Goal: Information Seeking & Learning: Learn about a topic

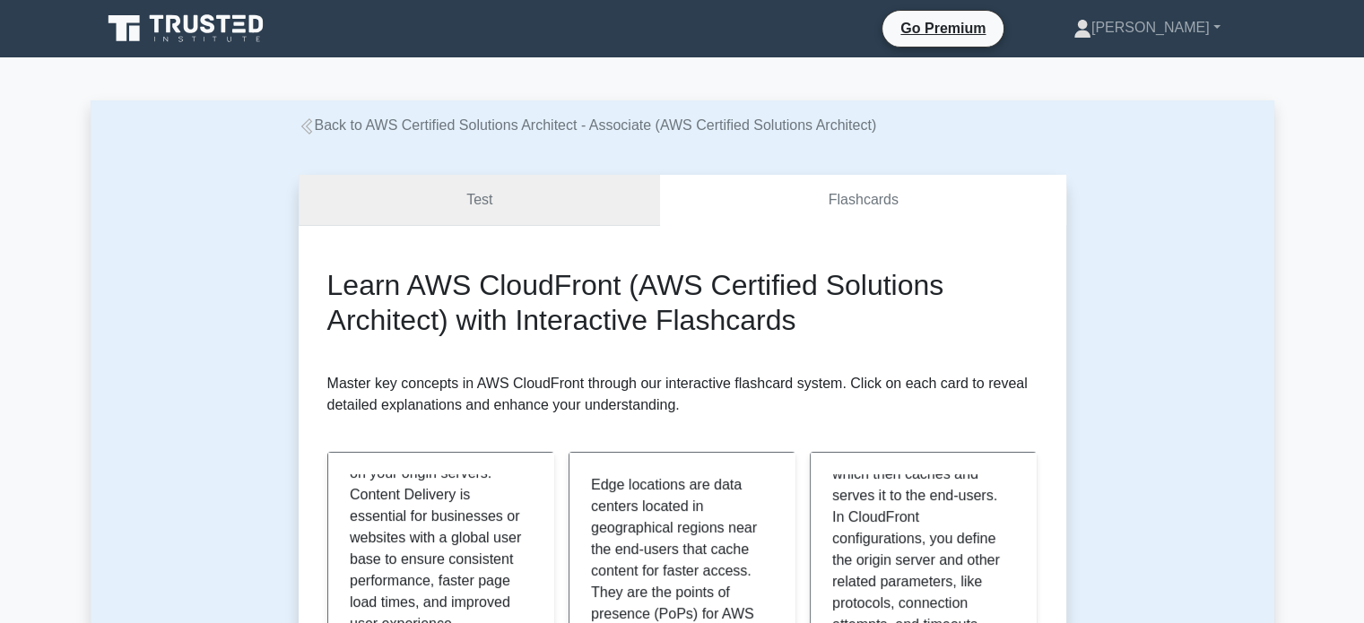
click at [582, 197] on link "Test" at bounding box center [480, 200] width 362 height 51
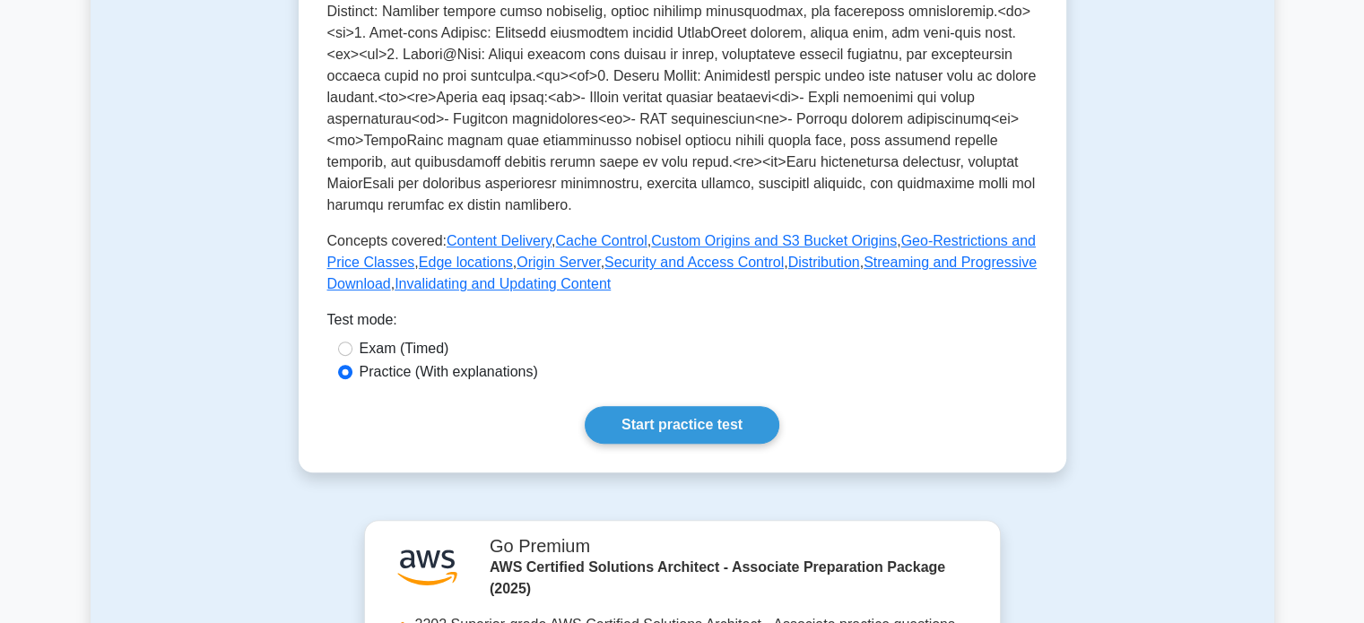
scroll to position [685, 0]
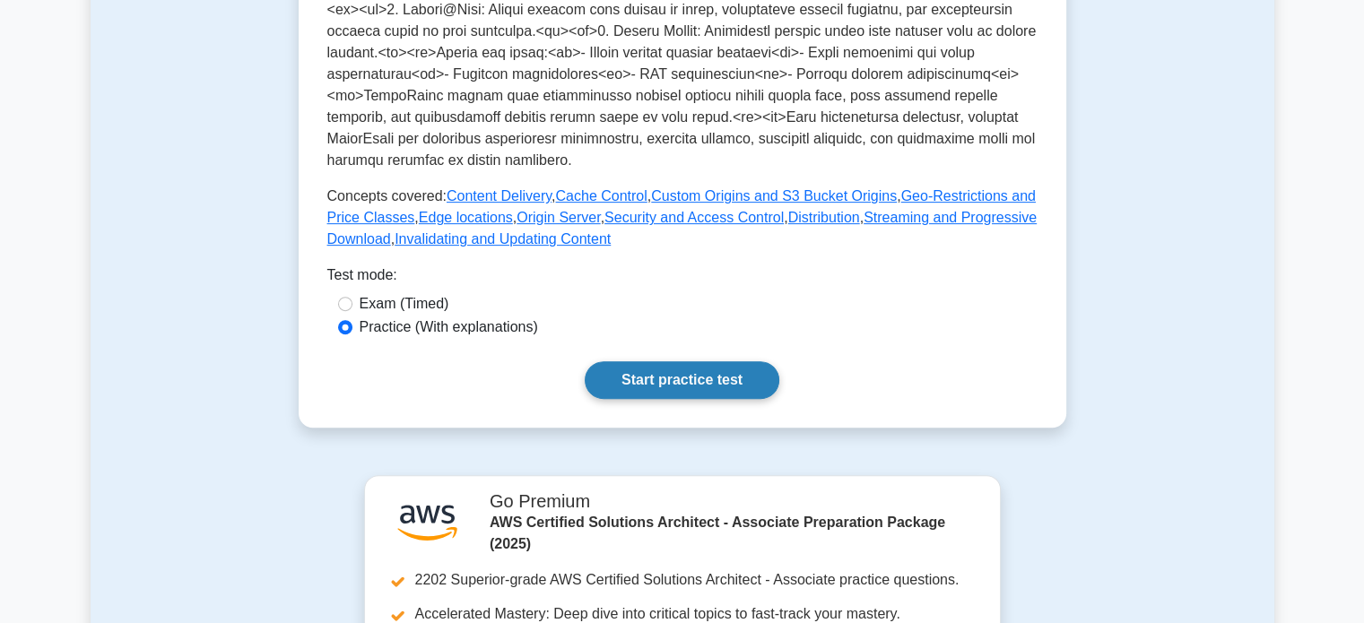
click at [670, 374] on link "Start practice test" at bounding box center [682, 381] width 195 height 38
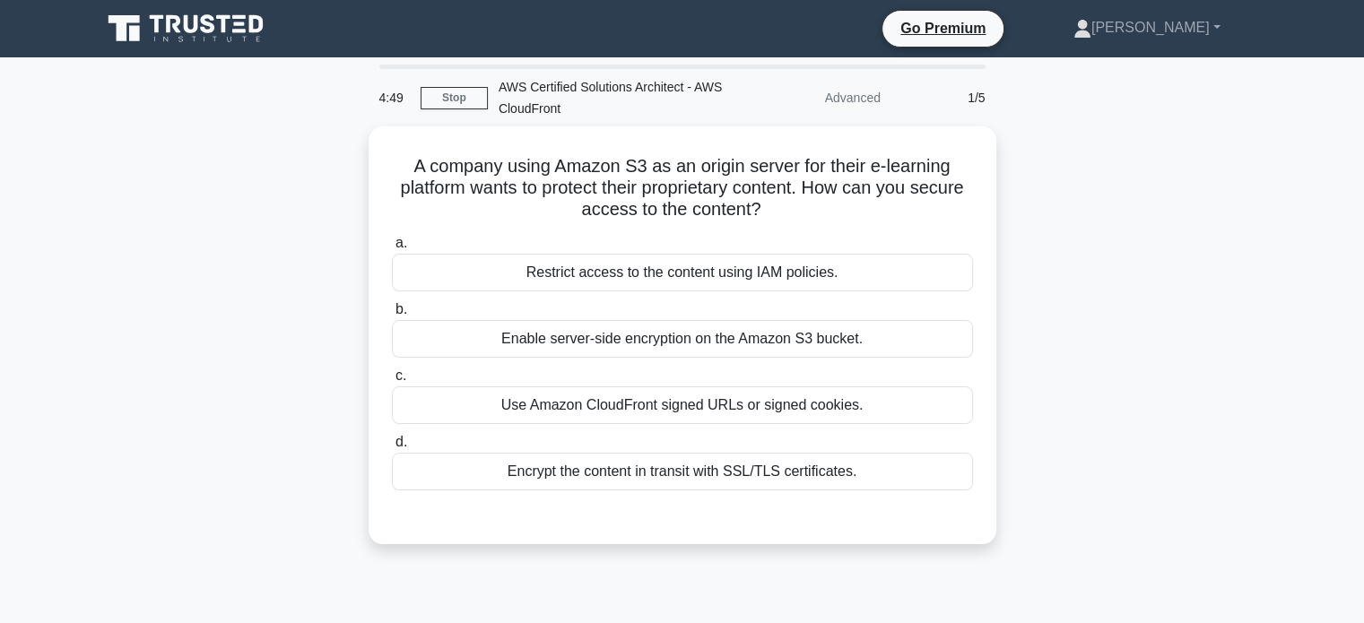
scroll to position [6, 0]
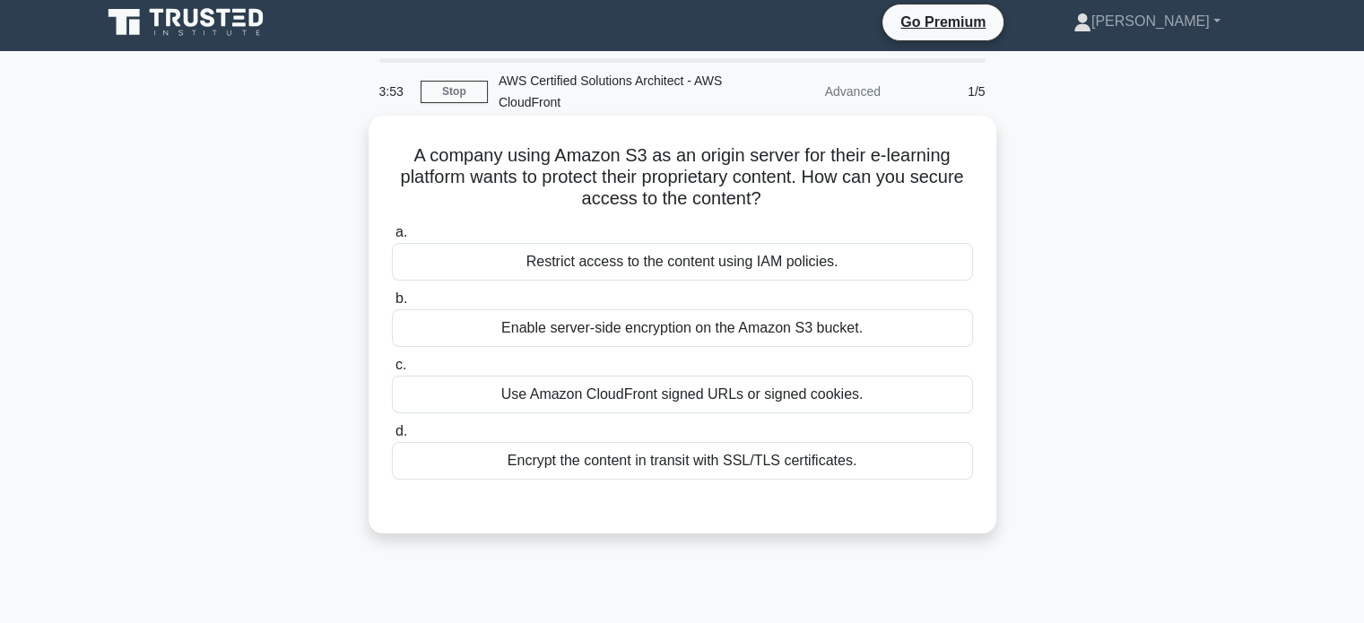
click at [682, 321] on div "Enable server-side encryption on the Amazon S3 bucket." at bounding box center [682, 328] width 581 height 38
click at [392, 305] on input "b. Enable server-side encryption on the Amazon S3 bucket." at bounding box center [392, 299] width 0 height 12
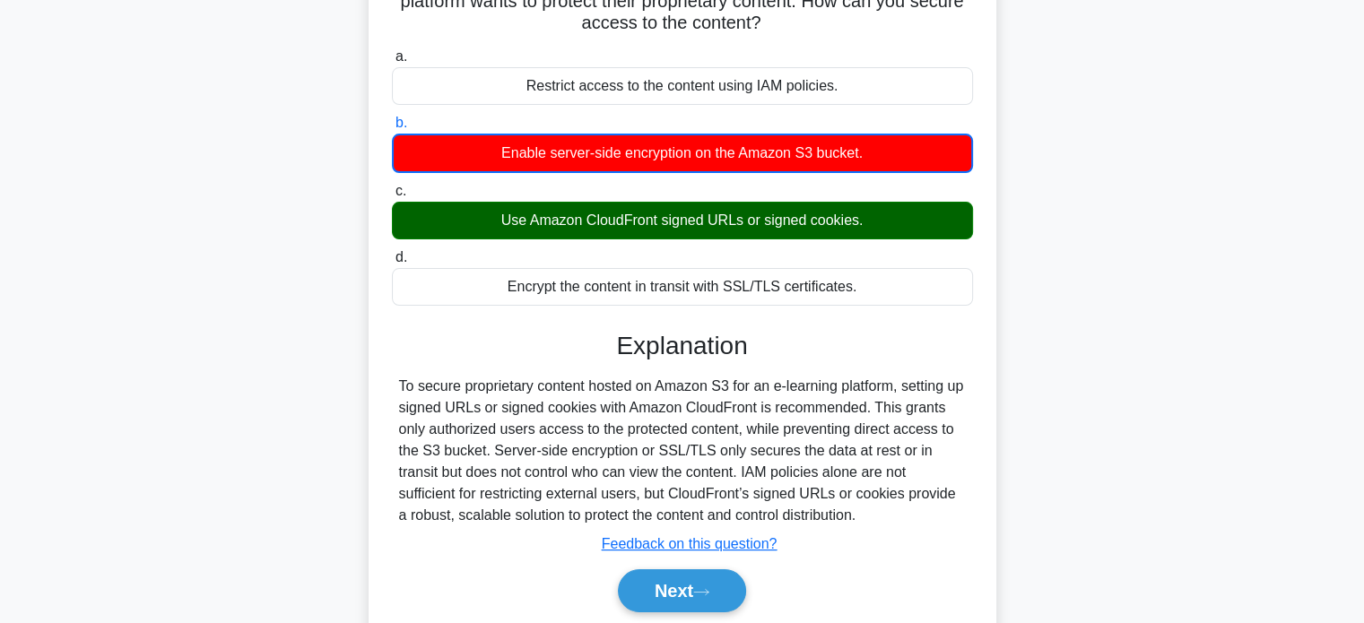
scroll to position [345, 0]
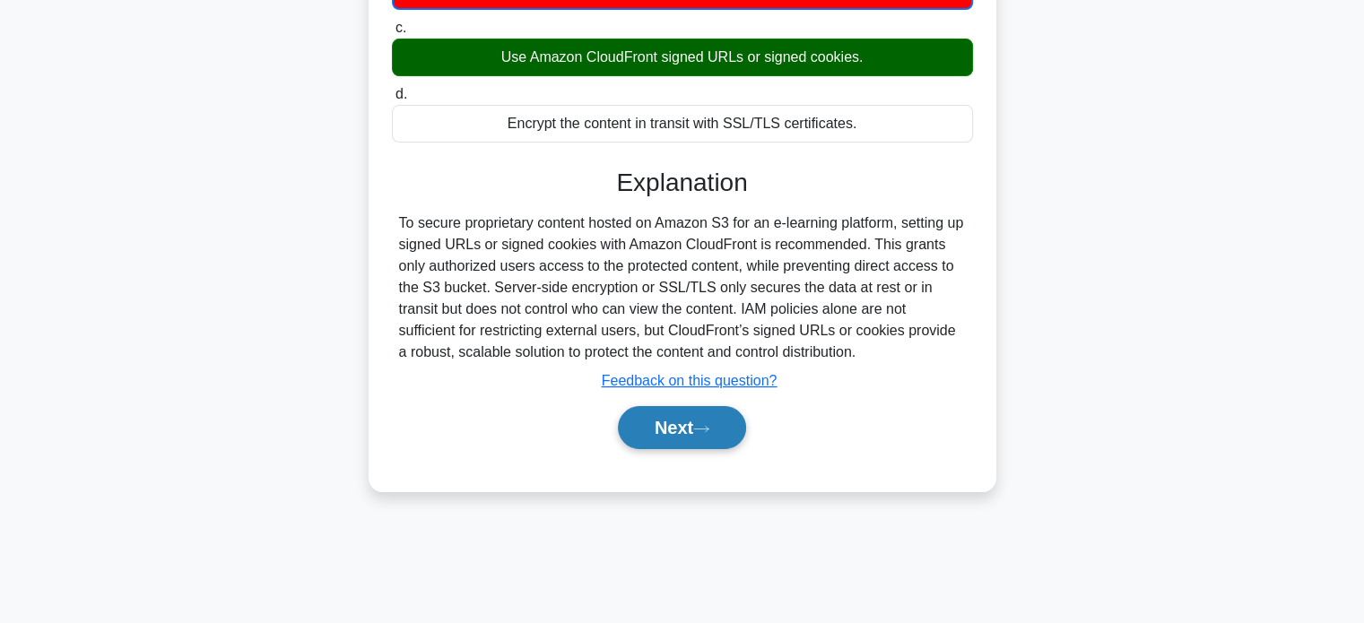
click at [649, 446] on button "Next" at bounding box center [682, 427] width 128 height 43
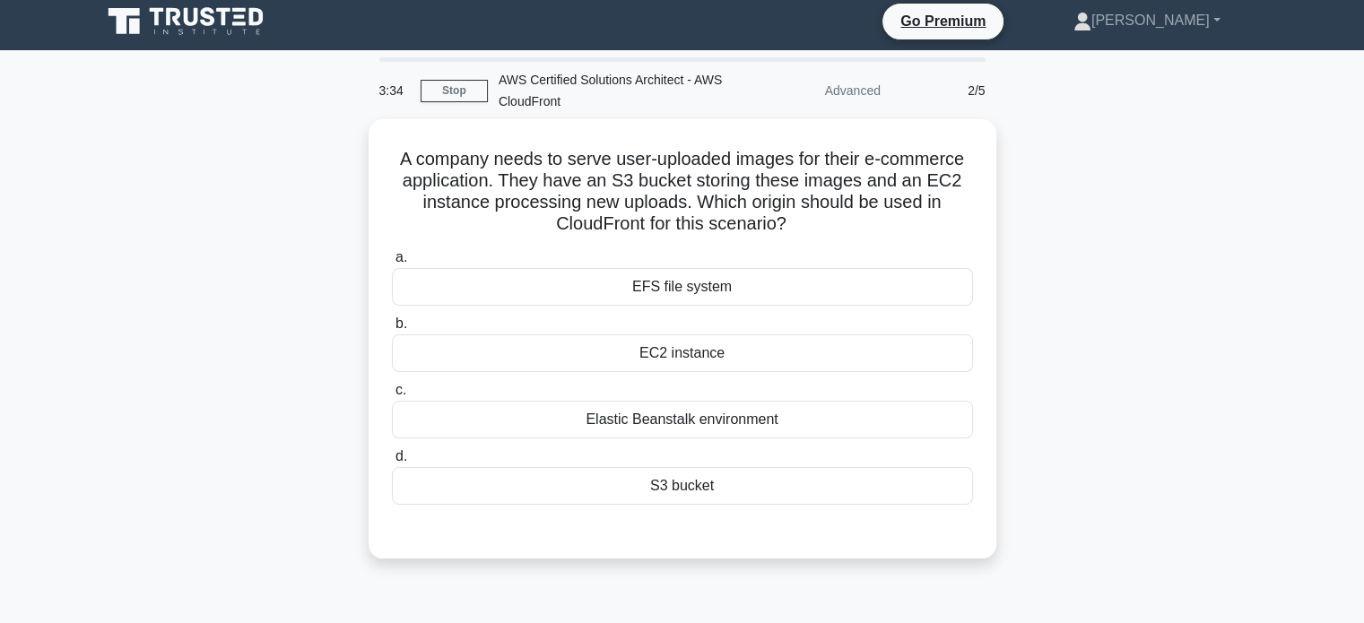
scroll to position [5, 0]
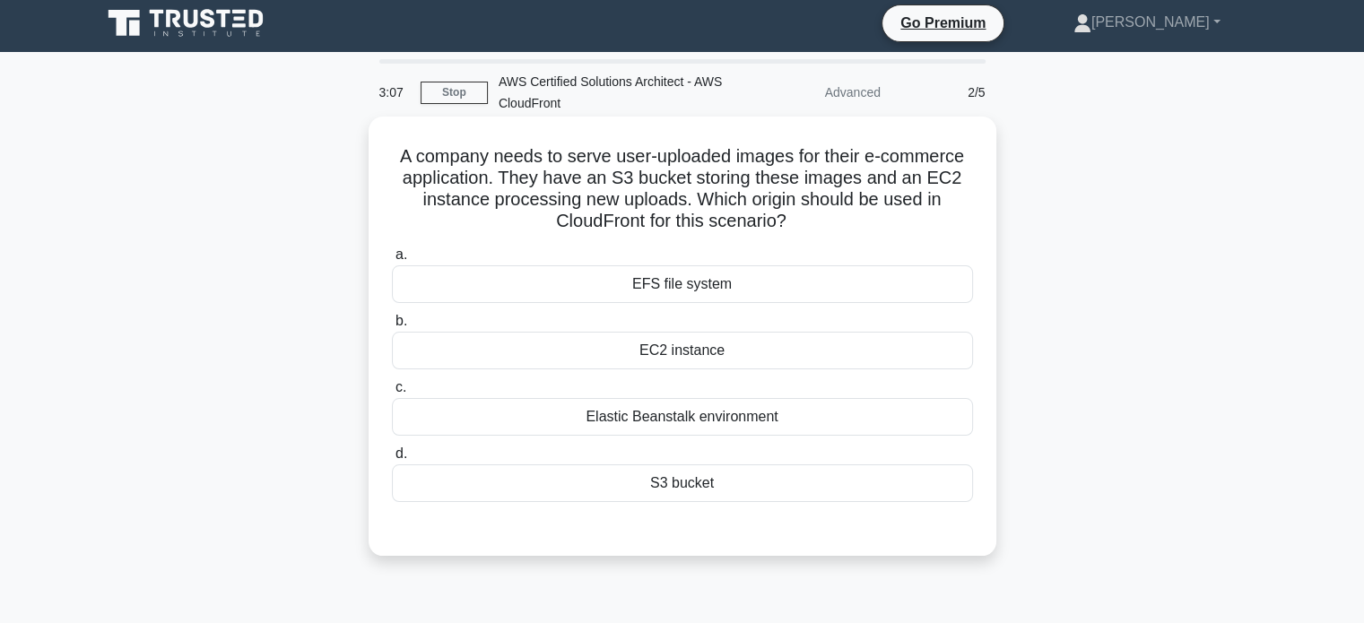
click at [658, 488] on div "S3 bucket" at bounding box center [682, 484] width 581 height 38
click at [392, 460] on input "d. S3 bucket" at bounding box center [392, 455] width 0 height 12
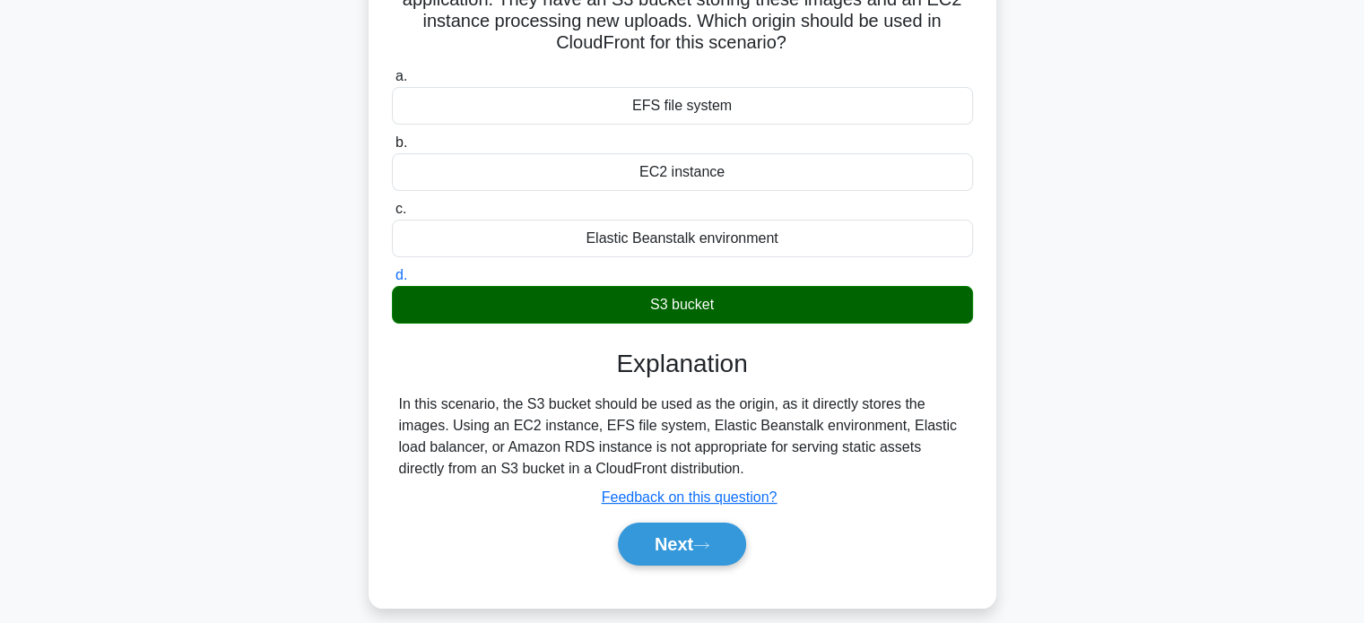
scroll to position [196, 0]
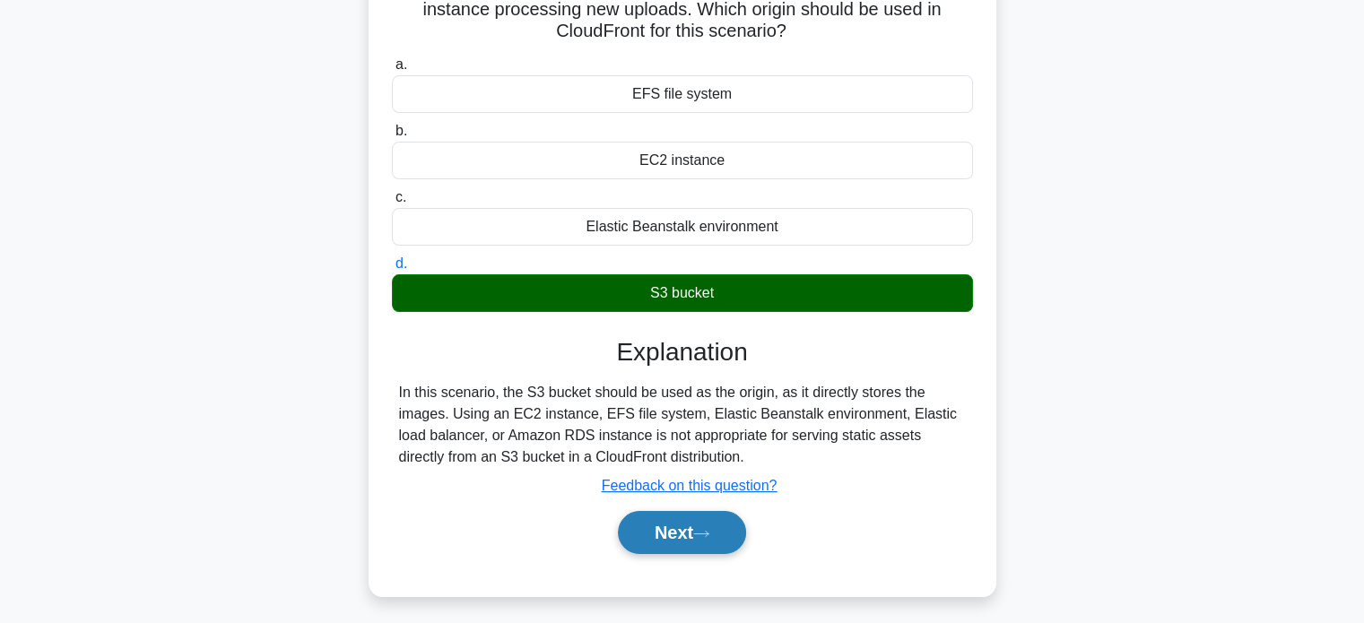
click at [709, 529] on icon at bounding box center [701, 534] width 16 height 10
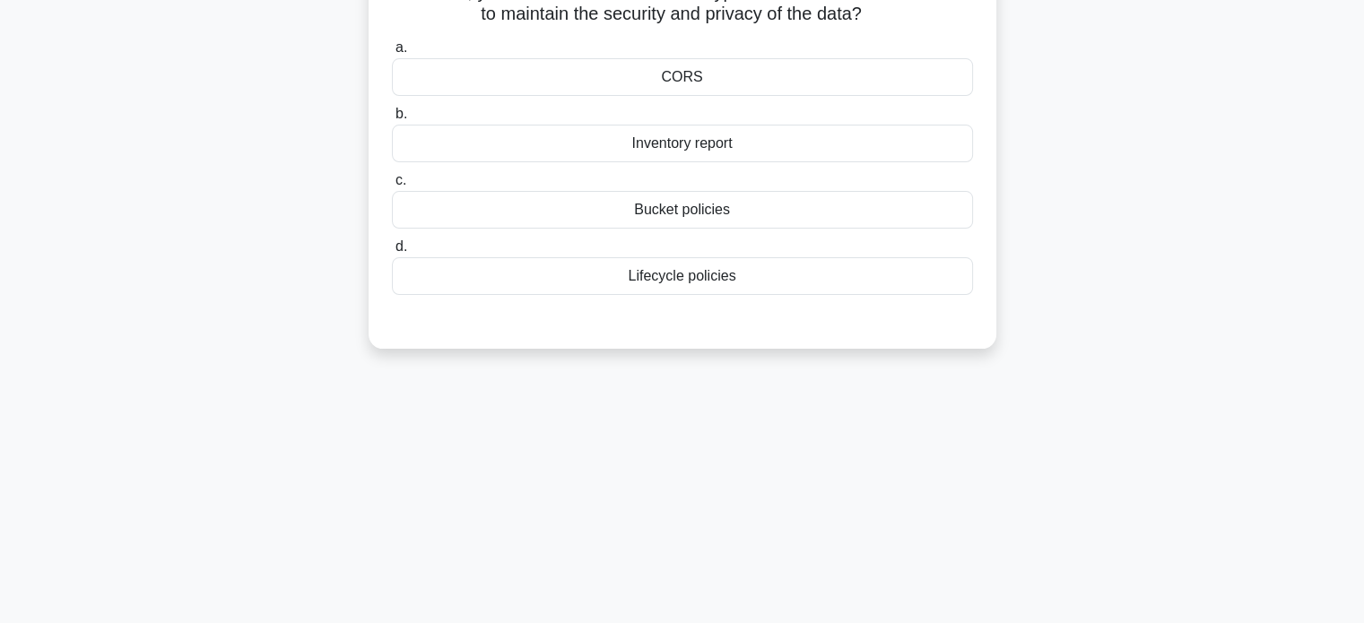
scroll to position [0, 0]
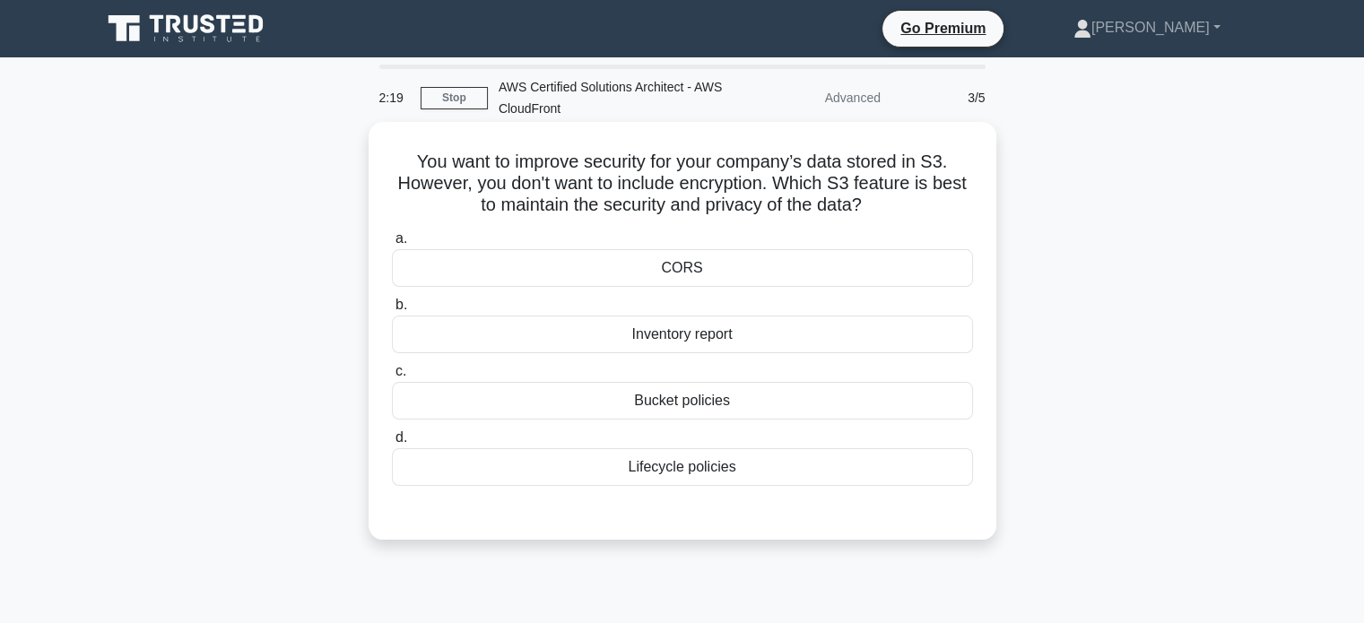
click at [661, 399] on div "Bucket policies" at bounding box center [682, 401] width 581 height 38
click at [392, 378] on input "c. Bucket policies" at bounding box center [392, 372] width 0 height 12
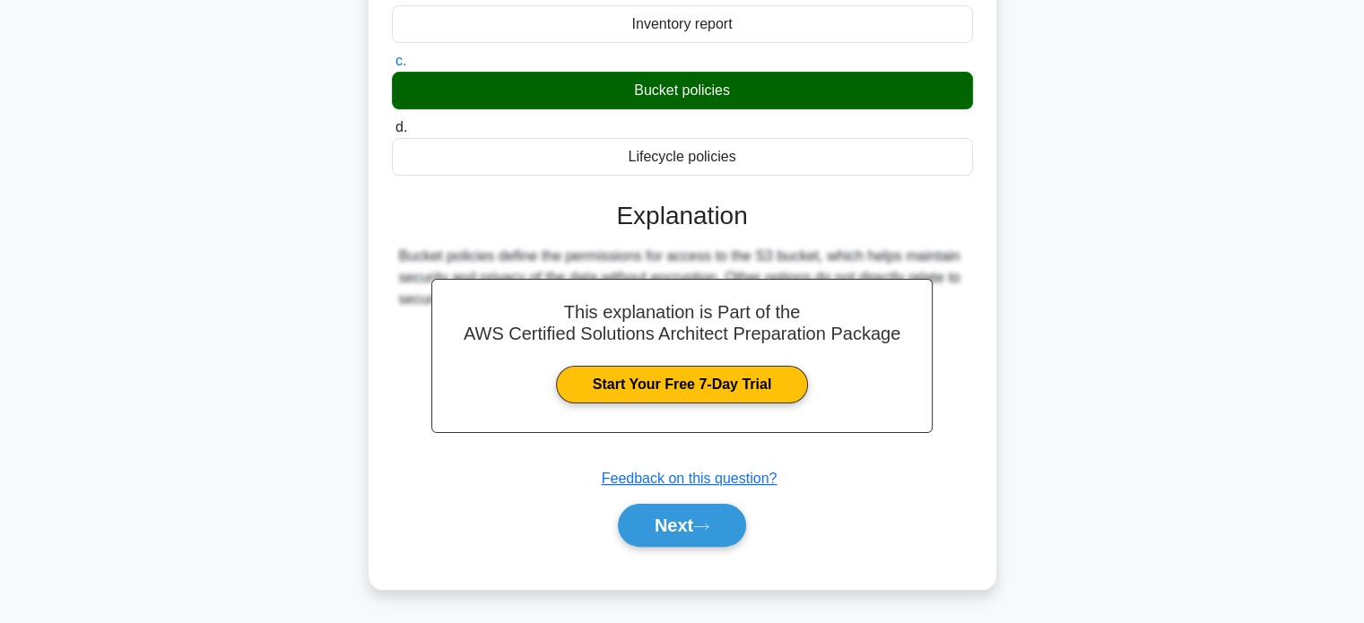
scroll to position [315, 0]
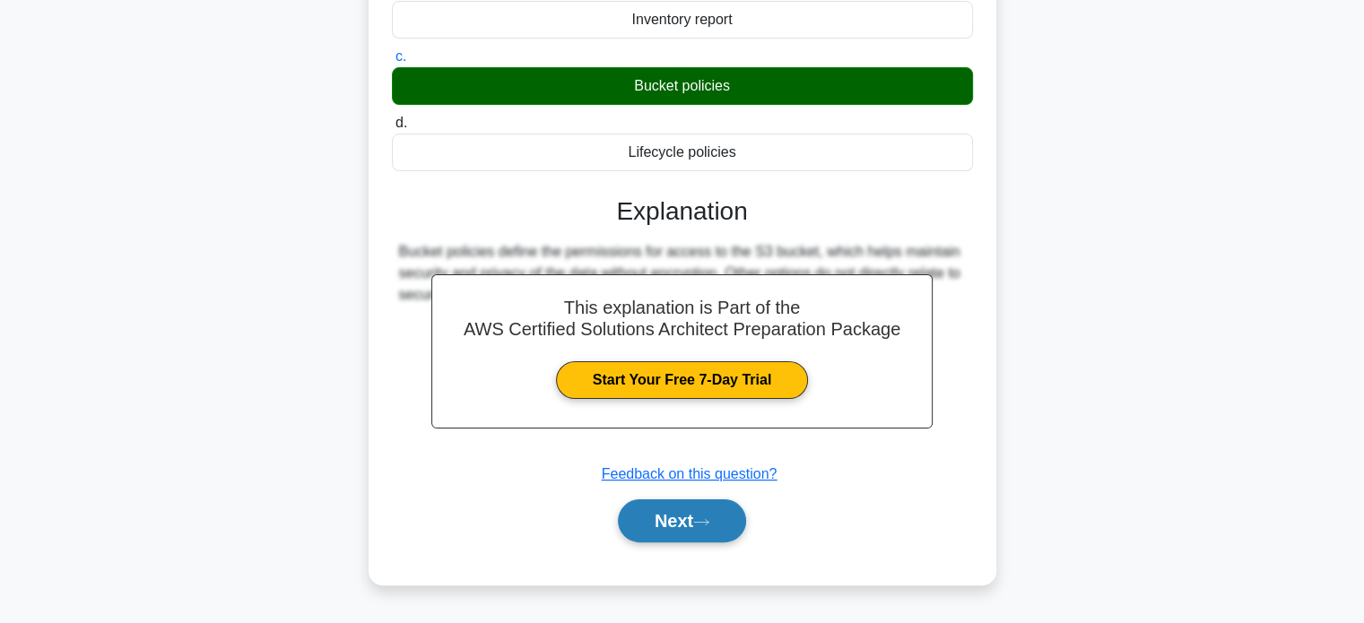
click at [719, 507] on button "Next" at bounding box center [682, 521] width 128 height 43
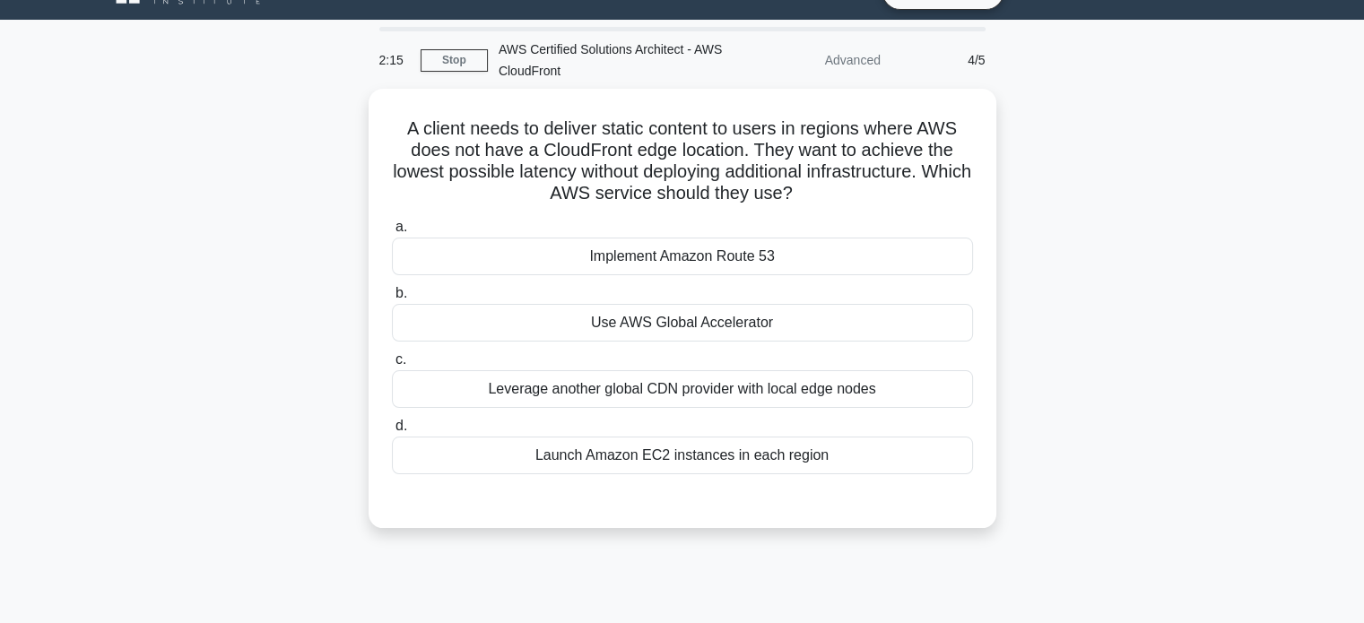
scroll to position [0, 0]
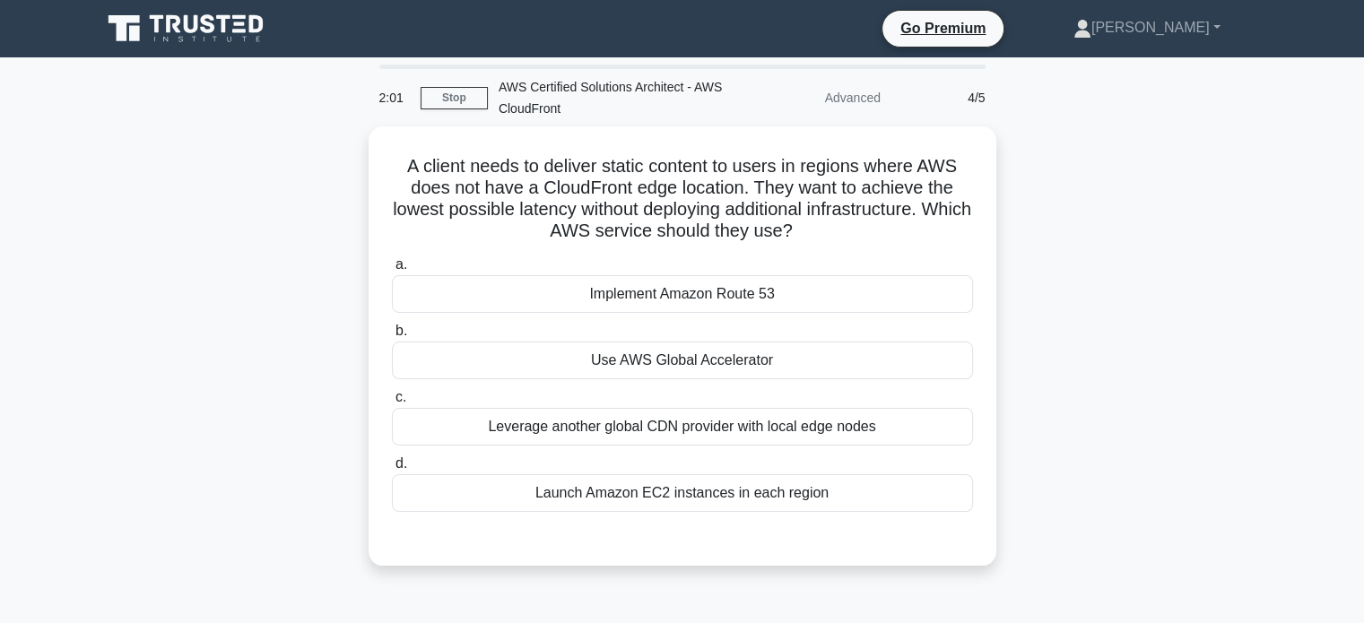
click at [696, 347] on div "Use AWS Global Accelerator" at bounding box center [682, 361] width 581 height 38
click at [392, 337] on input "b. Use AWS Global Accelerator" at bounding box center [392, 332] width 0 height 12
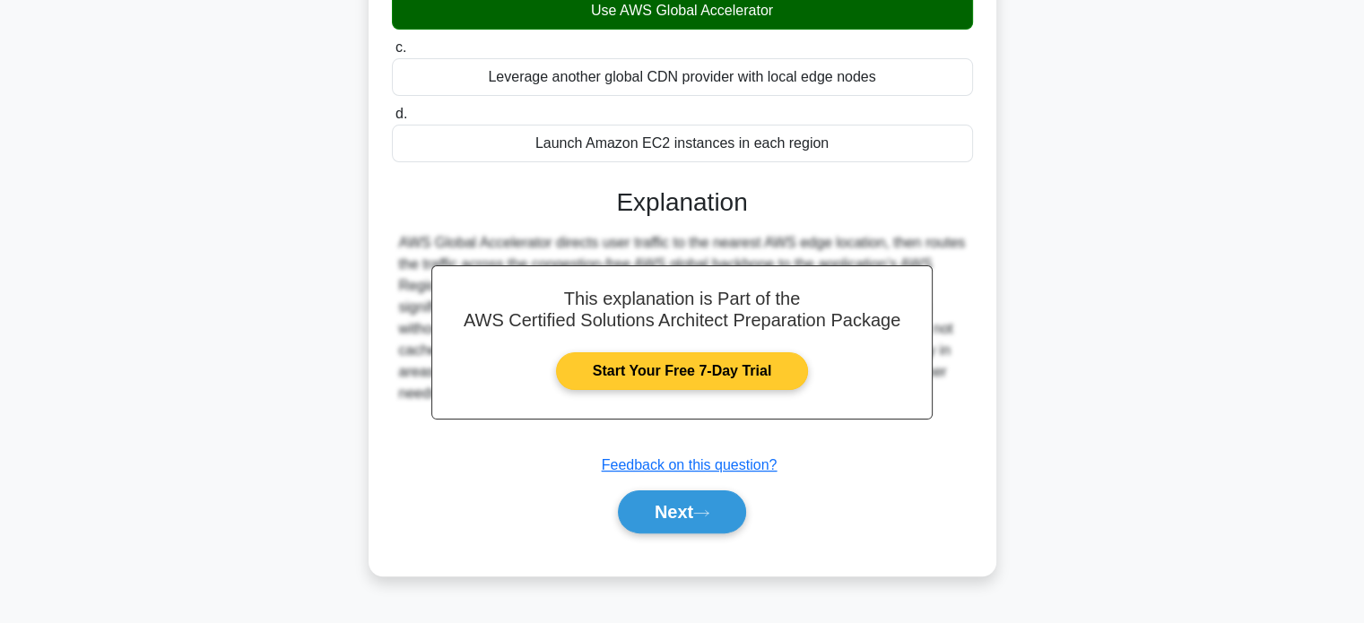
scroll to position [344, 0]
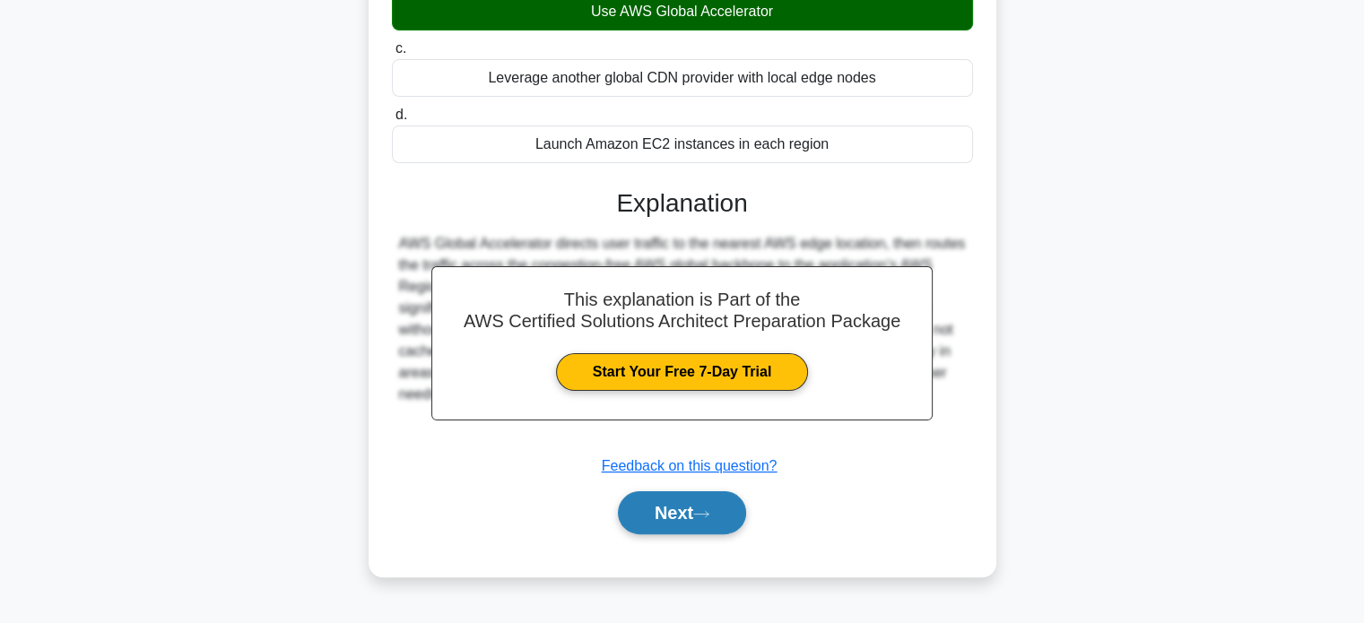
click at [708, 522] on button "Next" at bounding box center [682, 513] width 128 height 43
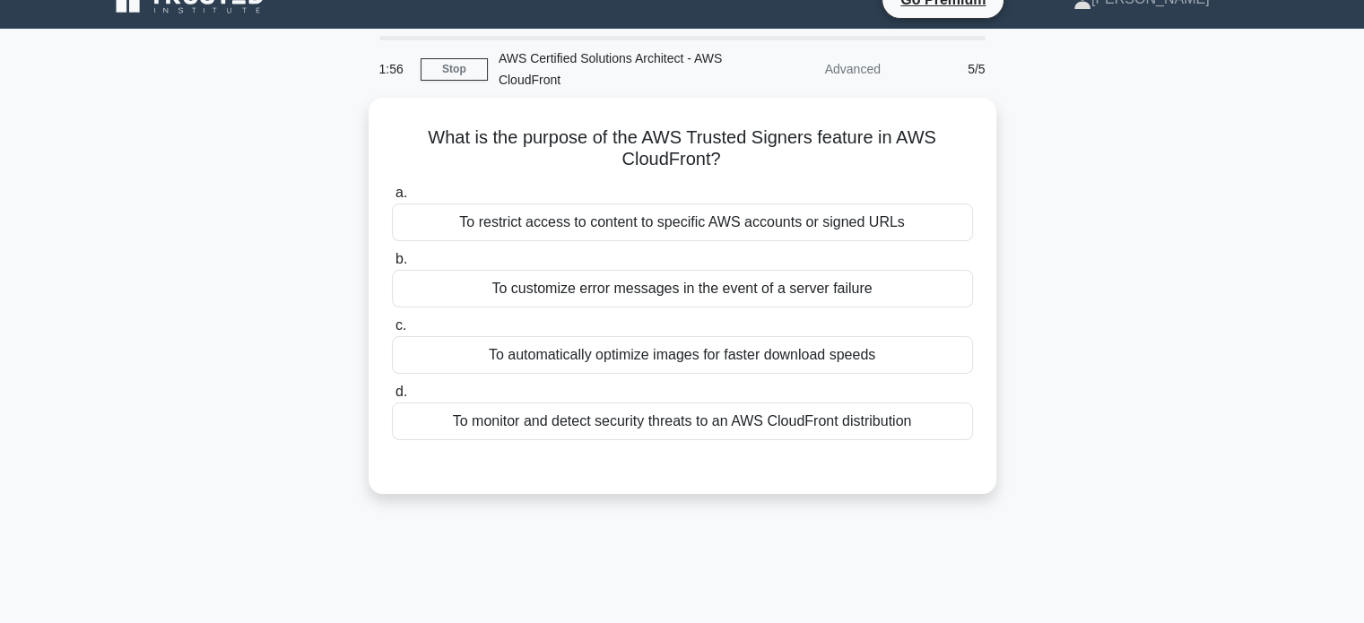
scroll to position [0, 0]
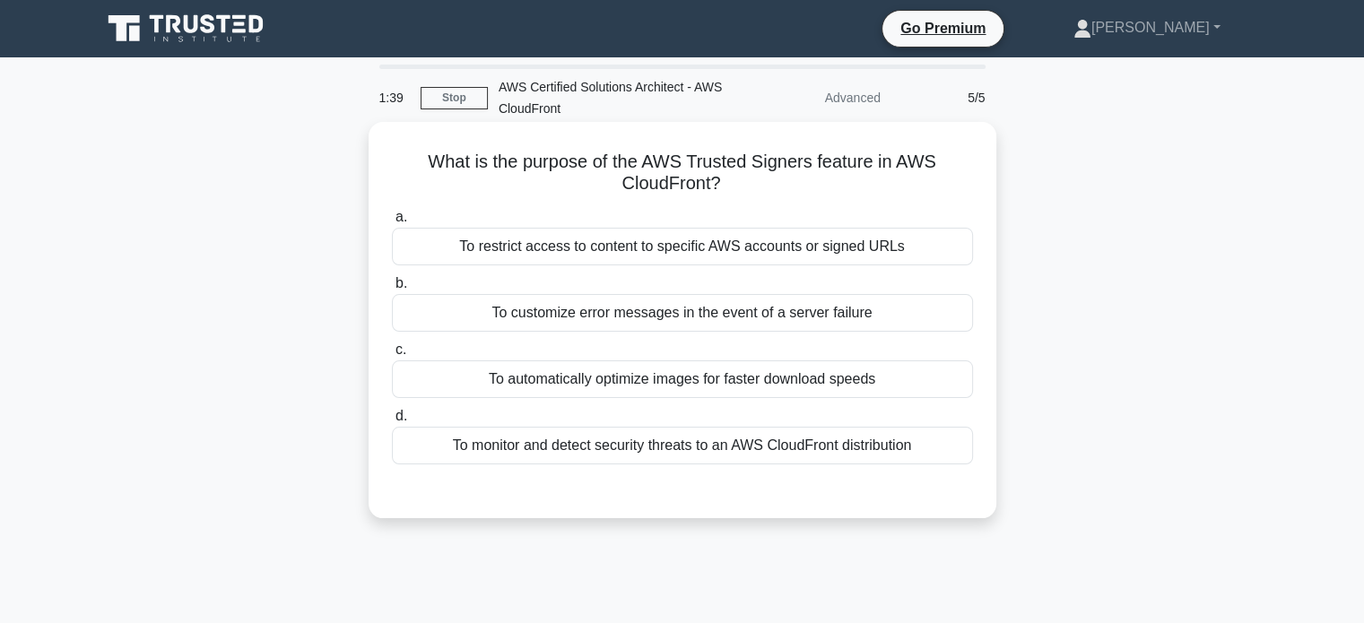
click at [635, 248] on div "To restrict access to content to specific AWS accounts or signed URLs" at bounding box center [682, 247] width 581 height 38
click at [392, 223] on input "a. To restrict access to content to specific AWS accounts or signed URLs" at bounding box center [392, 218] width 0 height 12
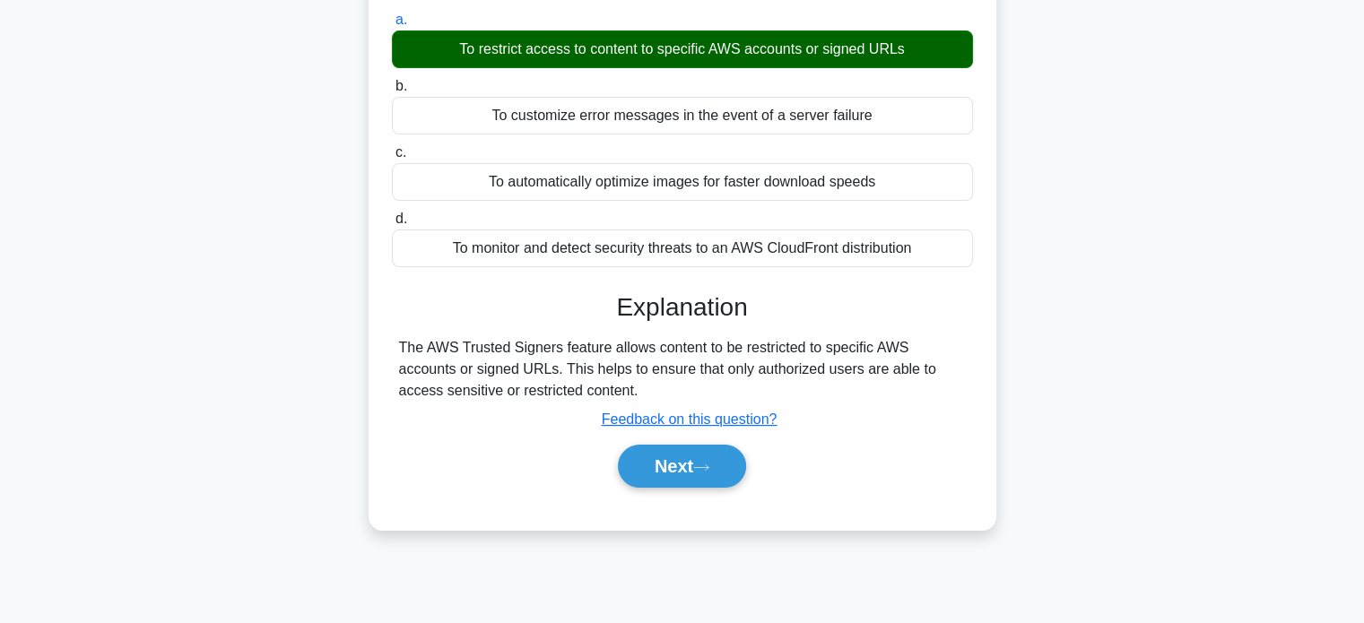
scroll to position [204, 0]
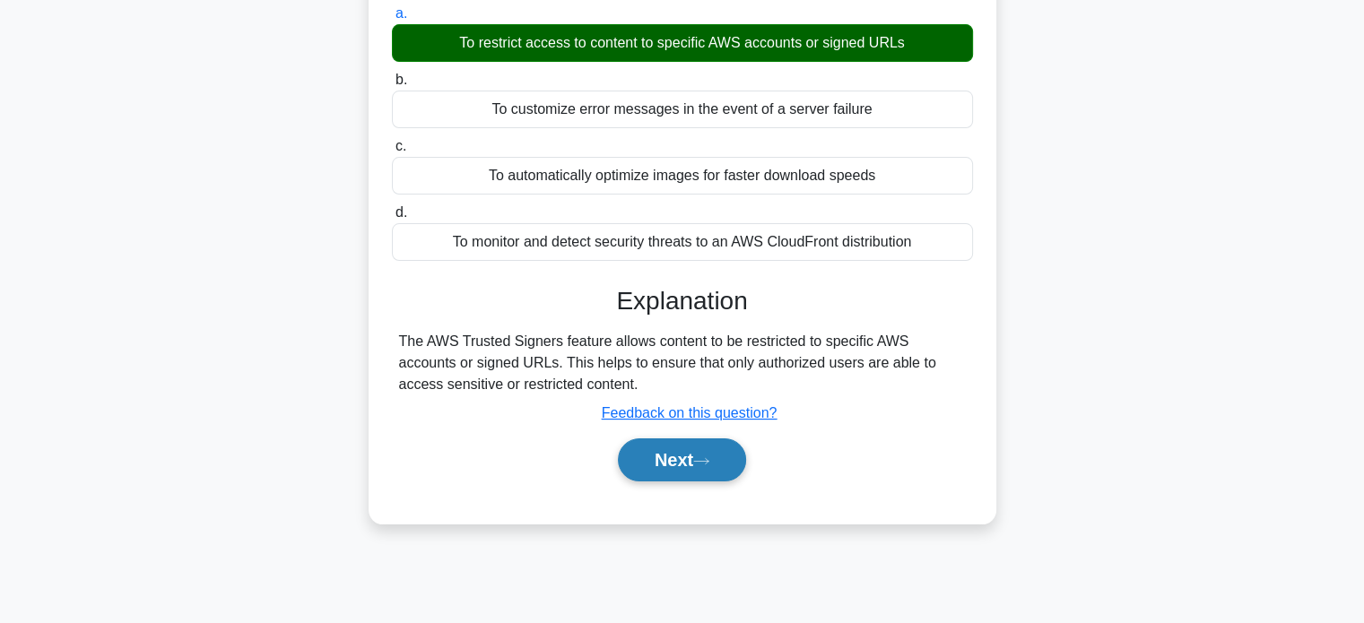
click at [690, 452] on button "Next" at bounding box center [682, 460] width 128 height 43
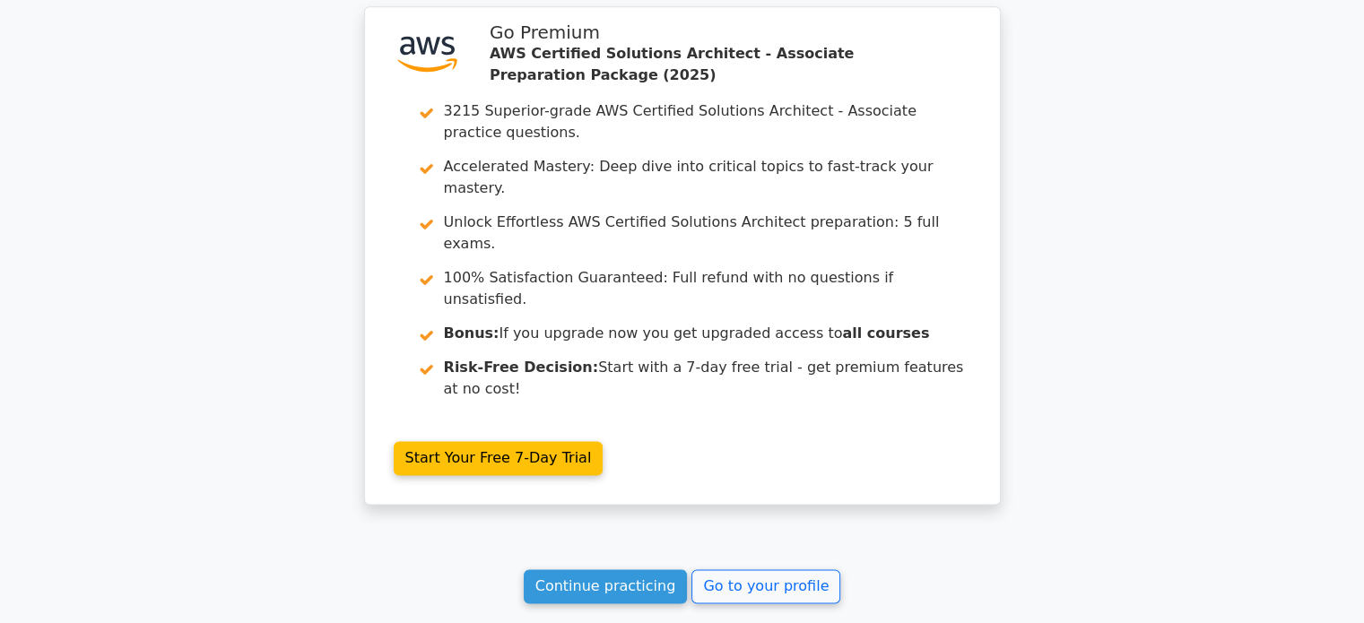
scroll to position [2533, 0]
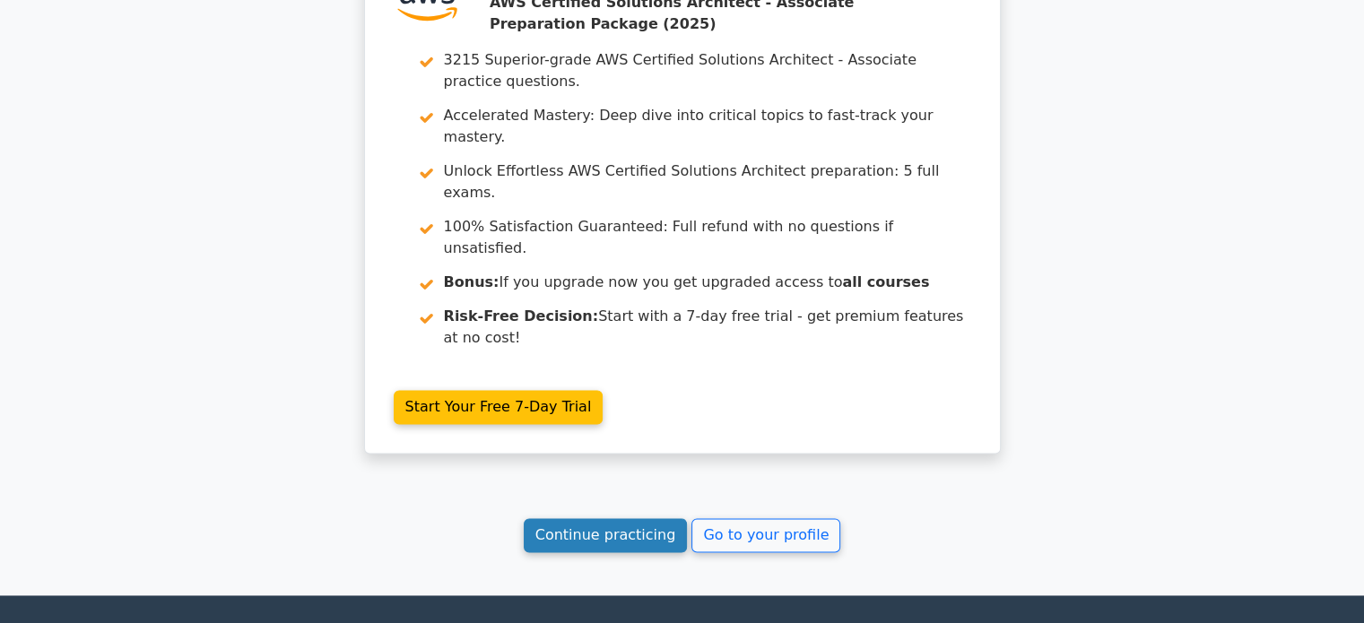
click at [642, 518] on link "Continue practicing" at bounding box center [606, 535] width 164 height 34
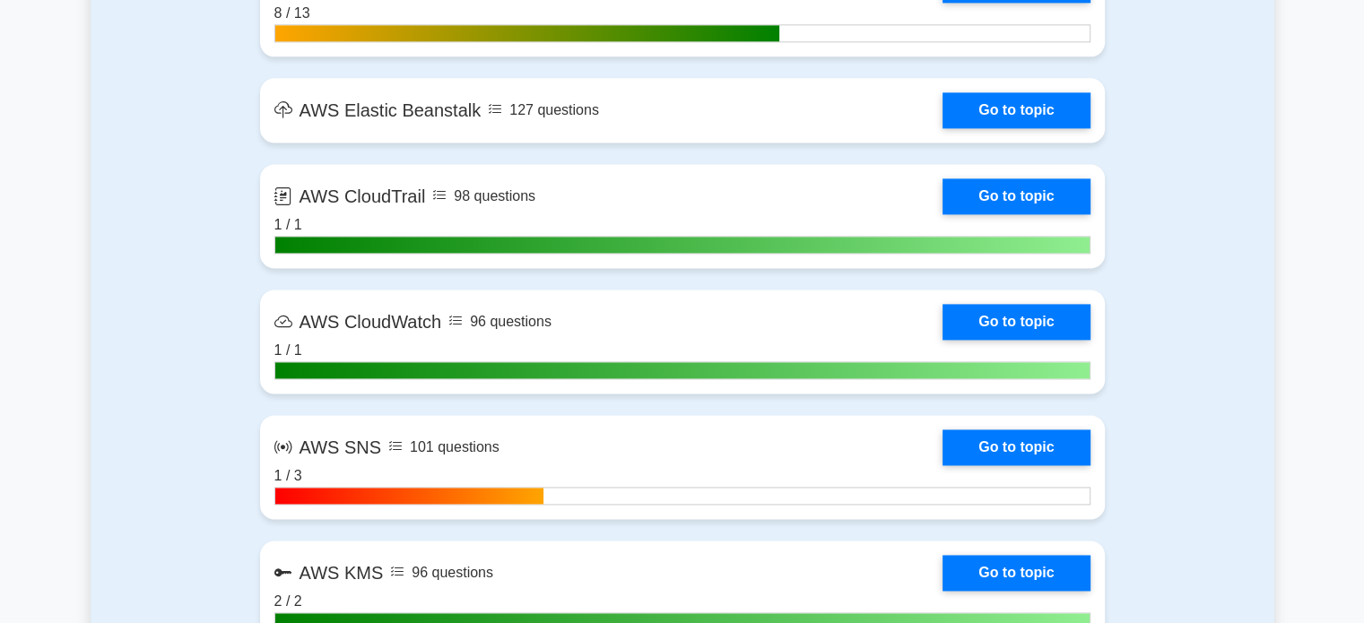
scroll to position [2468, 0]
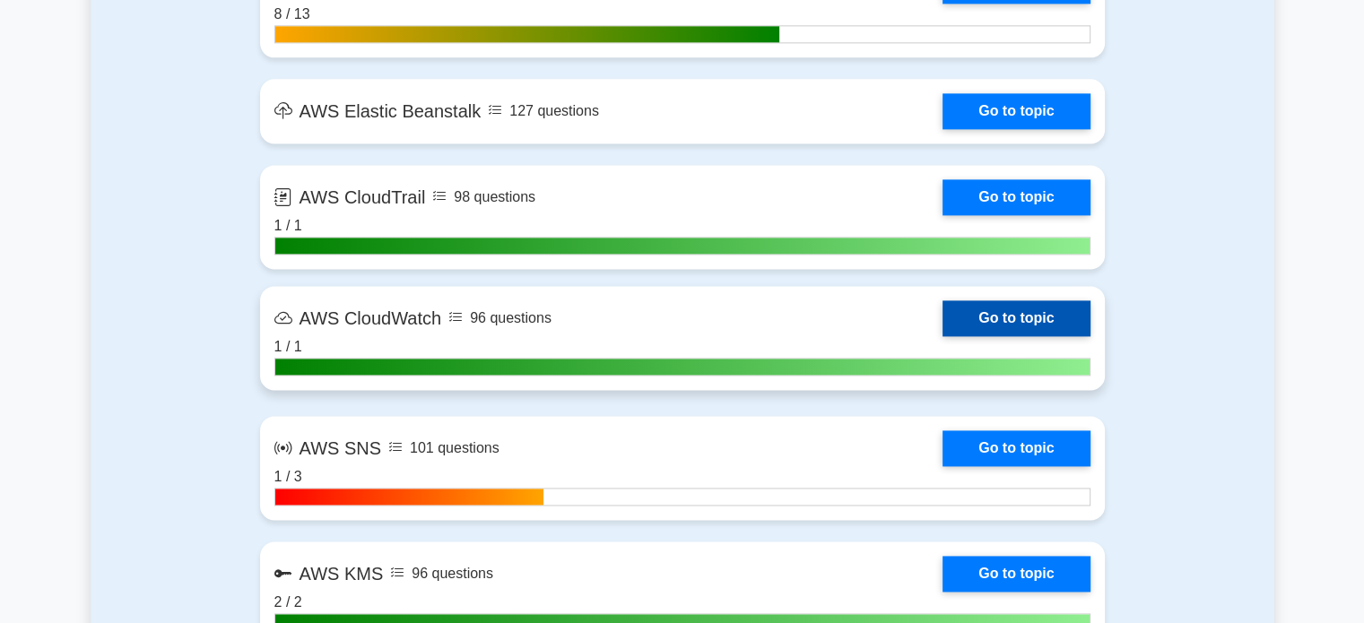
click at [943, 301] on link "Go to topic" at bounding box center [1016, 319] width 147 height 36
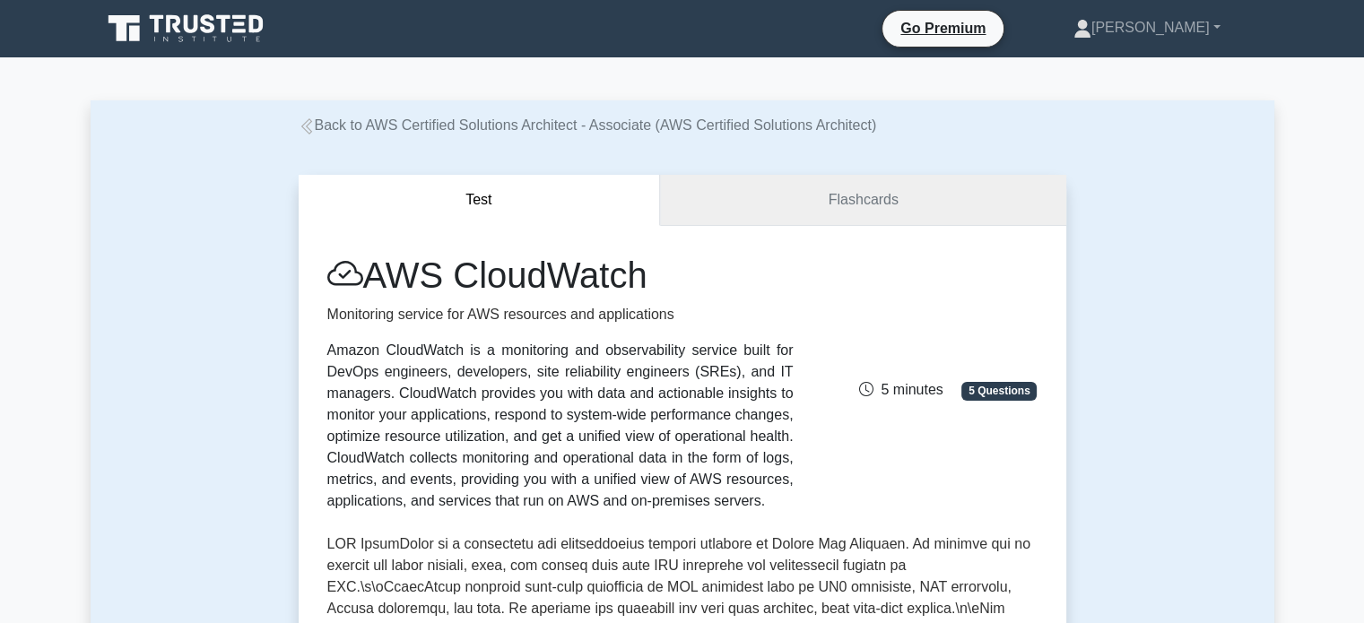
click at [902, 196] on link "Flashcards" at bounding box center [862, 200] width 405 height 51
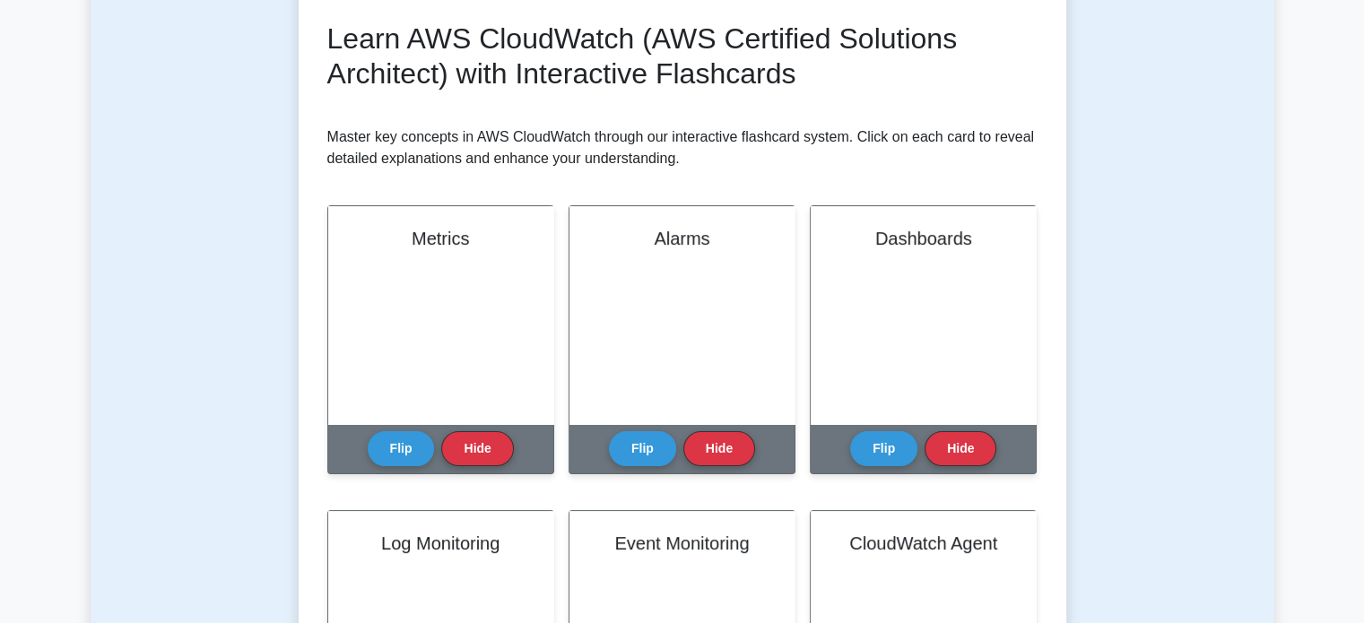
scroll to position [249, 0]
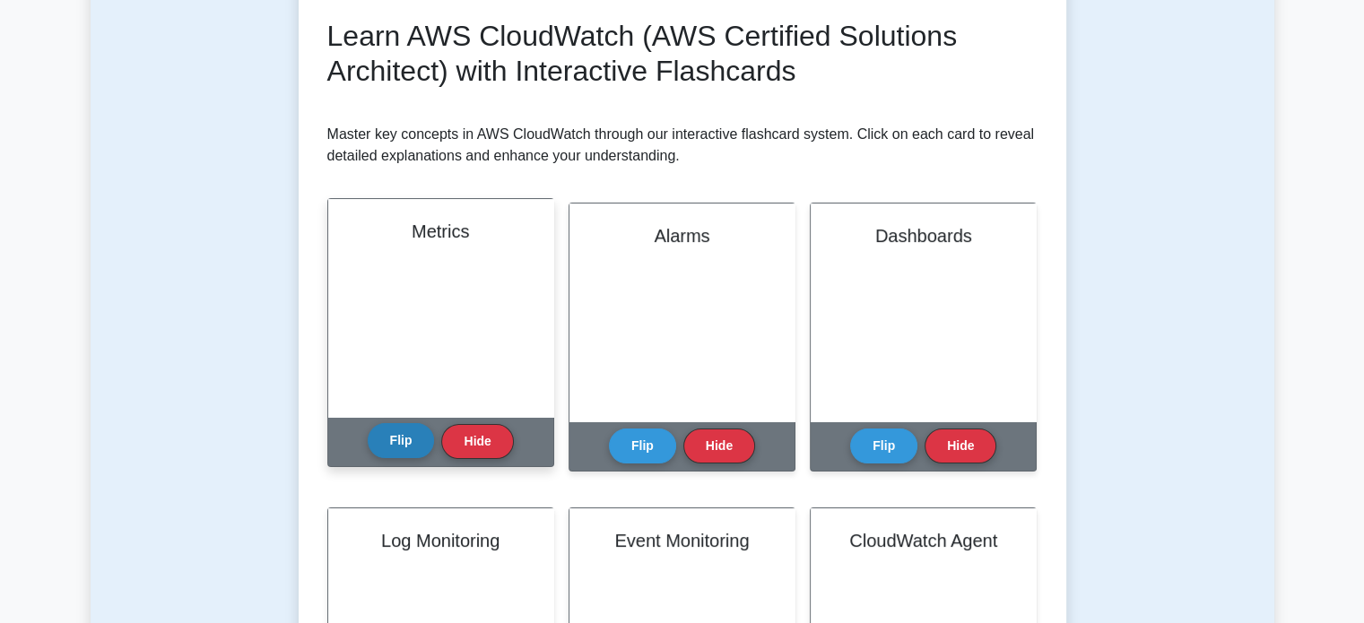
click at [425, 442] on button "Flip" at bounding box center [401, 440] width 67 height 35
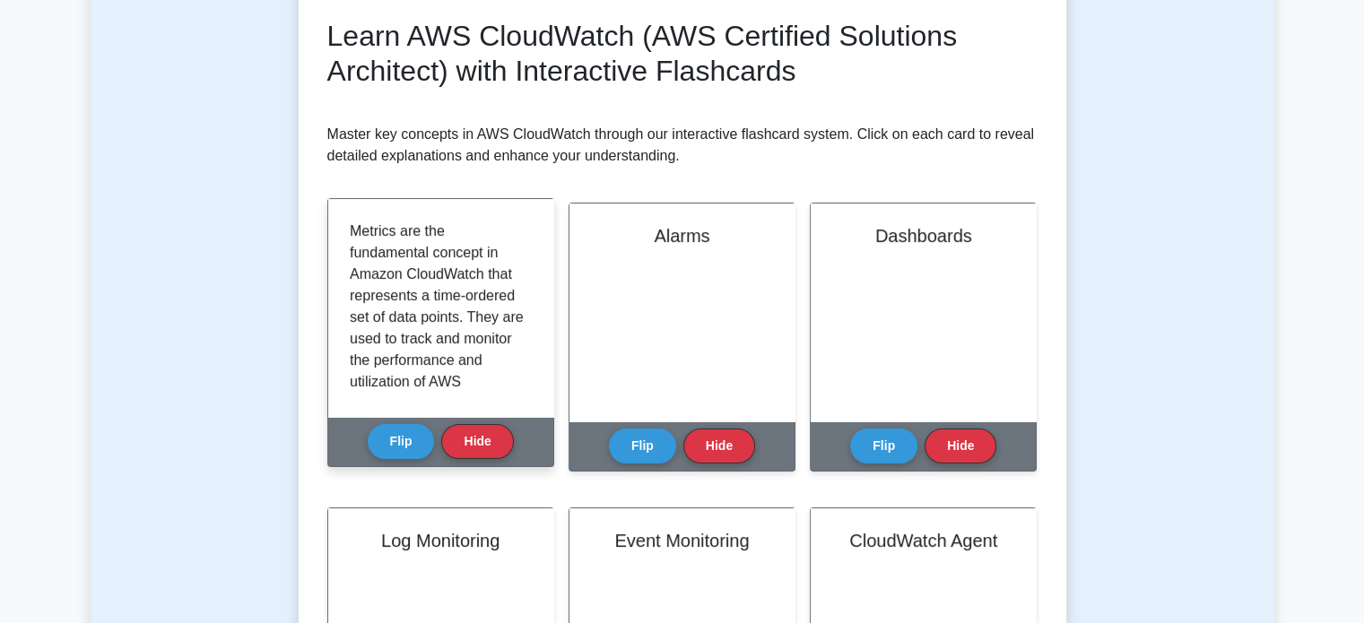
scroll to position [208, 0]
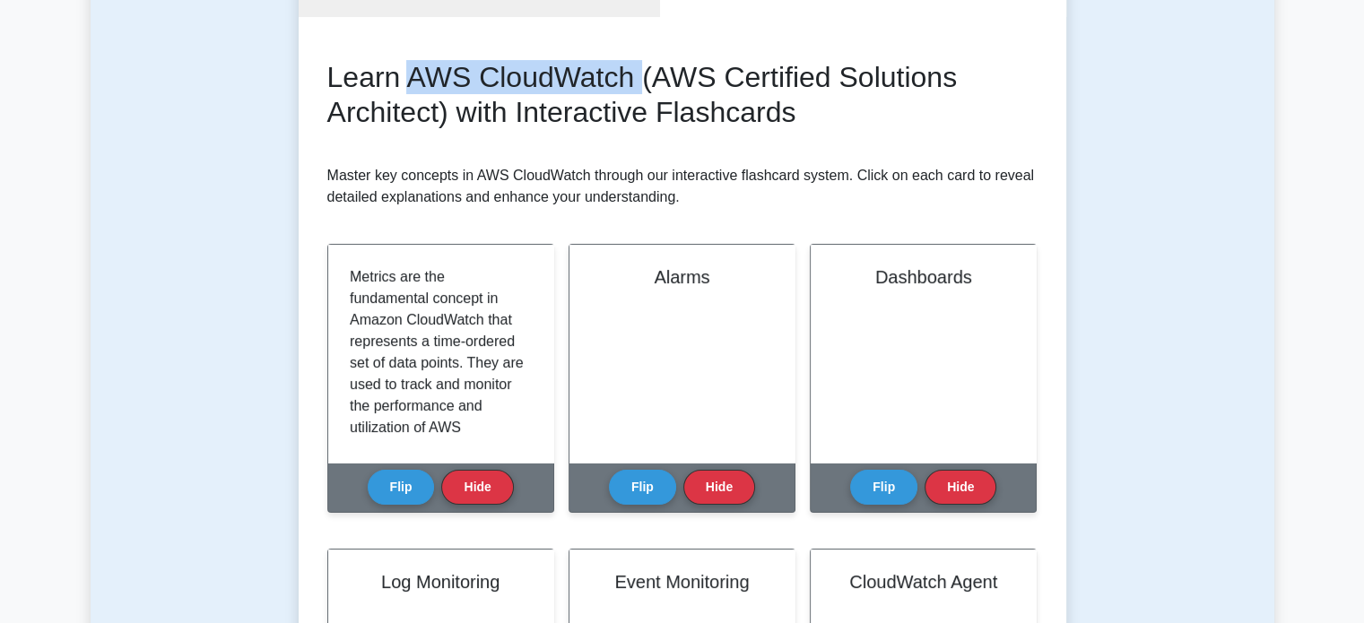
drag, startPoint x: 405, startPoint y: 78, endPoint x: 639, endPoint y: 80, distance: 233.2
click at [639, 80] on h2 "Learn AWS CloudWatch (AWS Certified Solutions Architect) with Interactive Flash…" at bounding box center [682, 94] width 710 height 69
copy h2 "AWS CloudWatch"
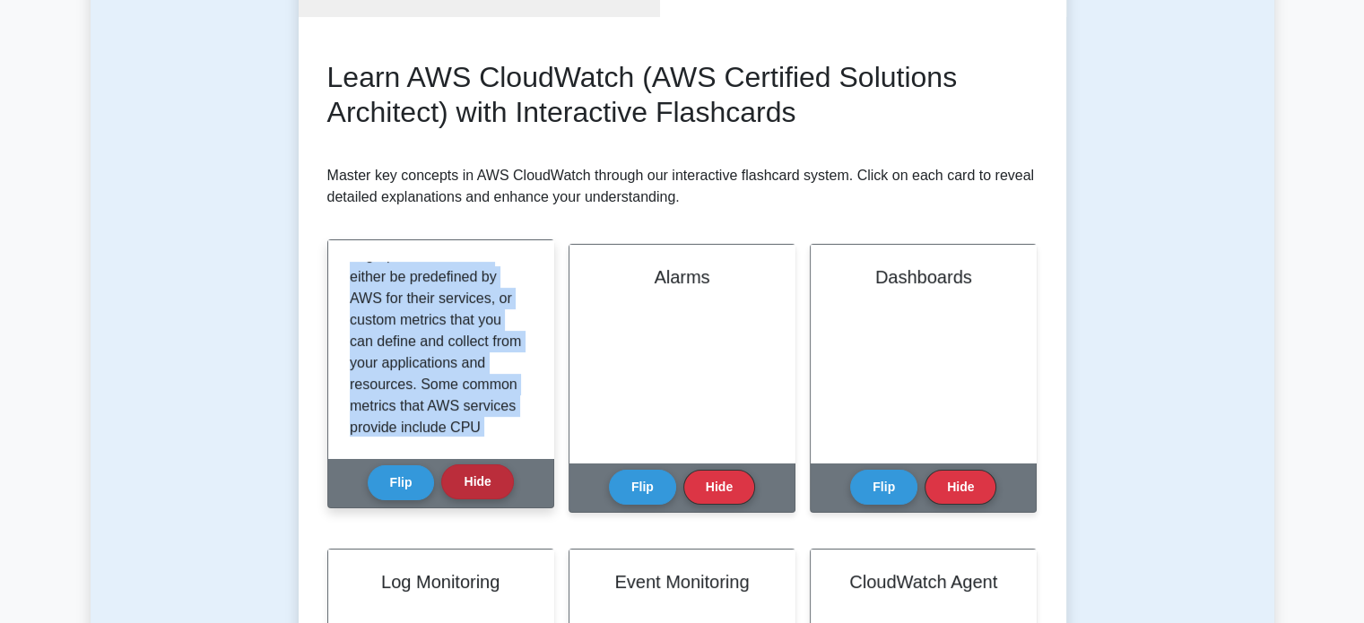
scroll to position [441, 0]
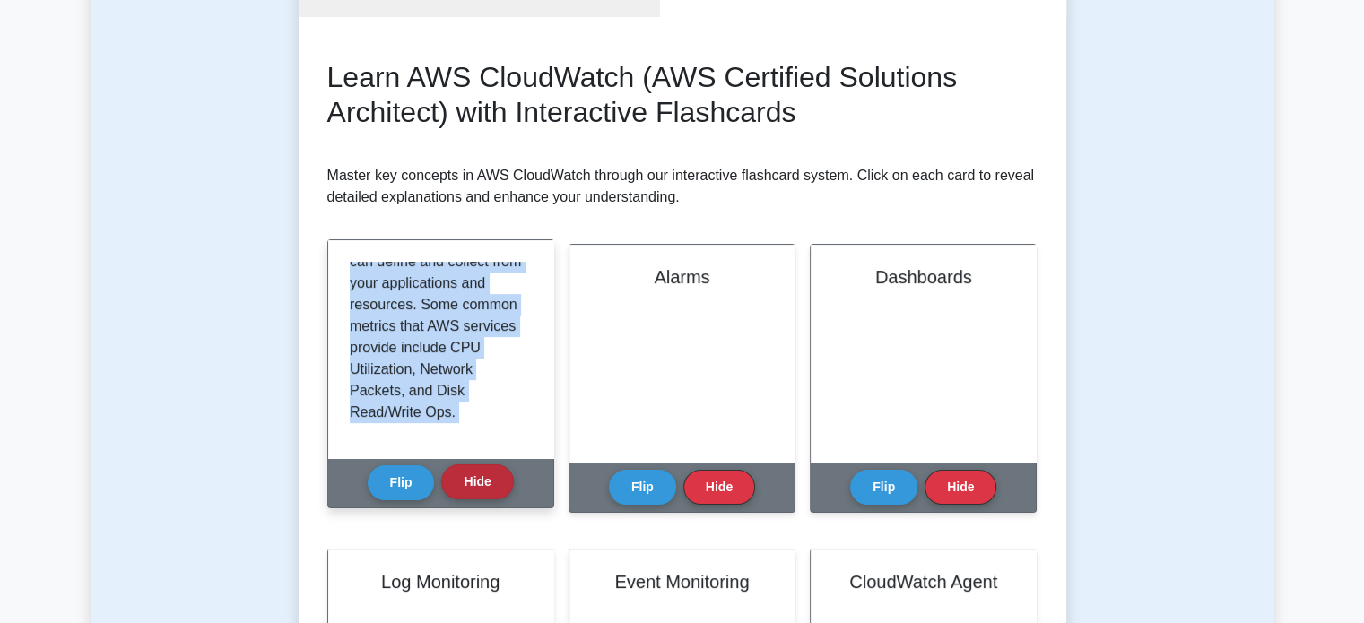
drag, startPoint x: 351, startPoint y: 271, endPoint x: 475, endPoint y: 466, distance: 231.2
click at [475, 466] on div "Metrics Flip Hide" at bounding box center [440, 374] width 227 height 269
copy div "Metrics are the fundamental concept in Amazon CloudWatch that represents a time…"
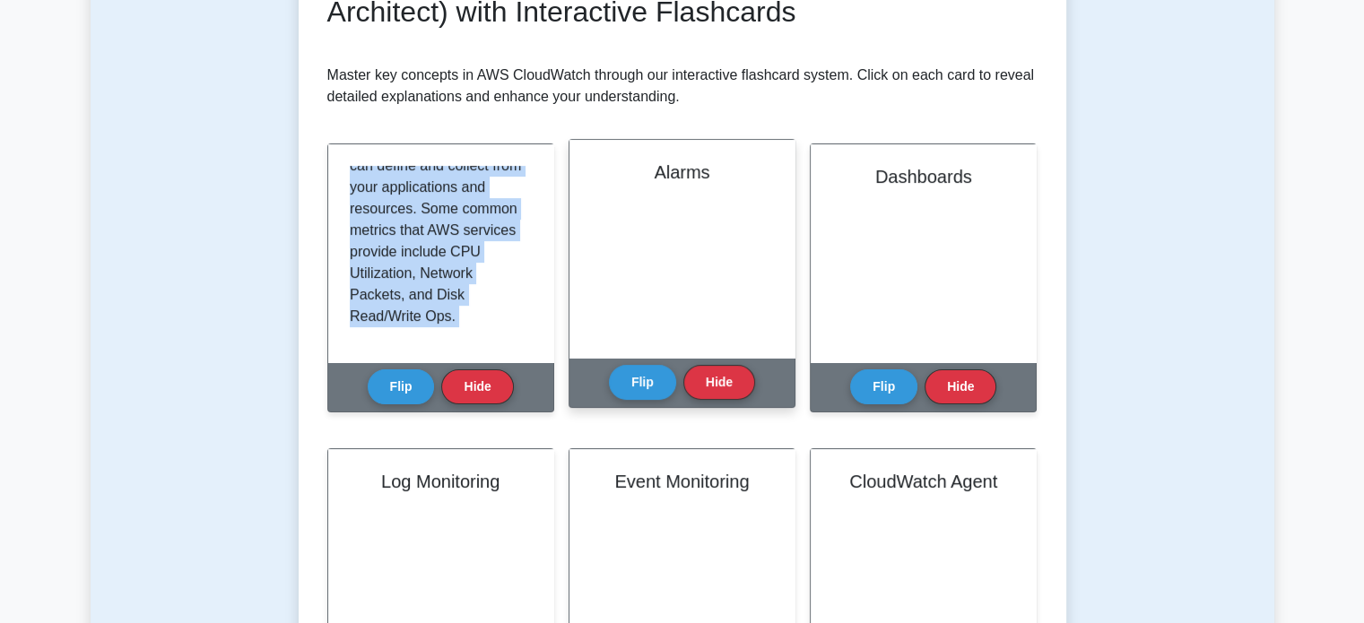
scroll to position [309, 0]
click at [641, 376] on button "Flip" at bounding box center [642, 381] width 67 height 35
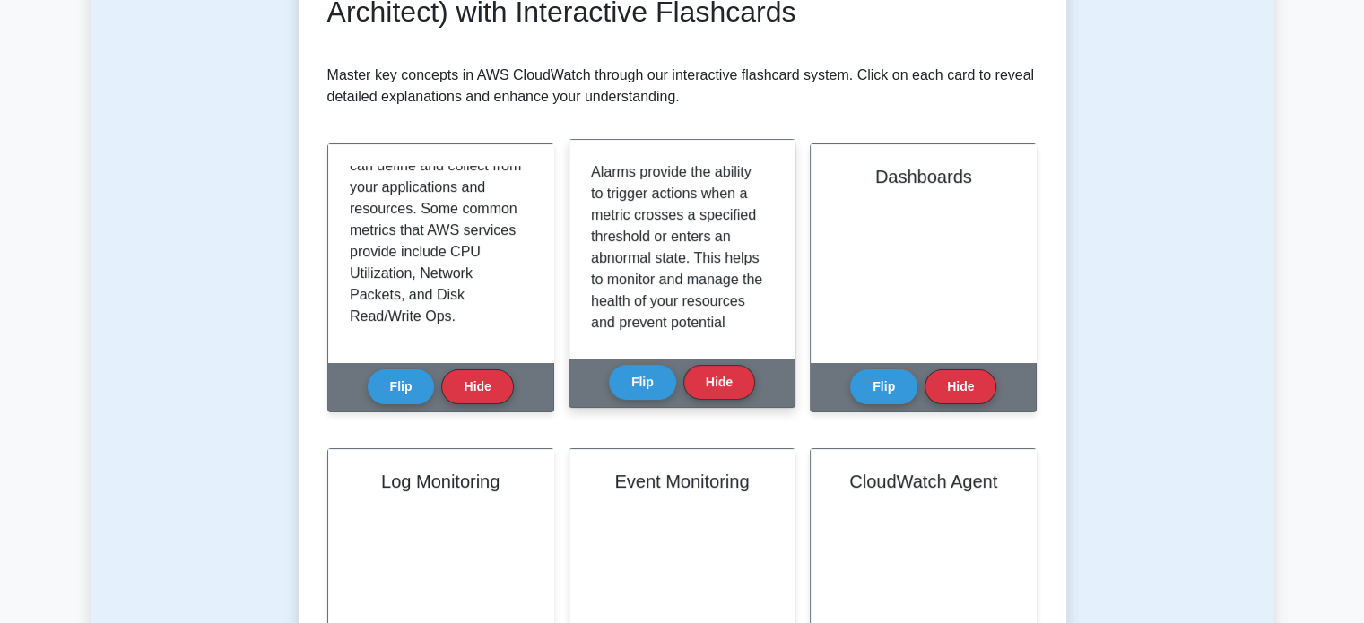
click at [588, 177] on div "Alarms provide the ability to trigger actions when a metric crosses a specified…" at bounding box center [682, 249] width 225 height 218
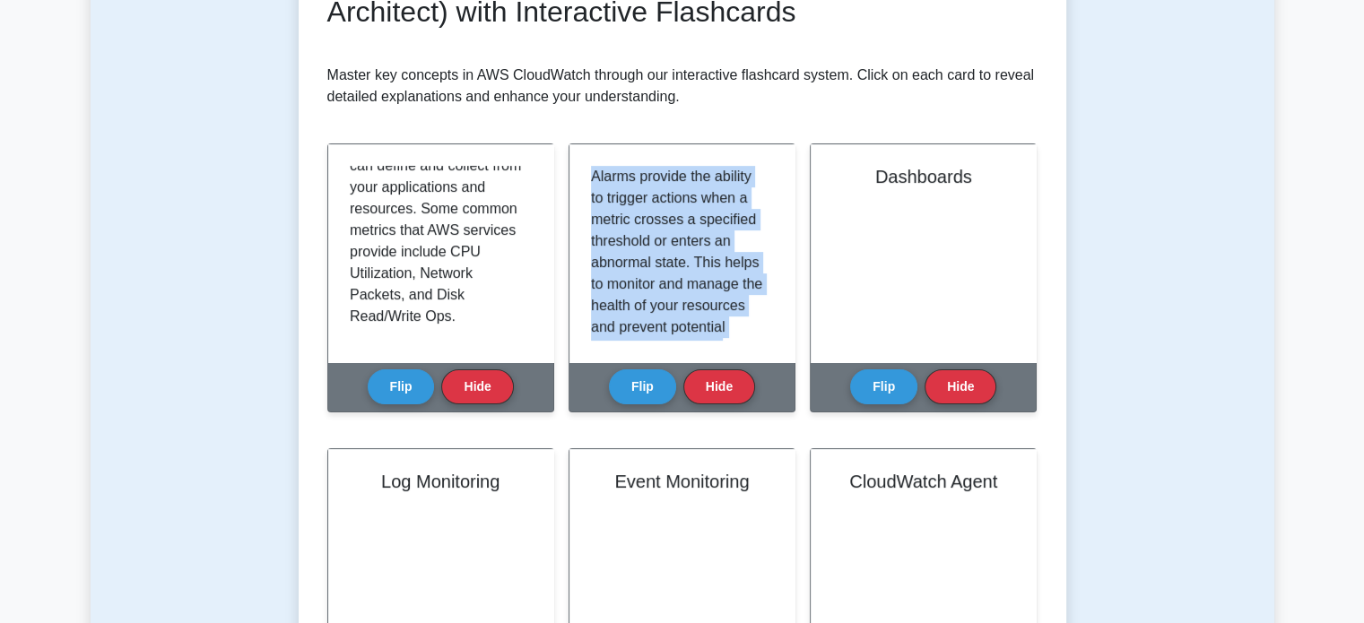
scroll to position [506, 0]
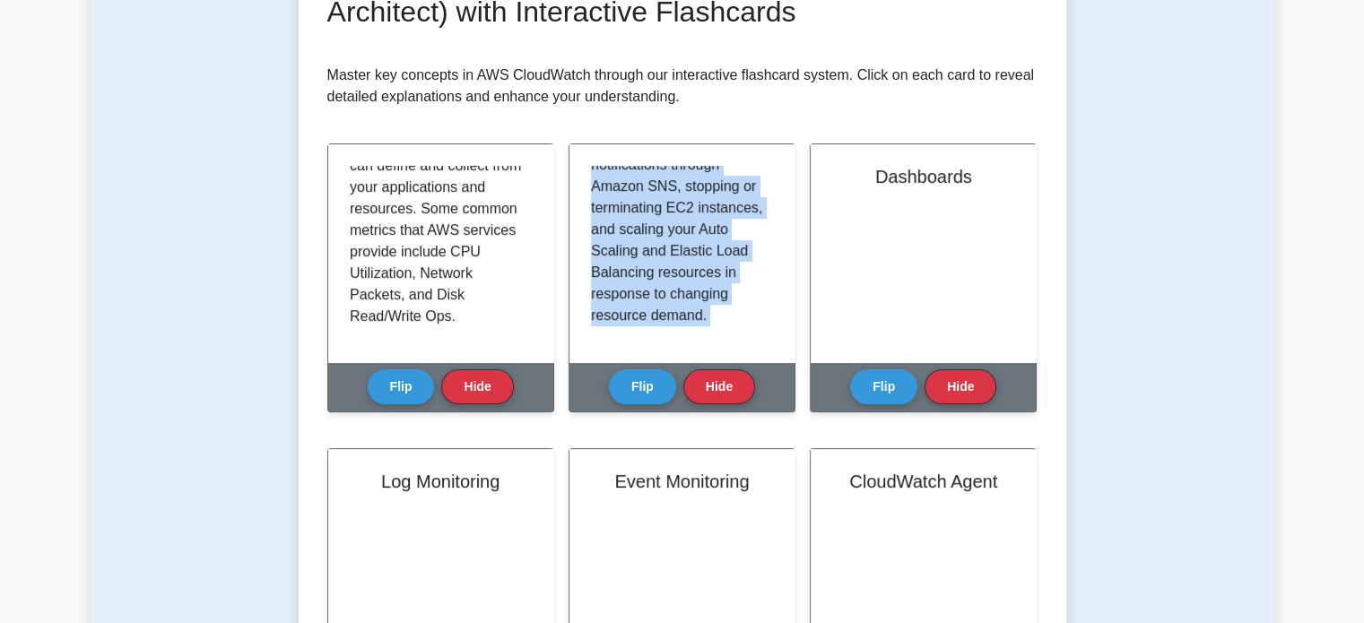
drag, startPoint x: 588, startPoint y: 174, endPoint x: 728, endPoint y: 408, distance: 273.2
click at [728, 408] on div "Alarms Flip Hide" at bounding box center [682, 278] width 227 height 269
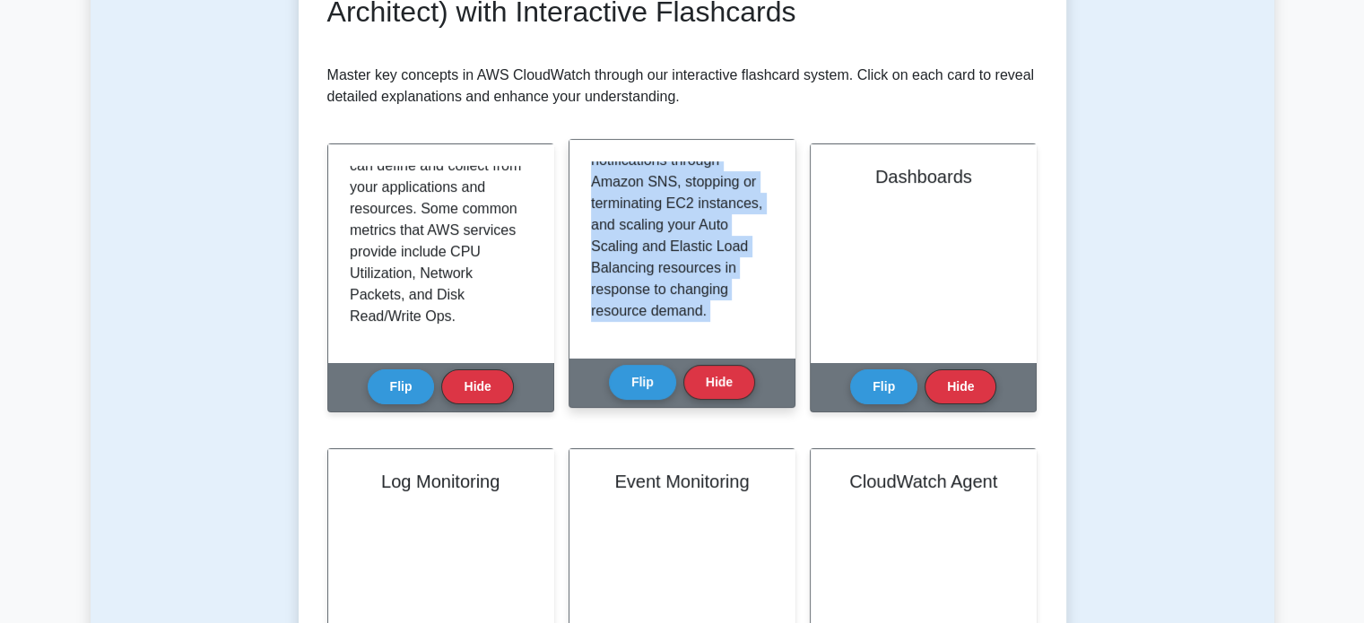
copy div "Alarms provide the ability to trigger actions when a metric crosses a specified…"
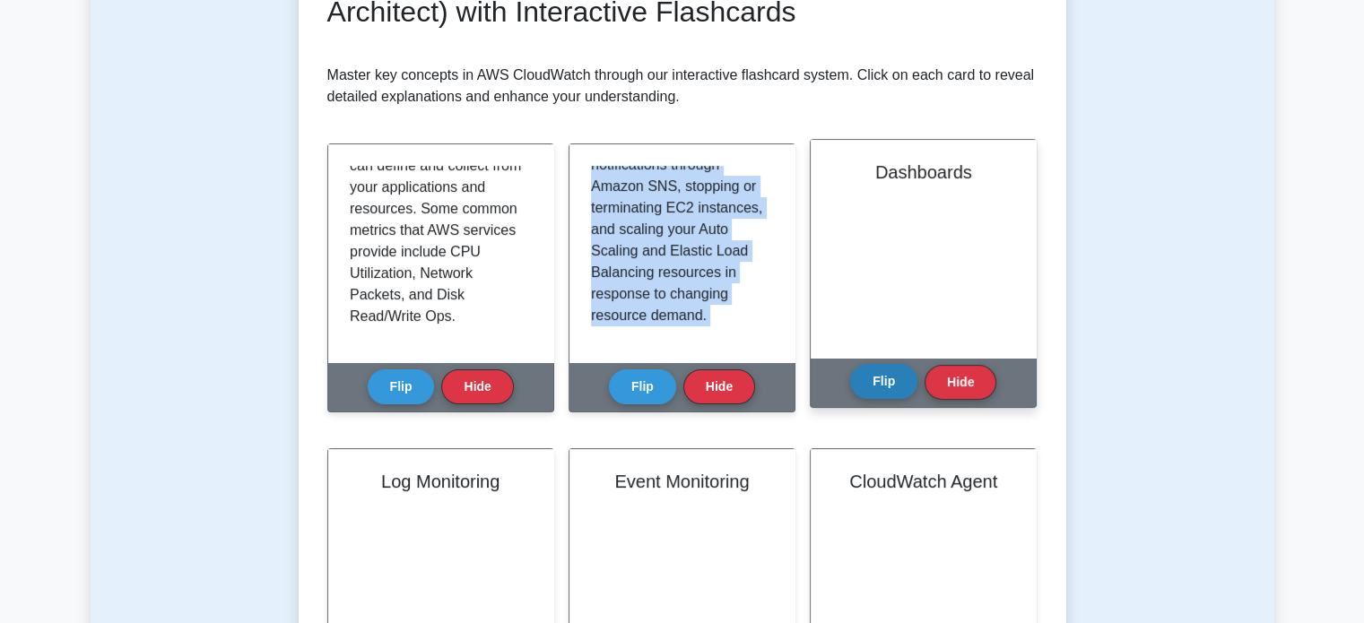
click at [881, 385] on button "Flip" at bounding box center [883, 381] width 67 height 35
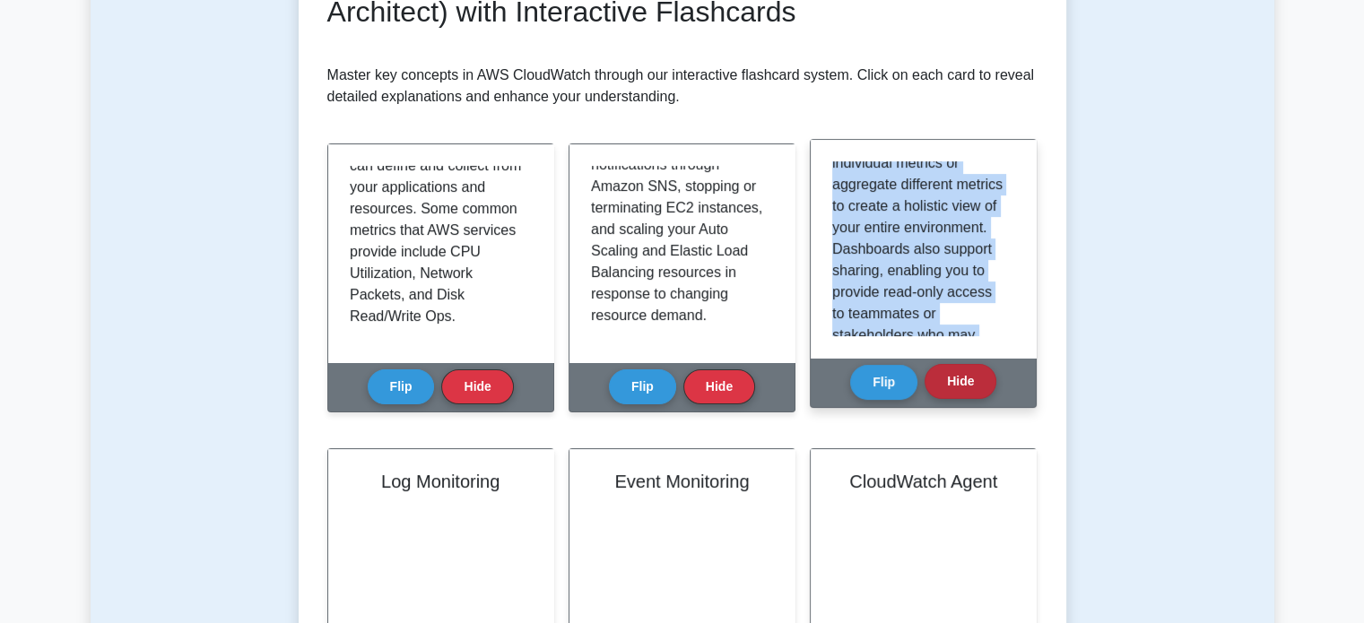
scroll to position [527, 0]
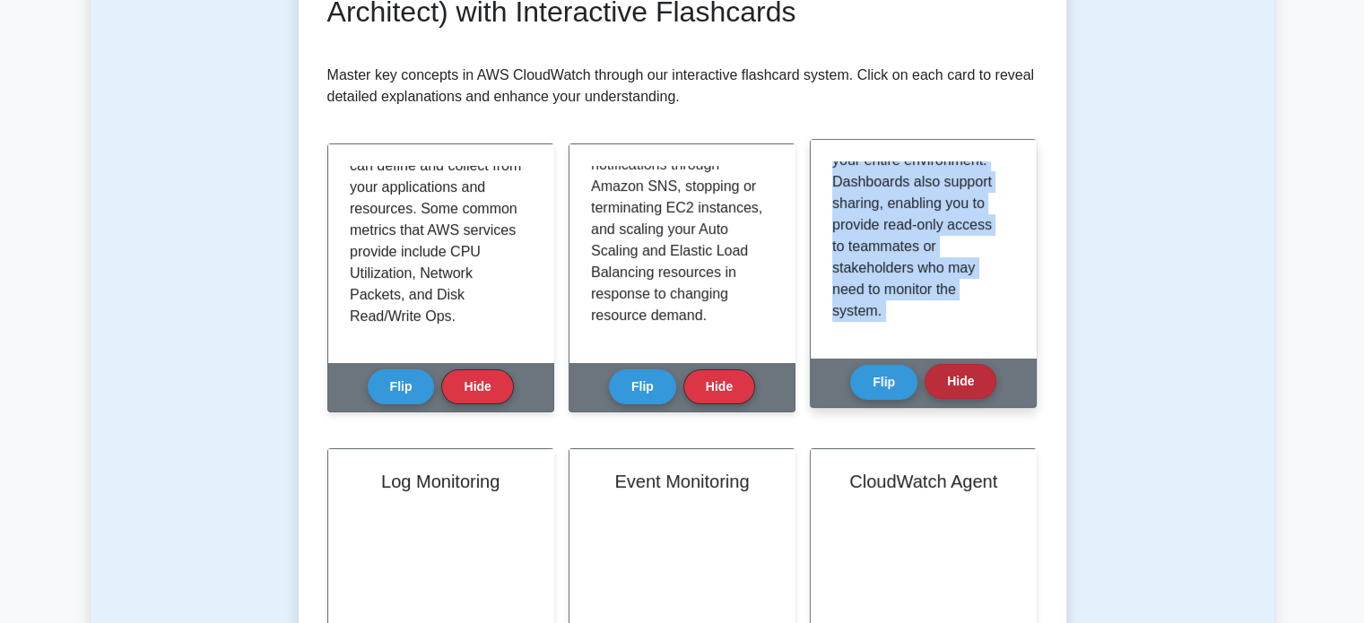
drag, startPoint x: 834, startPoint y: 164, endPoint x: 965, endPoint y: 372, distance: 245.9
click at [965, 372] on div "Dashboards Flip Hide" at bounding box center [923, 273] width 227 height 269
copy div "Dashboards are the customizable home pages within Amazon CloudWatch that allow …"
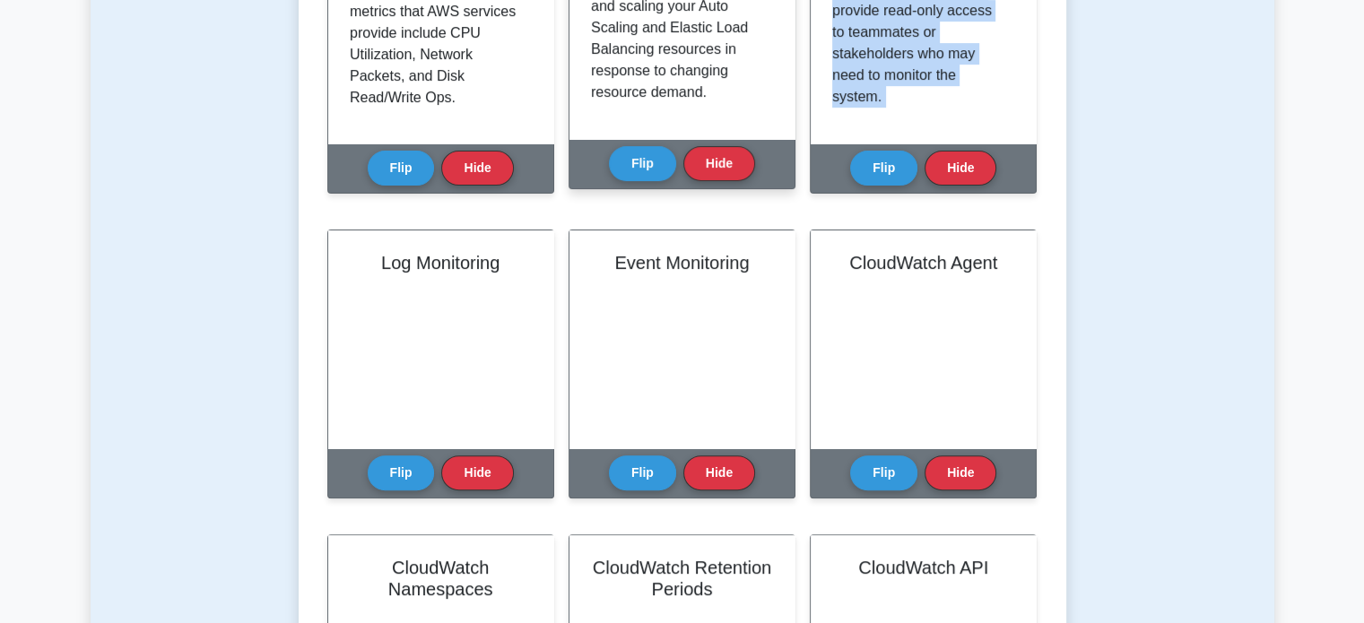
scroll to position [529, 0]
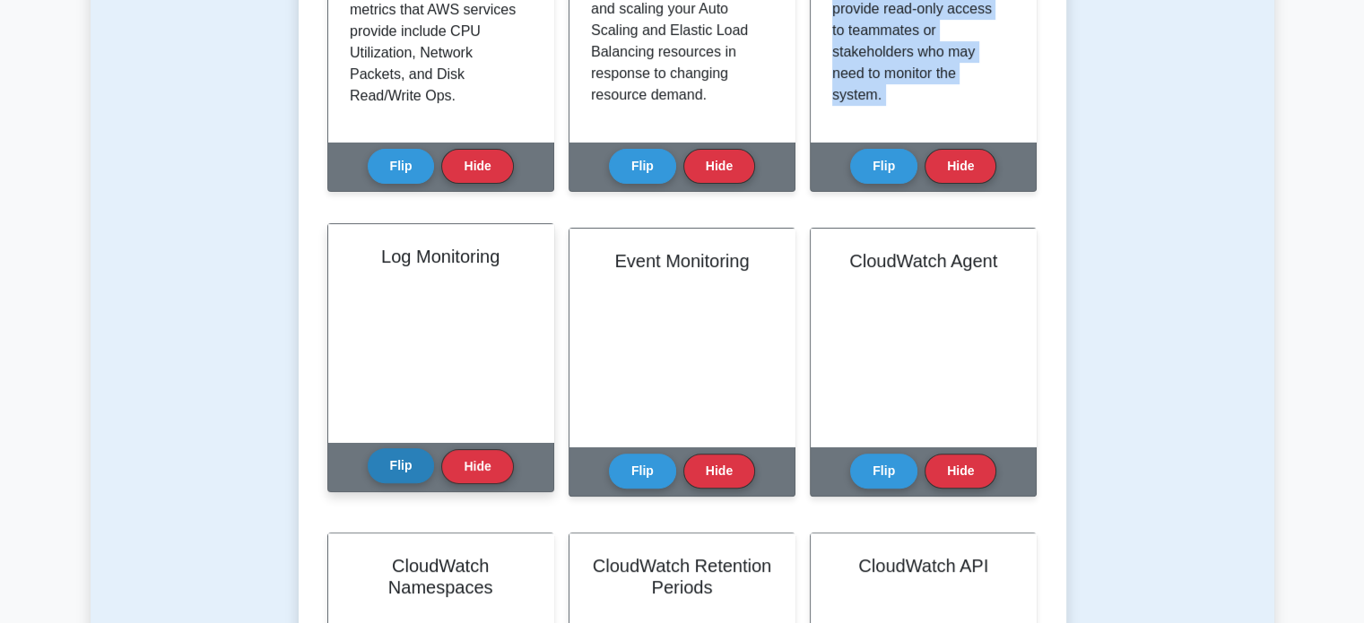
click at [404, 460] on button "Flip" at bounding box center [401, 466] width 67 height 35
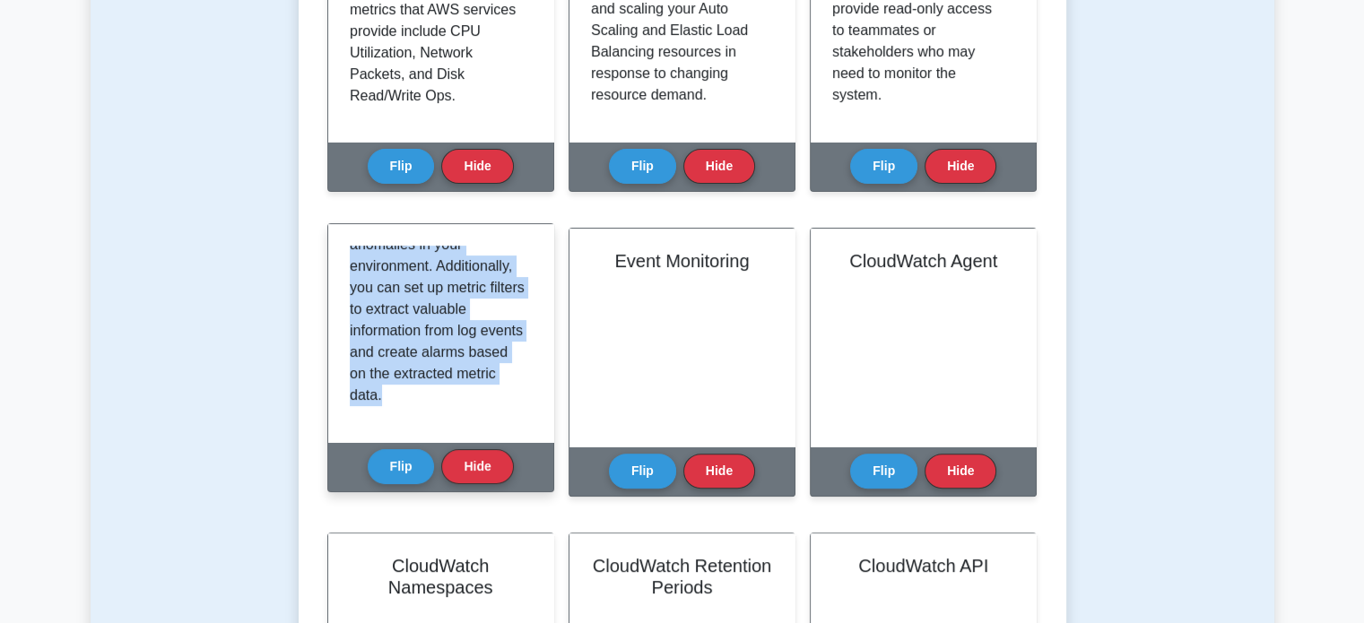
scroll to position [571, 0]
drag, startPoint x: 350, startPoint y: 247, endPoint x: 477, endPoint y: 408, distance: 205.7
click at [477, 408] on div "Log Monitoring in Amazon CloudWatch refers to the collection, storage, analysis…" at bounding box center [441, 333] width 182 height 175
copy p "Log Monitoring in Amazon CloudWatch refers to the collection, storage, analysis…"
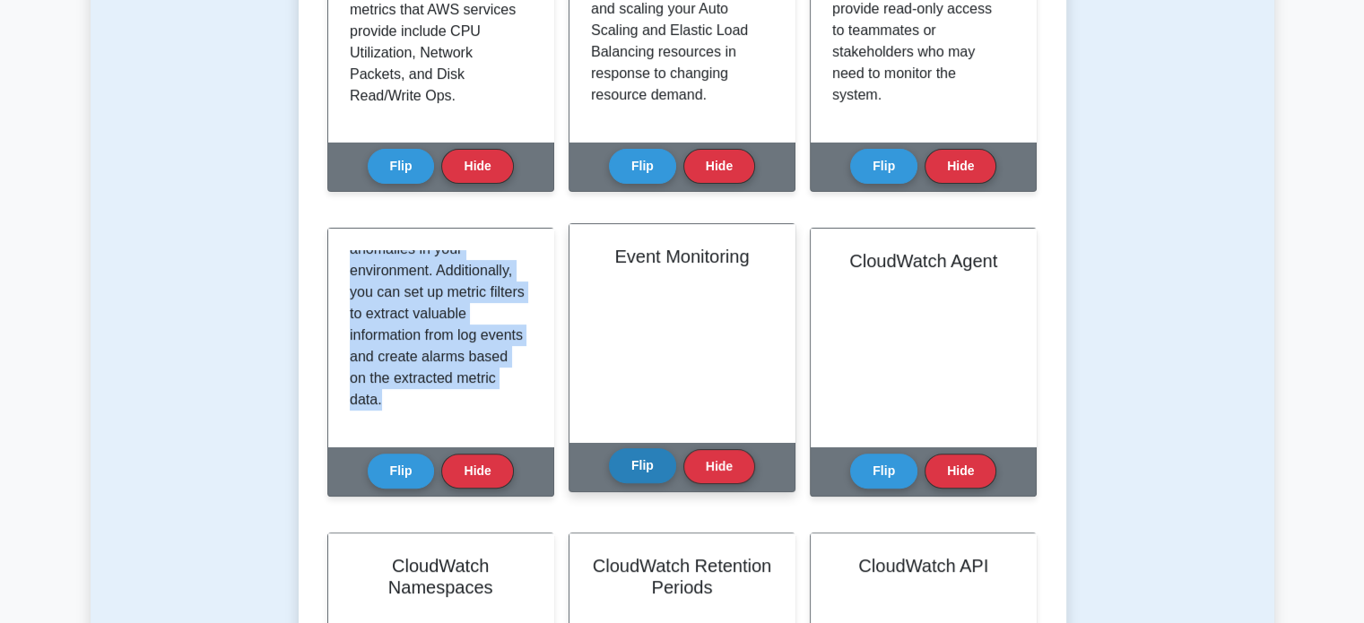
click at [654, 470] on button "Flip" at bounding box center [642, 466] width 67 height 35
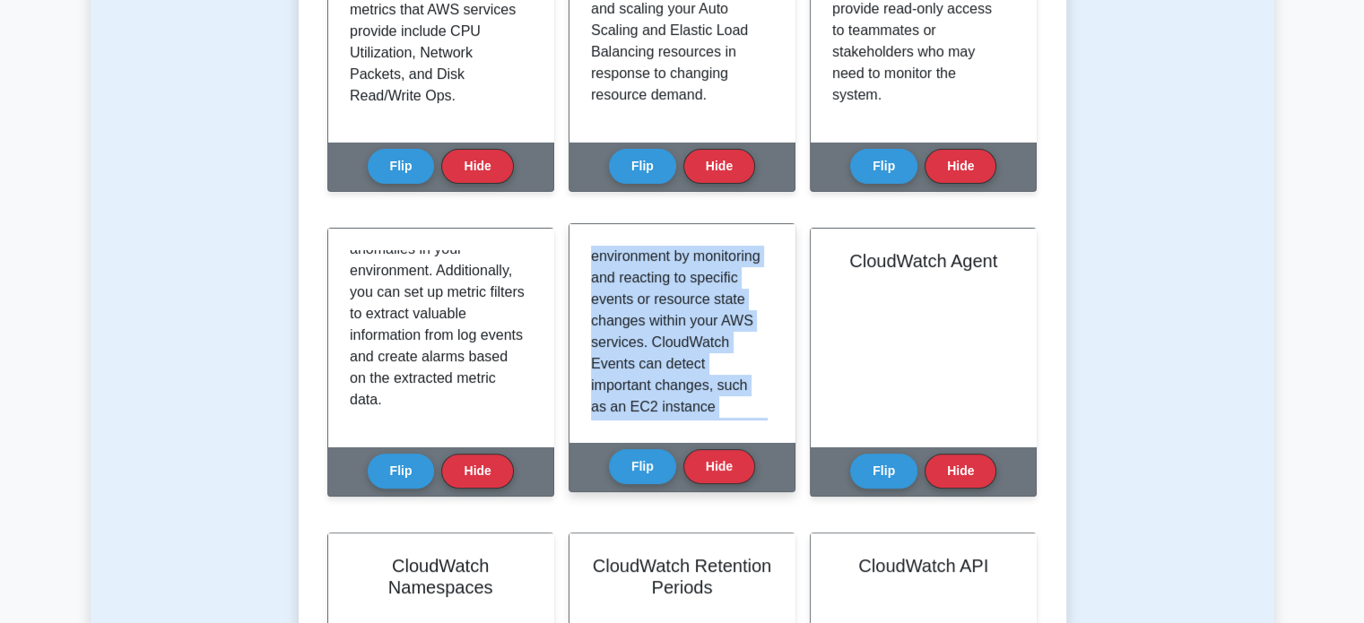
scroll to position [635, 0]
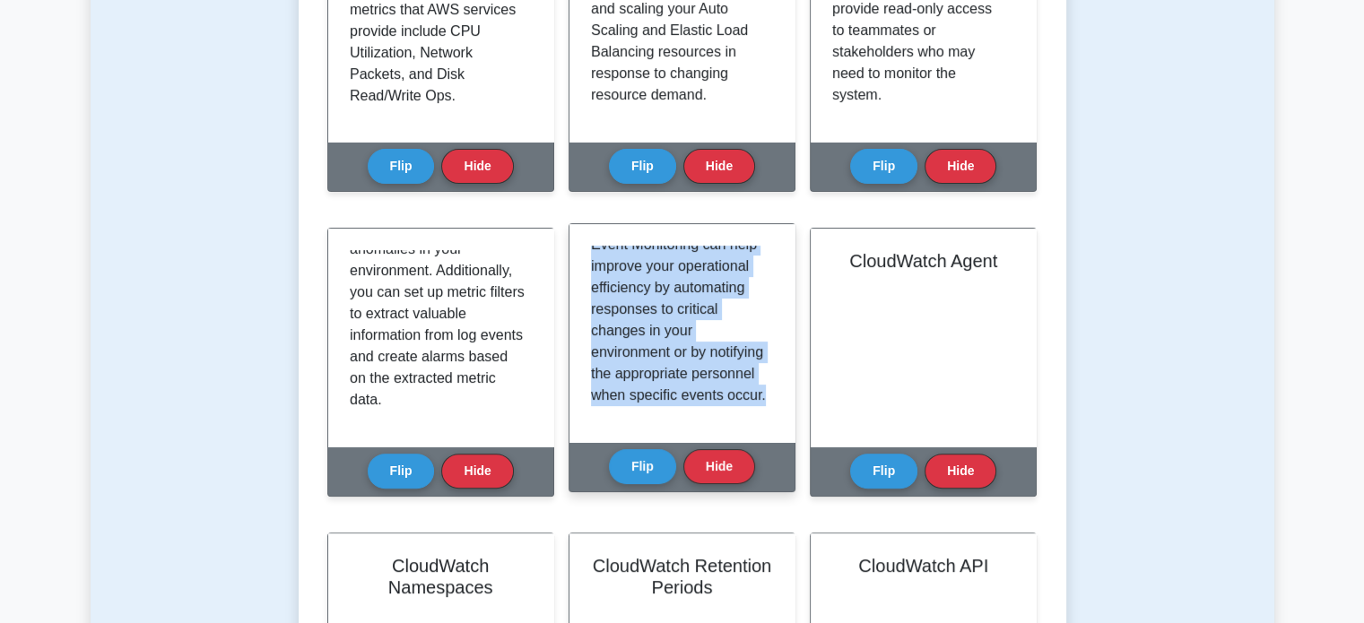
drag, startPoint x: 592, startPoint y: 257, endPoint x: 709, endPoint y: 430, distance: 208.0
click at [709, 430] on div "Event Monitoring in Amazon CloudWatch enables you to respond to changes in your…" at bounding box center [682, 333] width 225 height 218
copy p "Event Monitoring in Amazon CloudWatch enables you to respond to changes in your…"
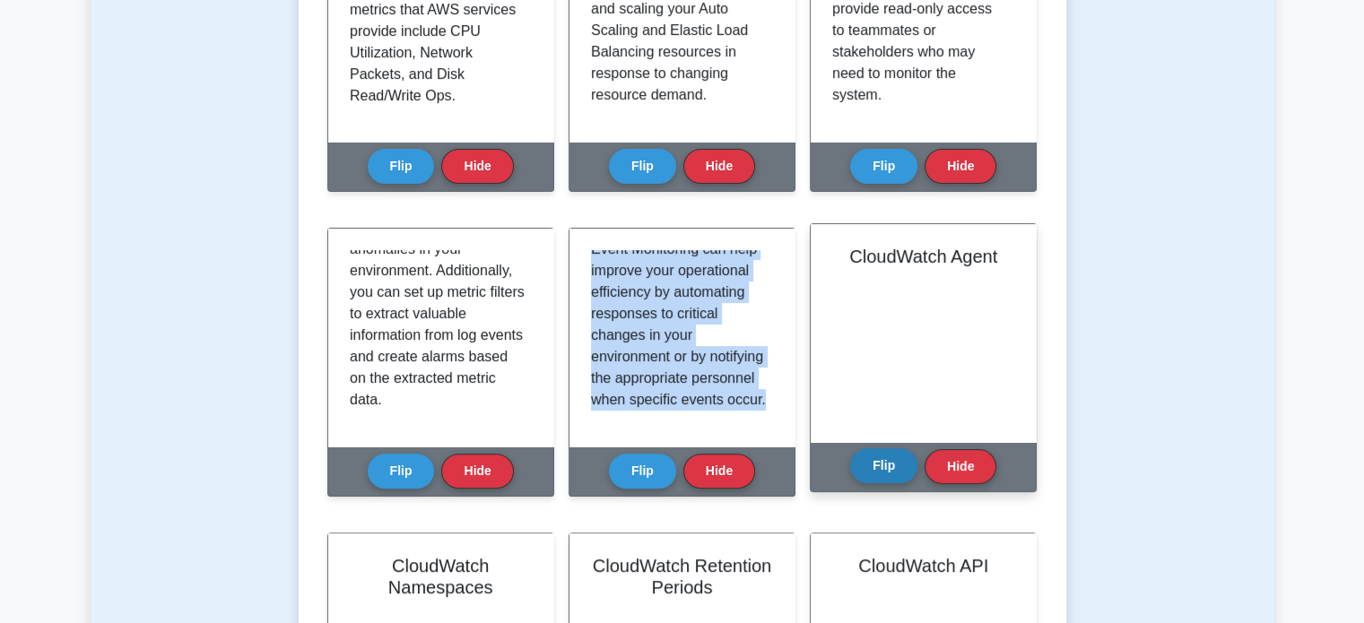
click at [910, 462] on button "Flip" at bounding box center [883, 466] width 67 height 35
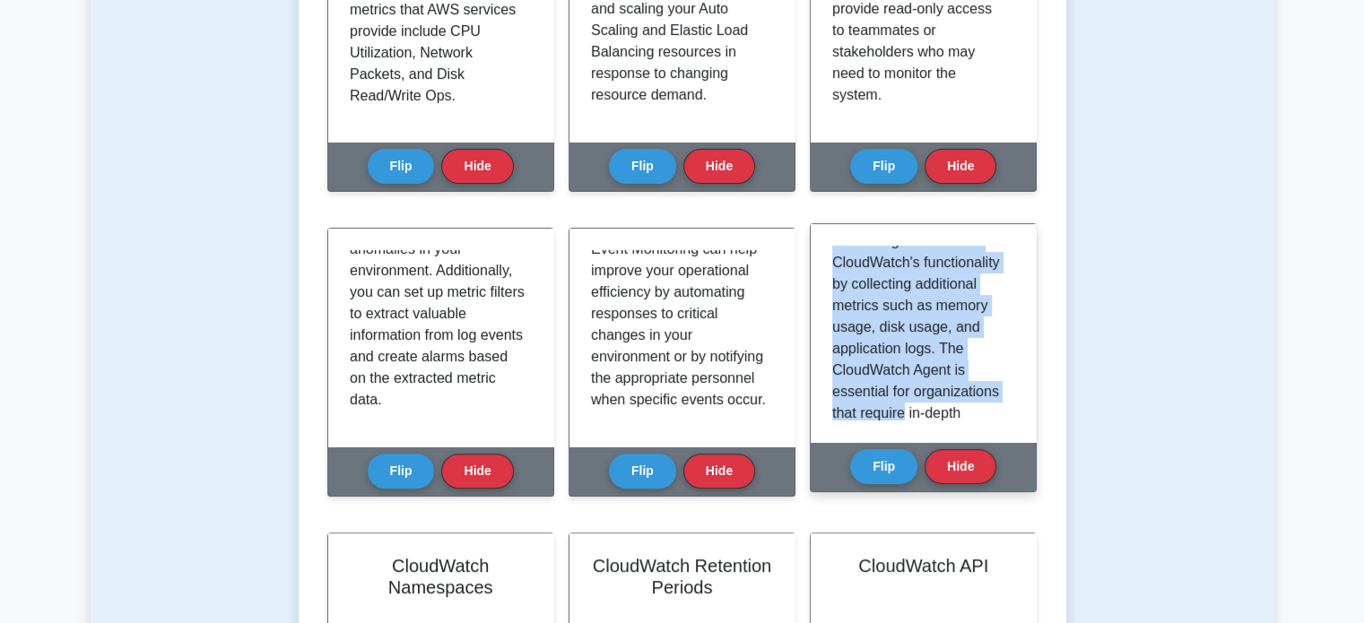
drag, startPoint x: 838, startPoint y: 246, endPoint x: 1000, endPoint y: 411, distance: 231.5
click at [1000, 411] on p "The CloudWatch Agent is a software that can be installed on your instances to c…" at bounding box center [919, 381] width 175 height 689
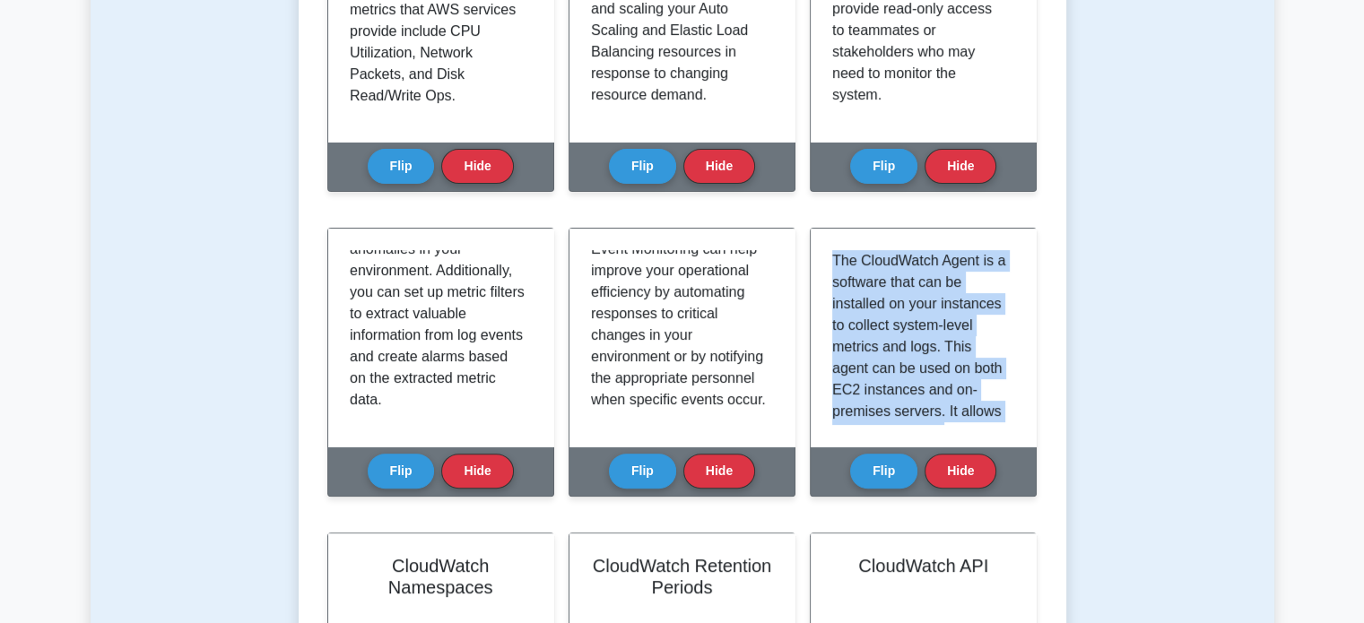
scroll to position [549, 0]
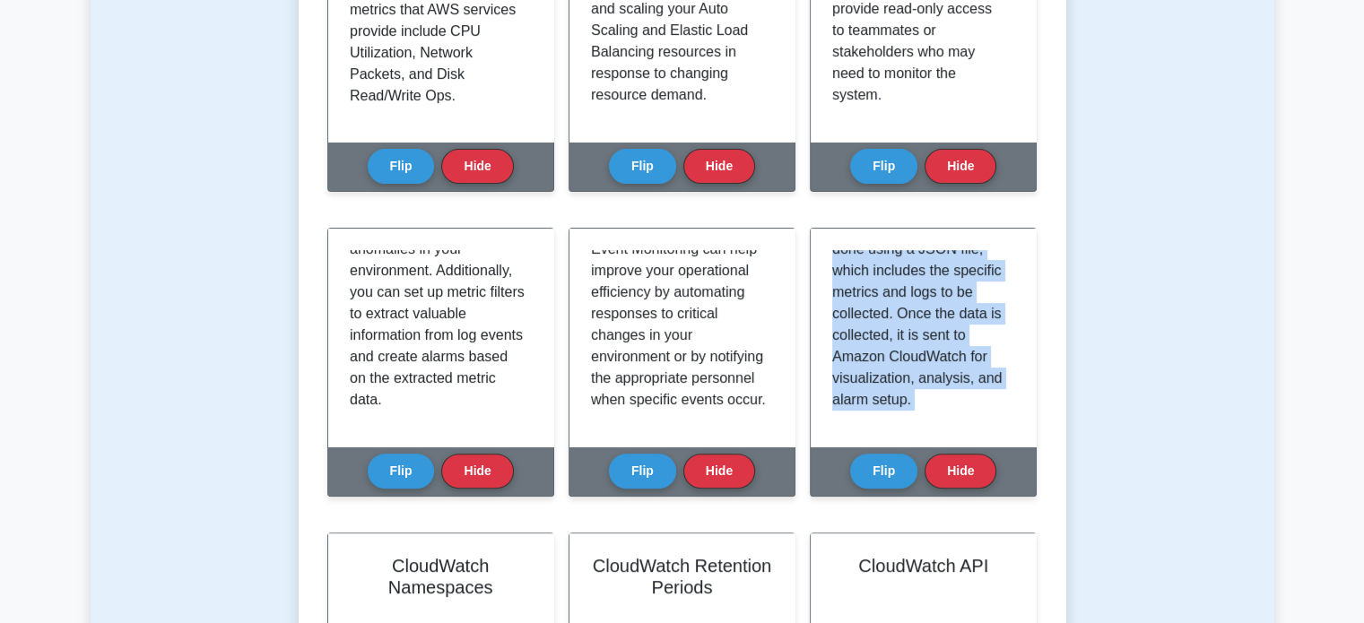
drag, startPoint x: 827, startPoint y: 254, endPoint x: 979, endPoint y: 516, distance: 302.6
click at [979, 516] on div "CloudWatch Agent Flip Hide" at bounding box center [923, 373] width 227 height 291
copy div "The CloudWatch Agent is a software that can be installed on your instances to c…"
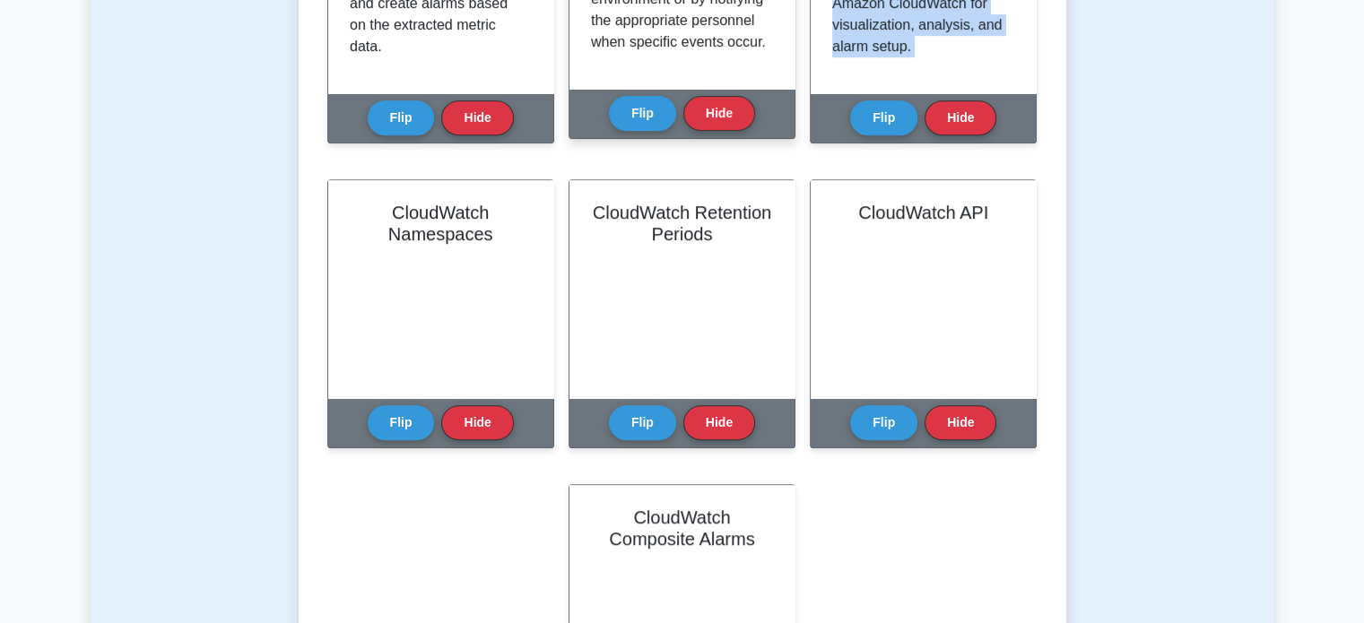
scroll to position [976, 0]
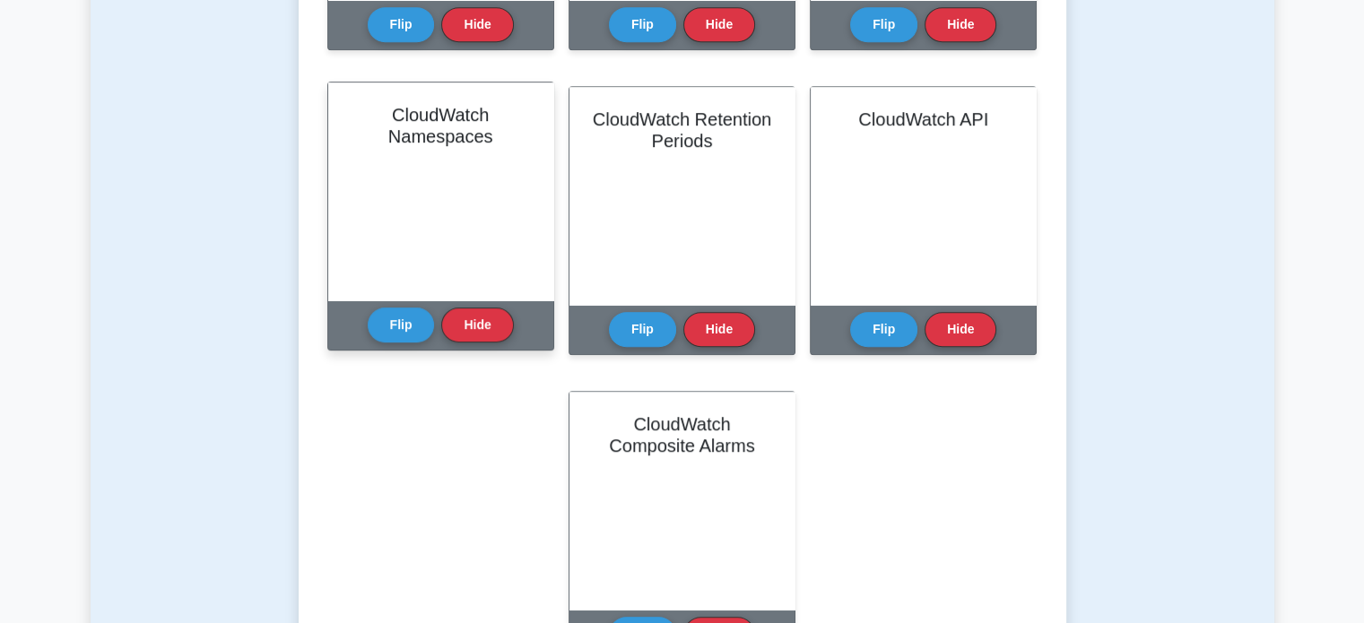
click at [470, 150] on div "CloudWatch Namespaces" at bounding box center [440, 192] width 225 height 218
drag, startPoint x: 394, startPoint y: 112, endPoint x: 531, endPoint y: 170, distance: 149.1
click at [531, 170] on div "CloudWatch Namespaces" at bounding box center [440, 192] width 225 height 218
copy h2 "CloudWatch Namespaces"
click at [413, 332] on button "Flip" at bounding box center [401, 324] width 67 height 35
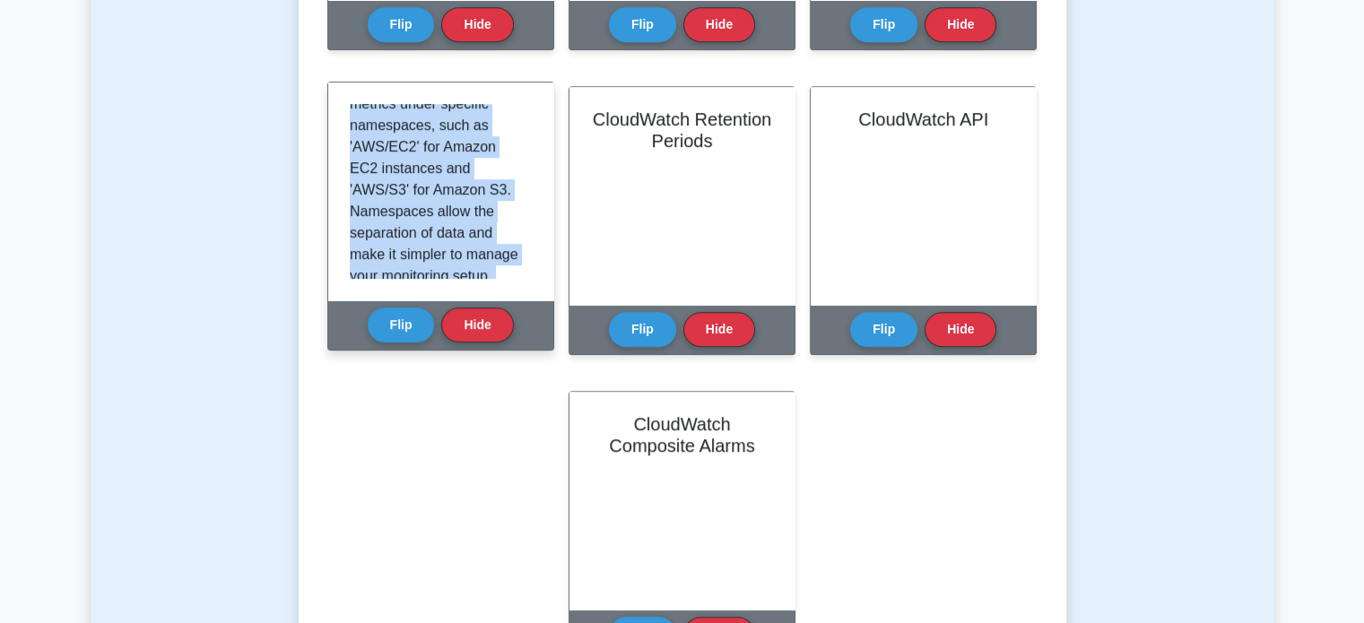
scroll to position [527, 0]
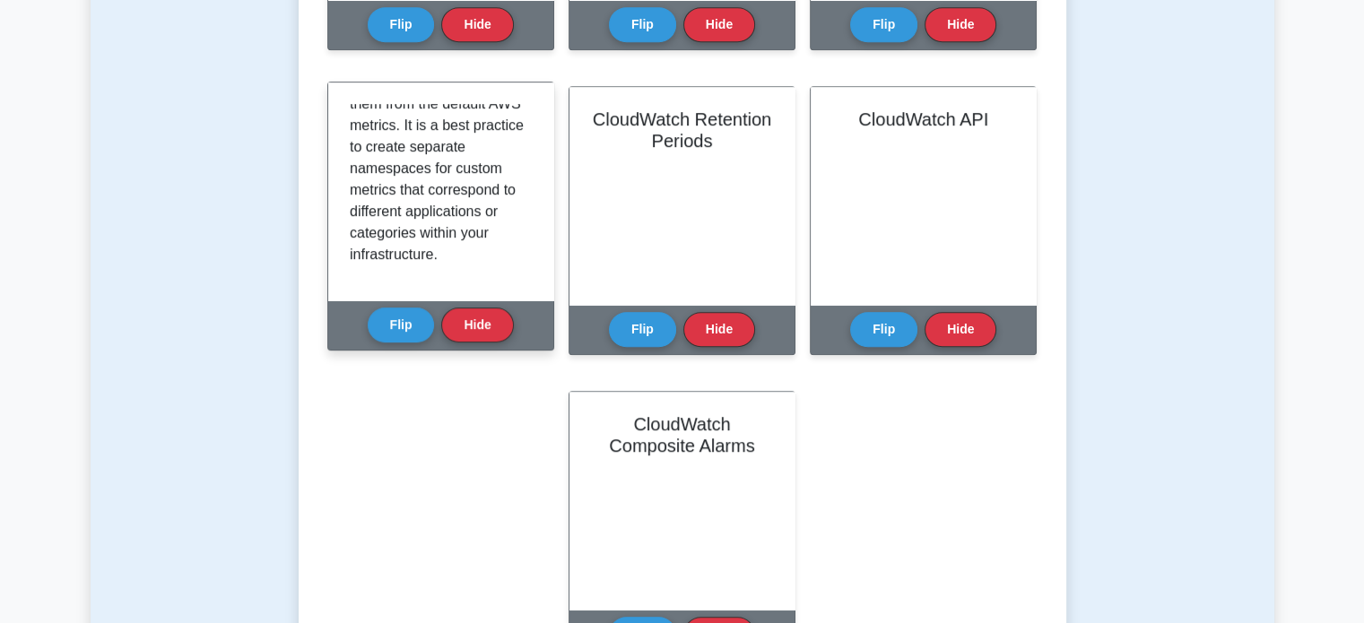
drag, startPoint x: 346, startPoint y: 114, endPoint x: 549, endPoint y: 306, distance: 279.2
click at [549, 306] on div "CloudWatch Namespaces Flip Hide" at bounding box center [440, 216] width 227 height 269
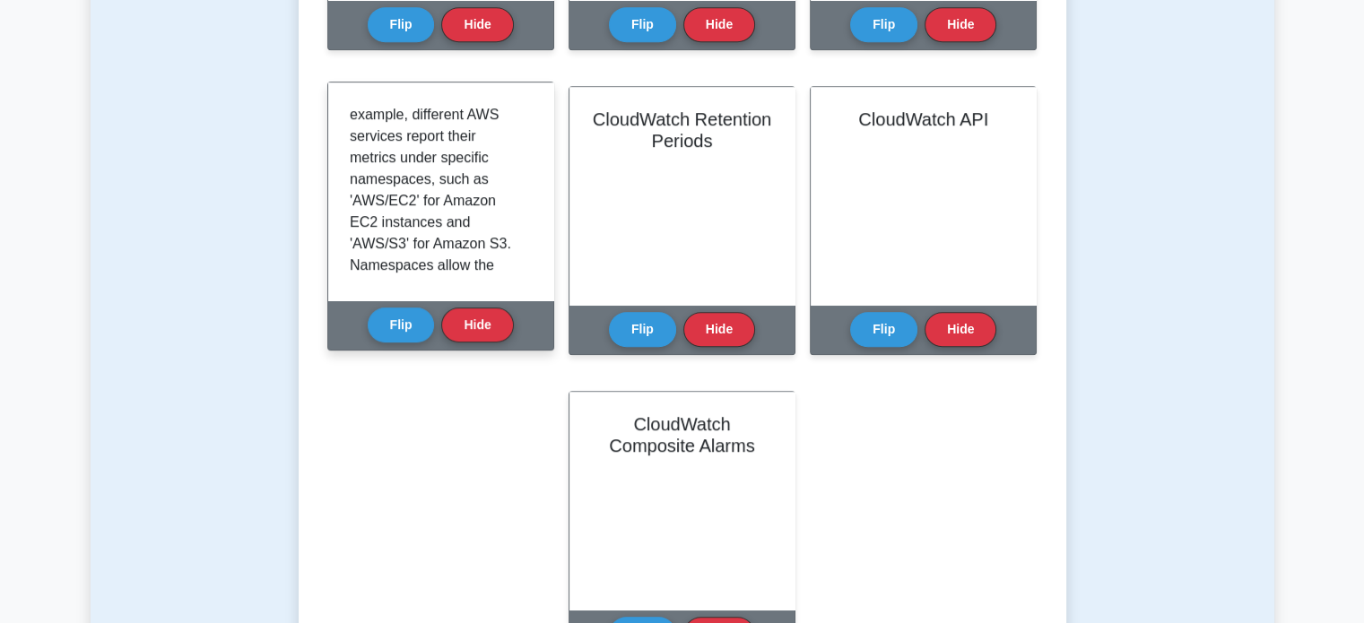
scroll to position [0, 0]
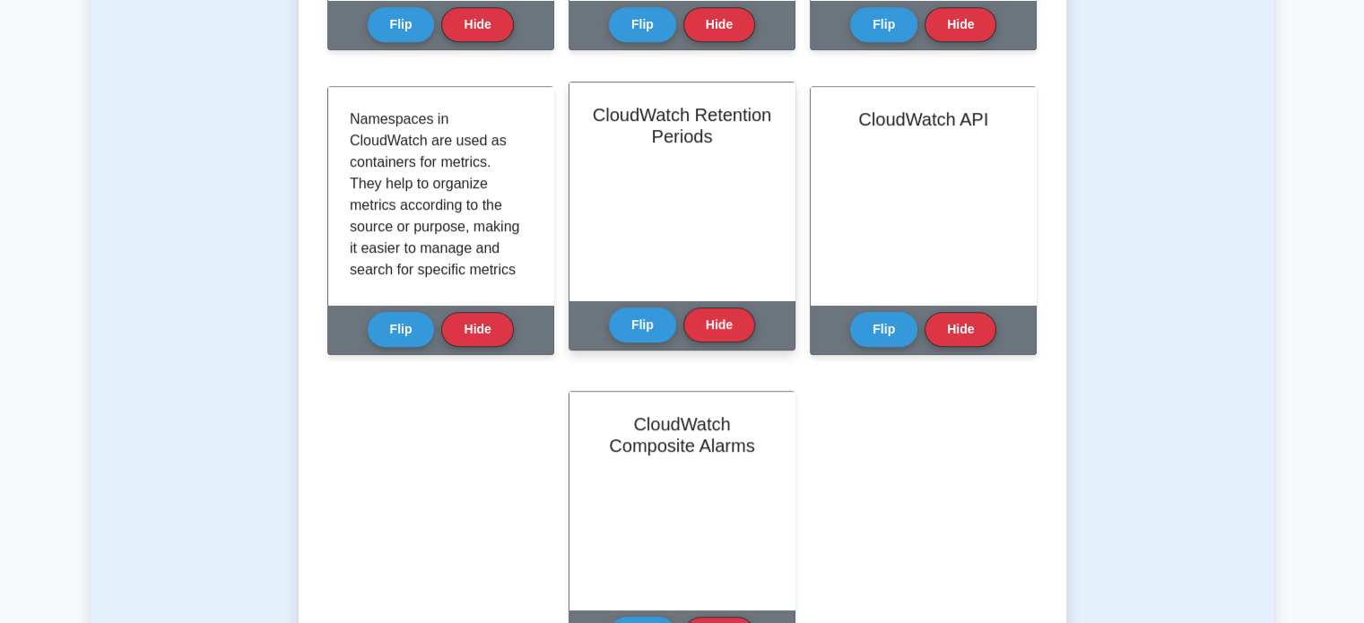
click at [613, 222] on div "CloudWatch Retention Periods" at bounding box center [682, 192] width 225 height 218
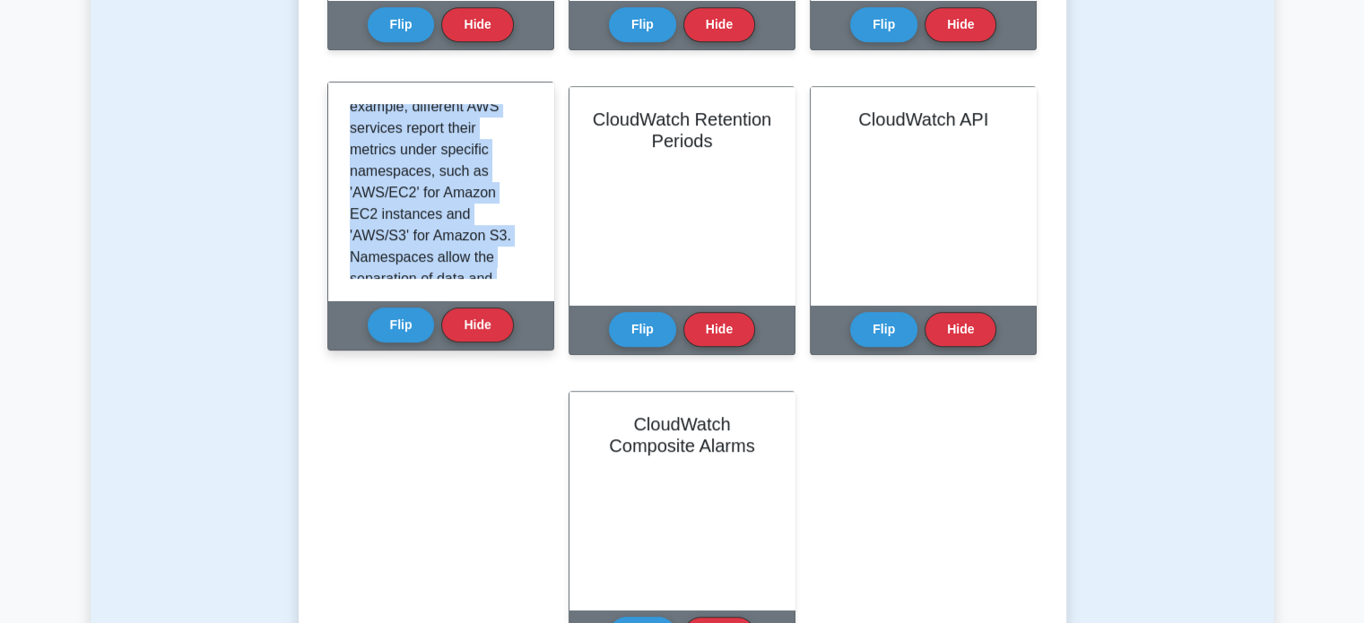
scroll to position [527, 0]
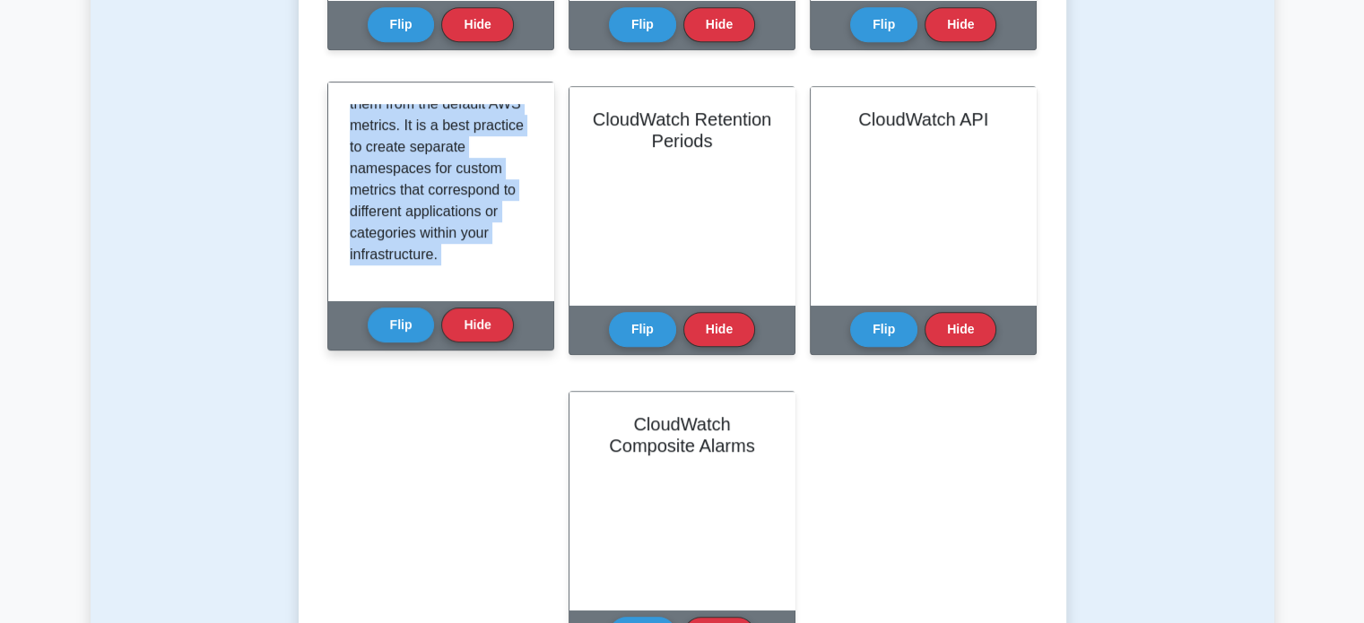
drag, startPoint x: 350, startPoint y: 107, endPoint x: 477, endPoint y: 301, distance: 231.9
click at [477, 301] on div "Namespaces in CloudWatch are used as containers for metrics. They help to organ…" at bounding box center [440, 192] width 225 height 218
copy p "Namespaces in CloudWatch are used as containers for metrics. They help to organ…"
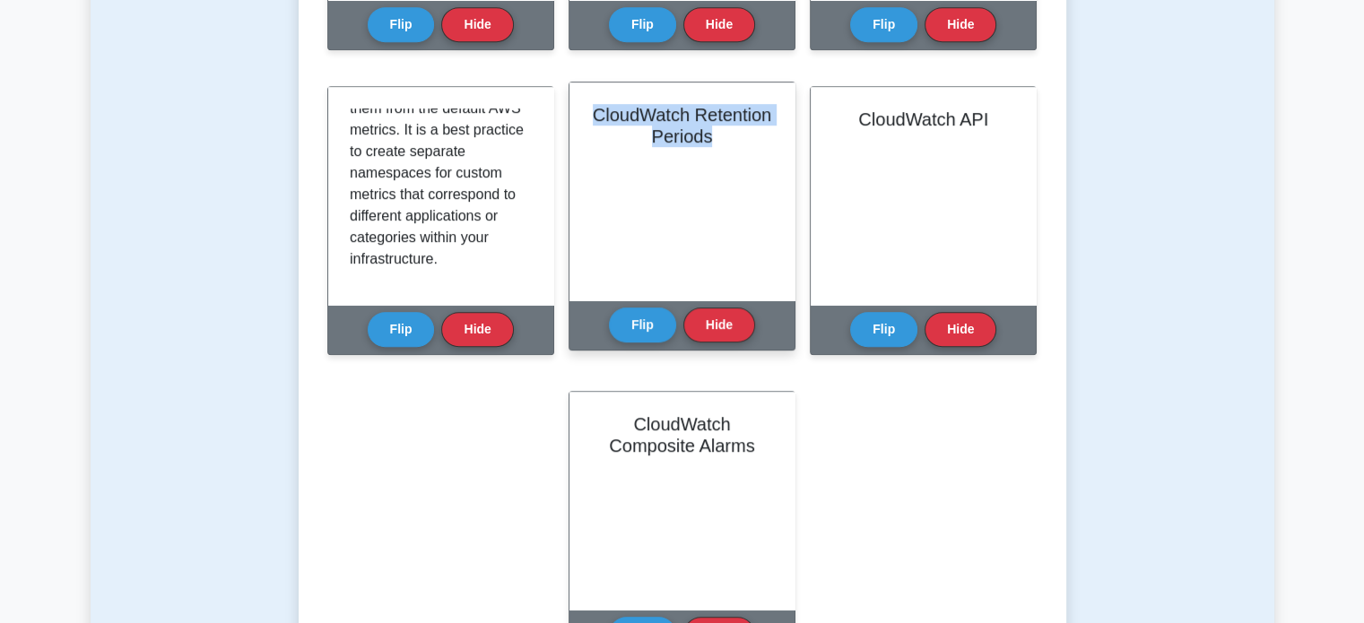
drag, startPoint x: 629, startPoint y: 95, endPoint x: 775, endPoint y: 166, distance: 162.5
click at [775, 166] on div "CloudWatch Retention Periods" at bounding box center [682, 192] width 225 height 218
copy h2 "CloudWatch Retention Periods"
click at [669, 318] on button "Flip" at bounding box center [642, 324] width 67 height 35
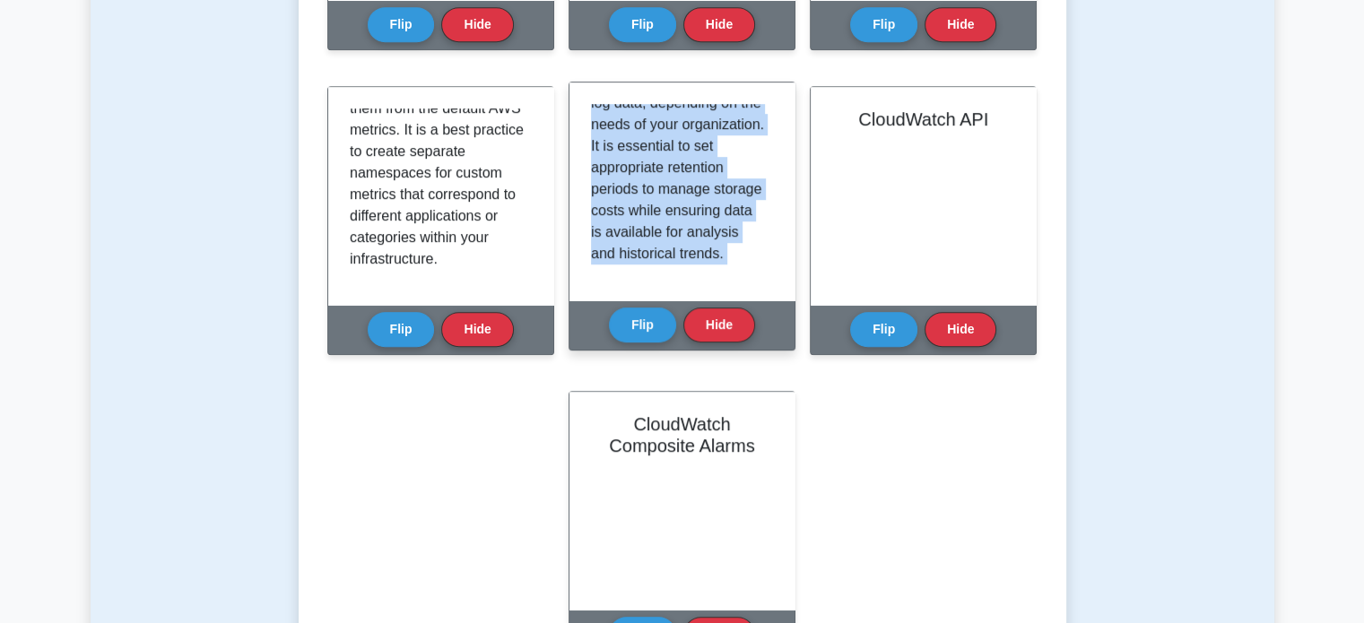
scroll to position [614, 0]
drag, startPoint x: 584, startPoint y: 103, endPoint x: 742, endPoint y: 315, distance: 264.1
click at [742, 315] on div "CloudWatch Retention Periods Flip Hide" at bounding box center [682, 216] width 227 height 269
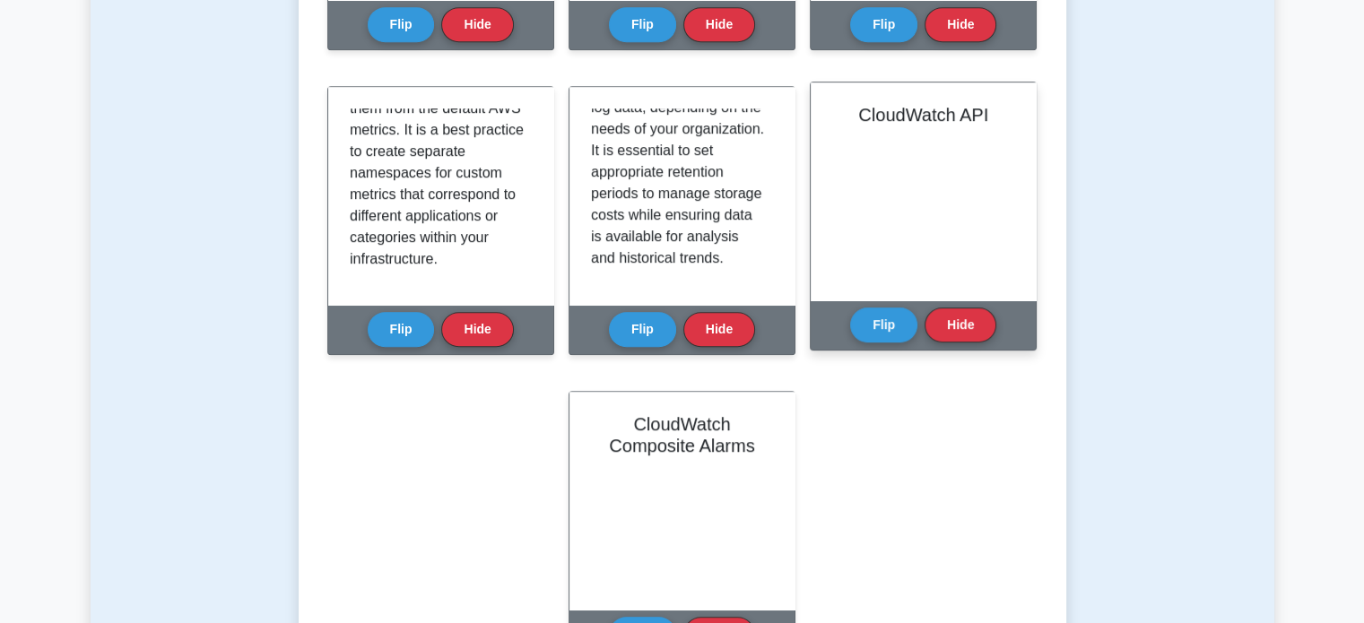
click at [920, 180] on div "CloudWatch API" at bounding box center [923, 192] width 225 height 218
drag, startPoint x: 854, startPoint y: 109, endPoint x: 1012, endPoint y: 128, distance: 159.0
click at [1012, 128] on div "CloudWatch API" at bounding box center [923, 192] width 225 height 218
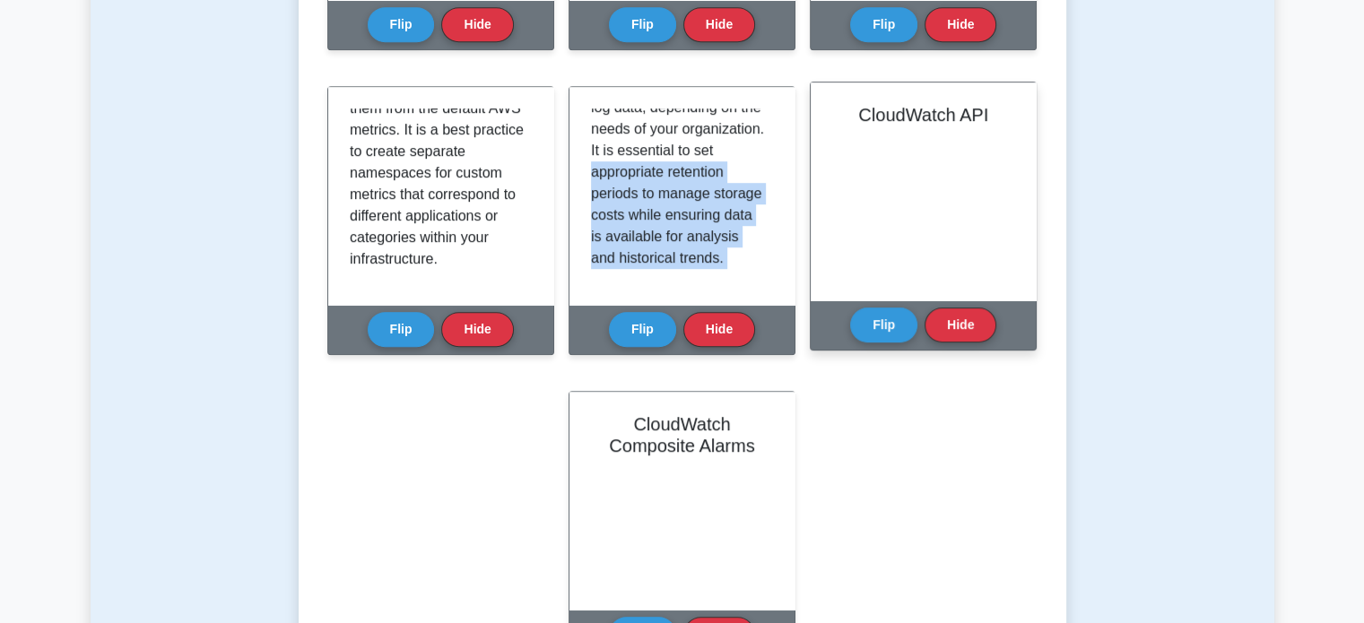
drag, startPoint x: 707, startPoint y: 118, endPoint x: 823, endPoint y: 196, distance: 139.6
click at [884, 319] on button "Flip" at bounding box center [883, 324] width 67 height 35
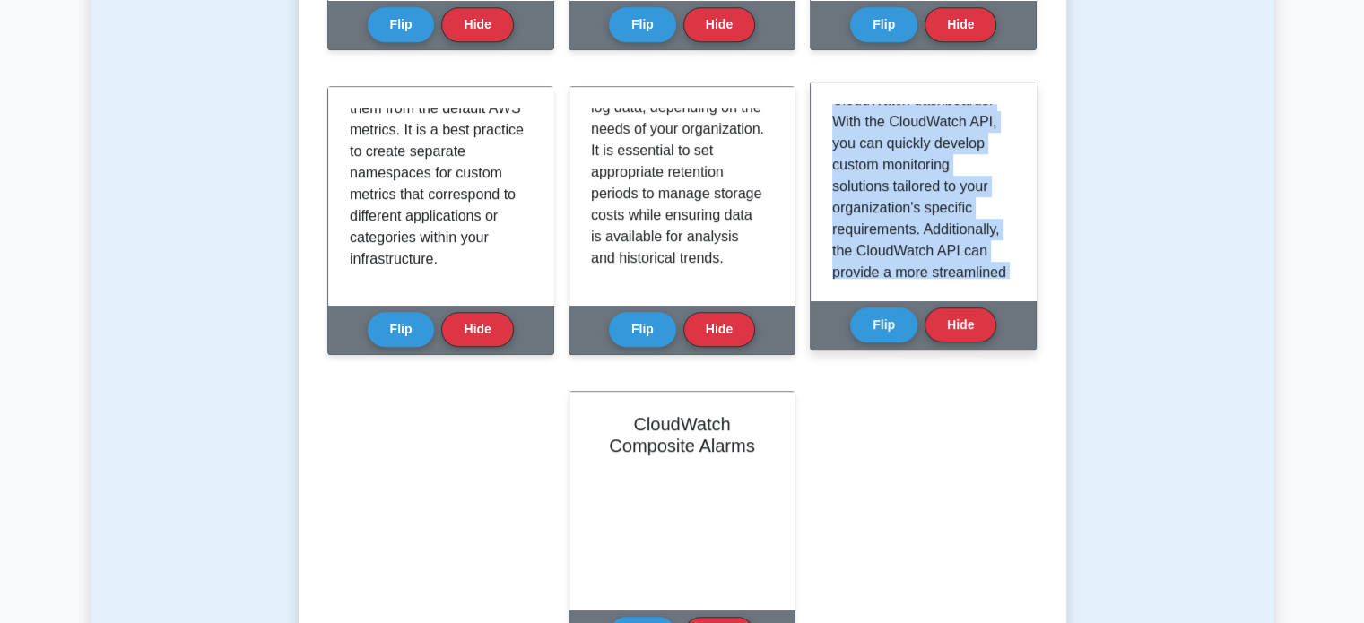
scroll to position [571, 0]
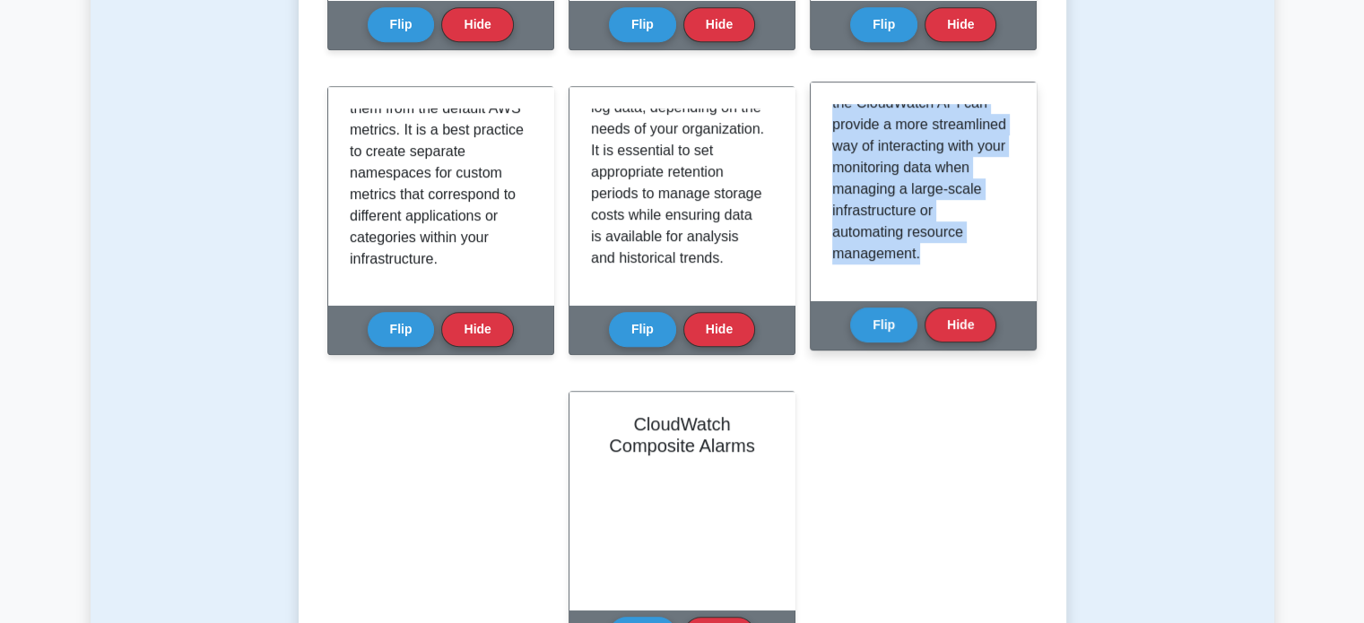
drag, startPoint x: 832, startPoint y: 111, endPoint x: 949, endPoint y: 293, distance: 216.2
click at [949, 293] on div "Amazon CloudWatch provides APIs to interact with its services programmatically.…" at bounding box center [923, 192] width 225 height 218
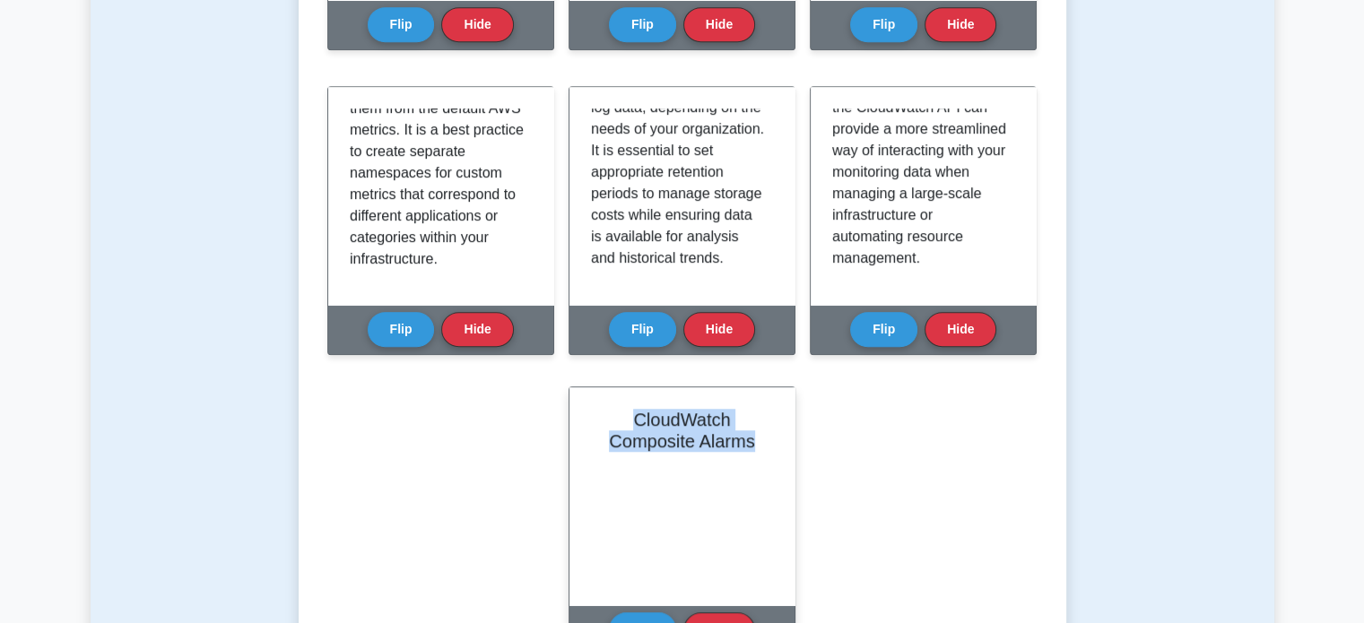
drag, startPoint x: 614, startPoint y: 397, endPoint x: 765, endPoint y: 453, distance: 161.5
click at [765, 453] on div "CloudWatch Composite Alarms" at bounding box center [682, 497] width 225 height 218
click at [711, 501] on div "CloudWatch Composite Alarms" at bounding box center [682, 497] width 225 height 218
drag, startPoint x: 632, startPoint y: 399, endPoint x: 782, endPoint y: 492, distance: 176.8
click at [782, 492] on div "CloudWatch Composite Alarms" at bounding box center [682, 497] width 225 height 218
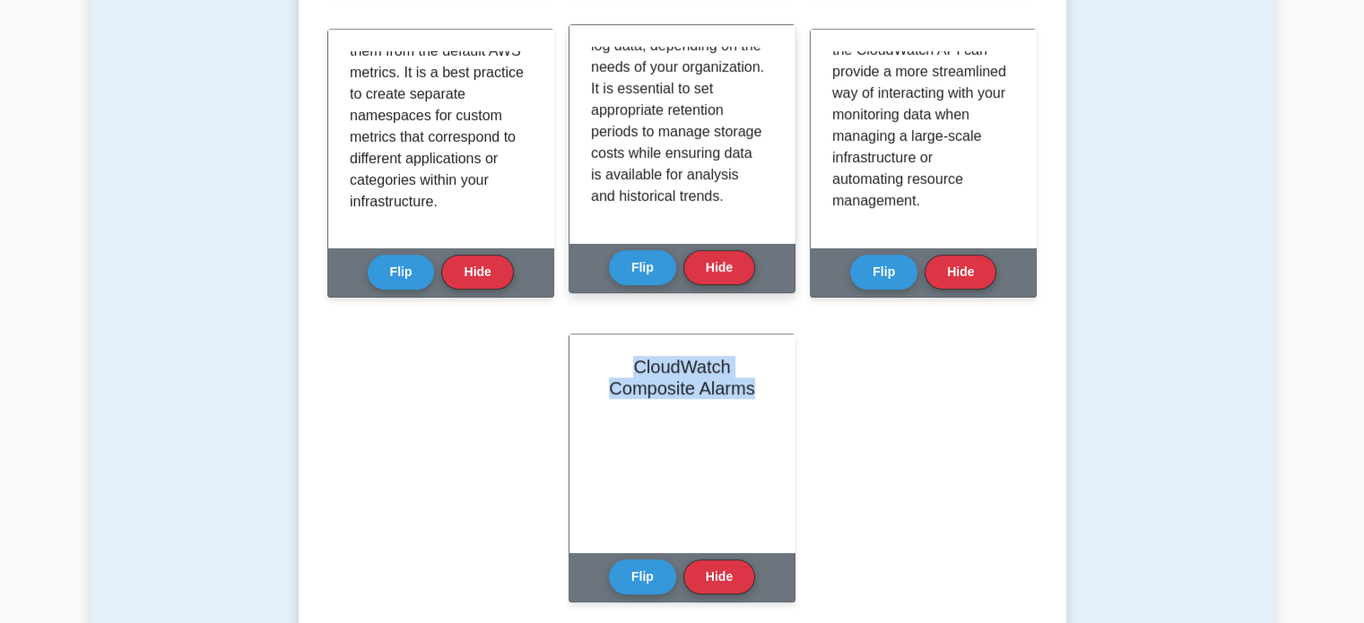
scroll to position [1041, 0]
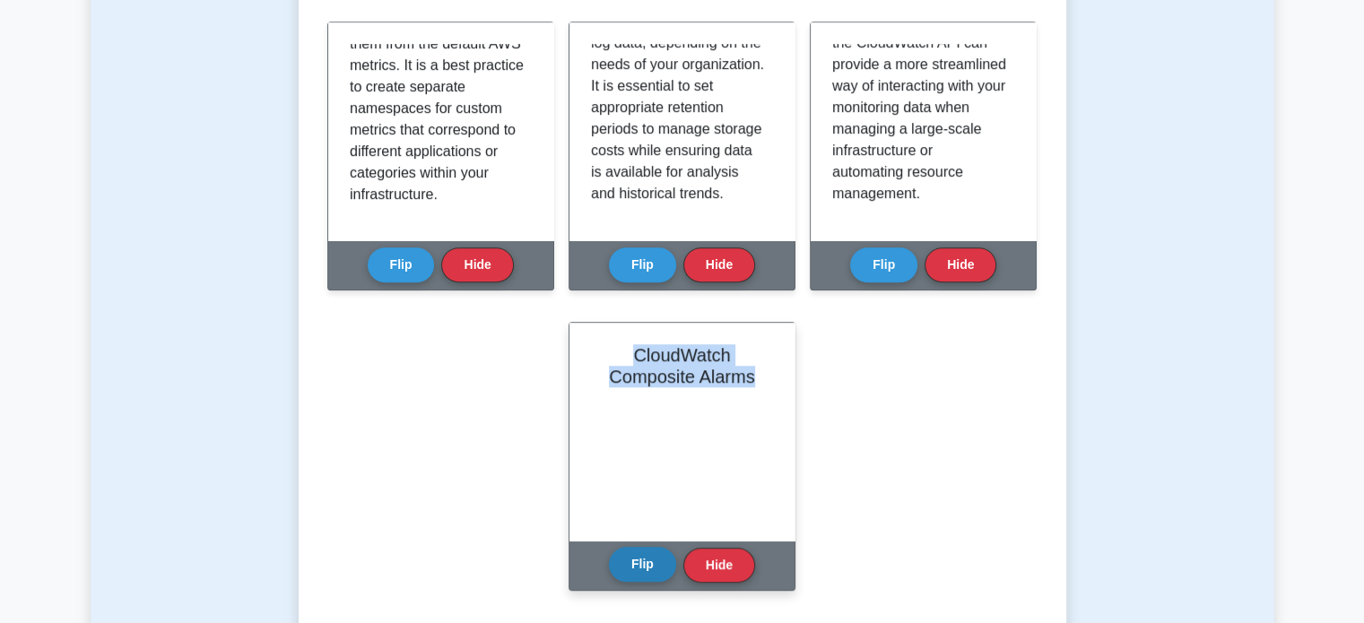
click at [649, 567] on button "Flip" at bounding box center [642, 564] width 67 height 35
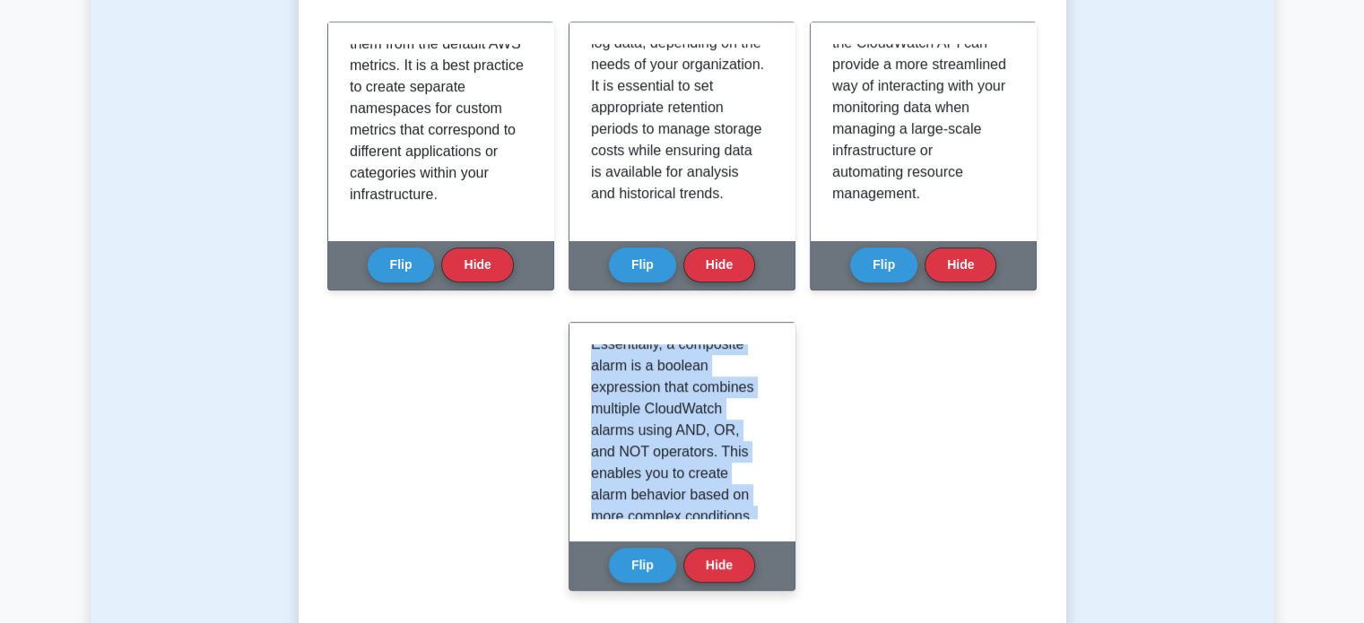
scroll to position [678, 0]
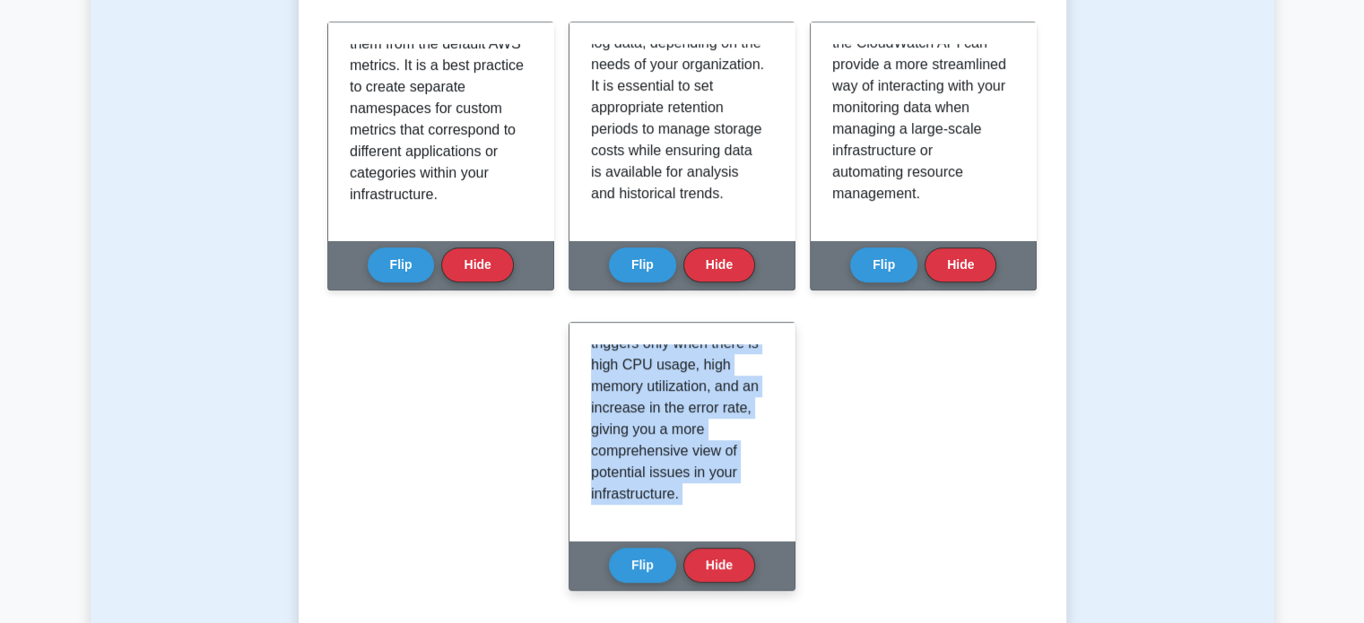
drag, startPoint x: 585, startPoint y: 353, endPoint x: 769, endPoint y: 563, distance: 279.7
click at [769, 563] on div "CloudWatch Composite Alarms Flip Hide" at bounding box center [682, 456] width 227 height 269
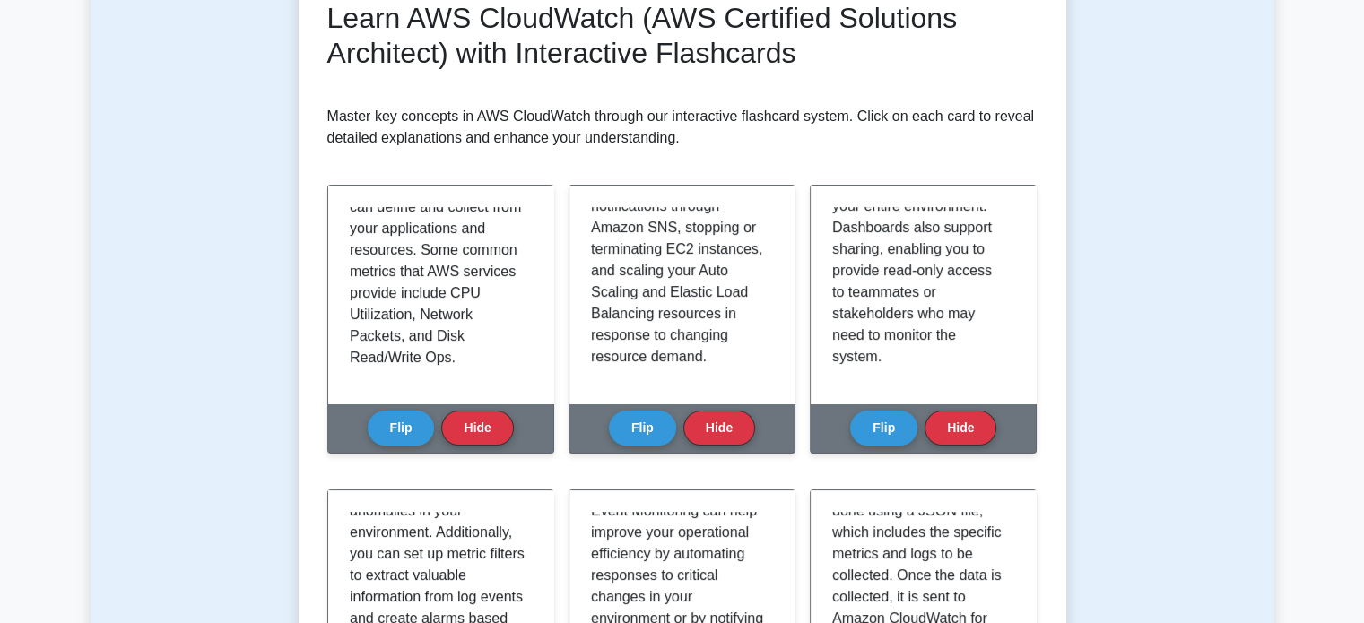
scroll to position [0, 0]
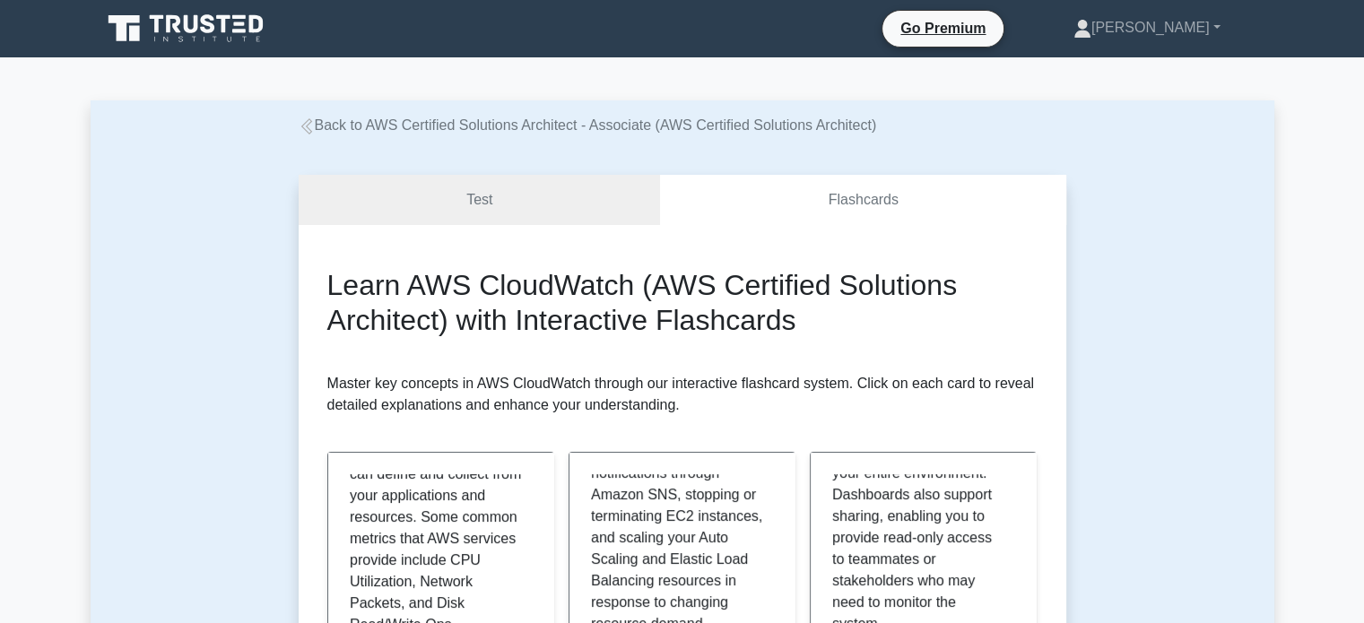
click at [561, 190] on link "Test" at bounding box center [480, 200] width 362 height 51
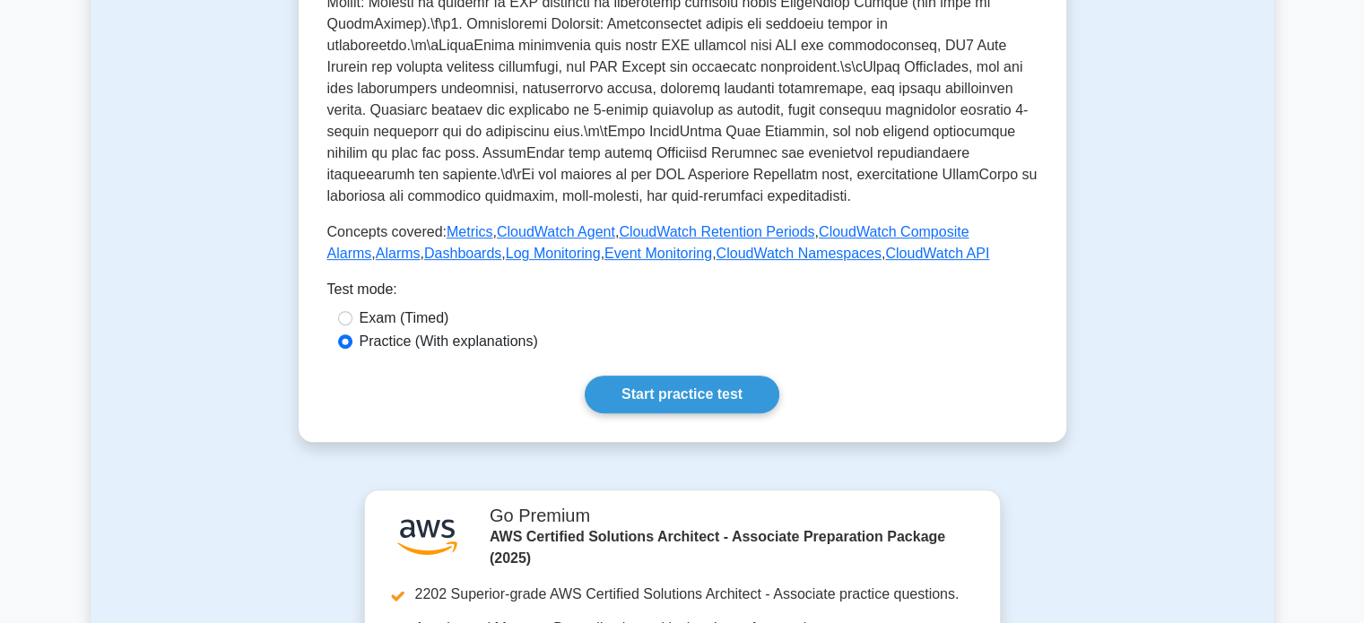
scroll to position [716, 0]
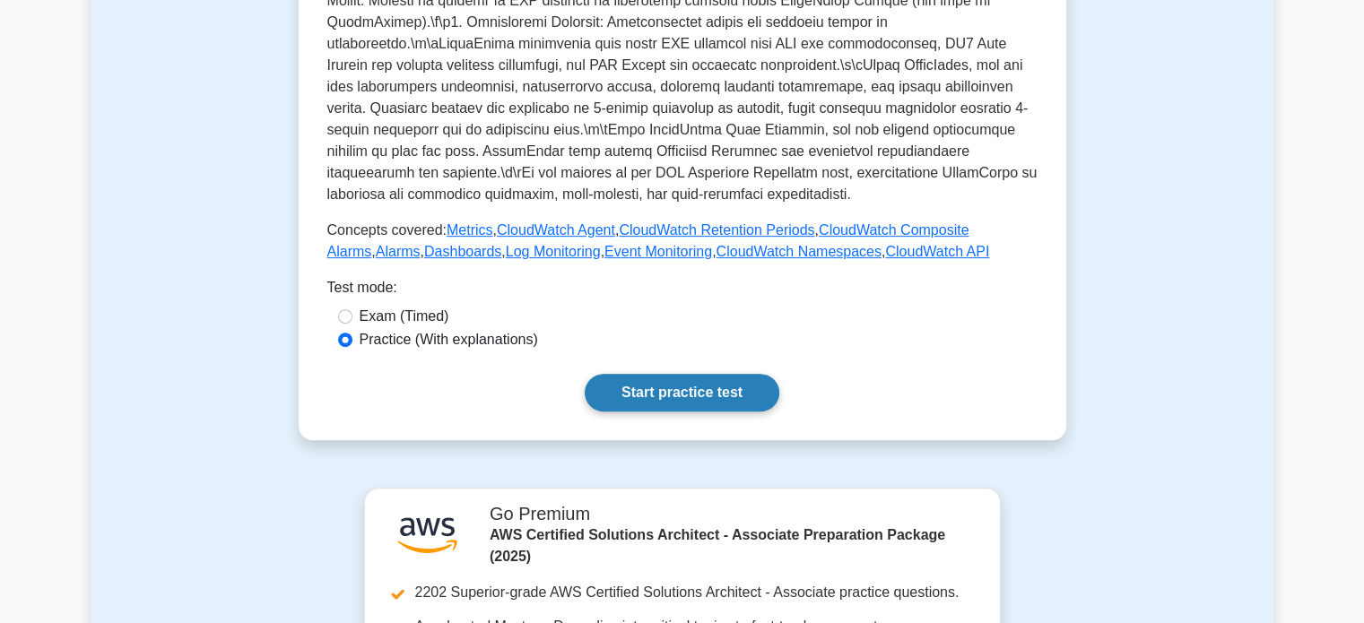
click at [642, 382] on link "Start practice test" at bounding box center [682, 393] width 195 height 38
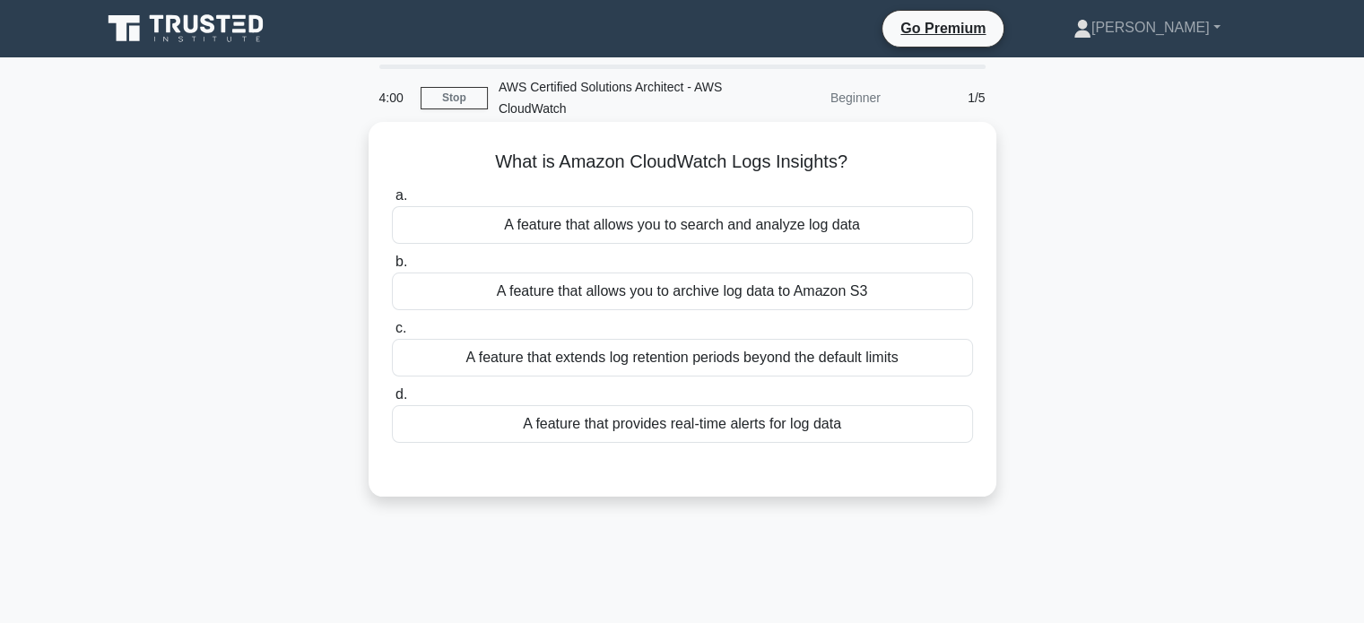
click at [626, 421] on div "A feature that provides real-time alerts for log data" at bounding box center [682, 424] width 581 height 38
click at [392, 401] on input "d. A feature that provides real-time alerts for log data" at bounding box center [392, 395] width 0 height 12
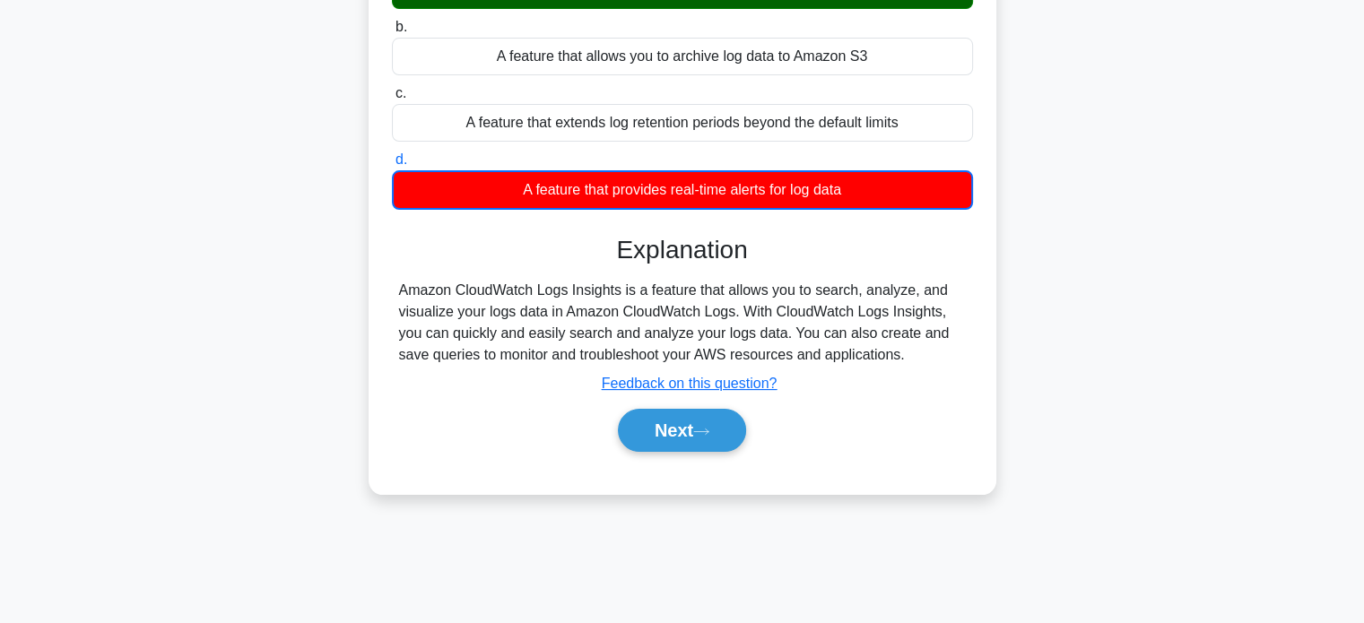
scroll to position [236, 0]
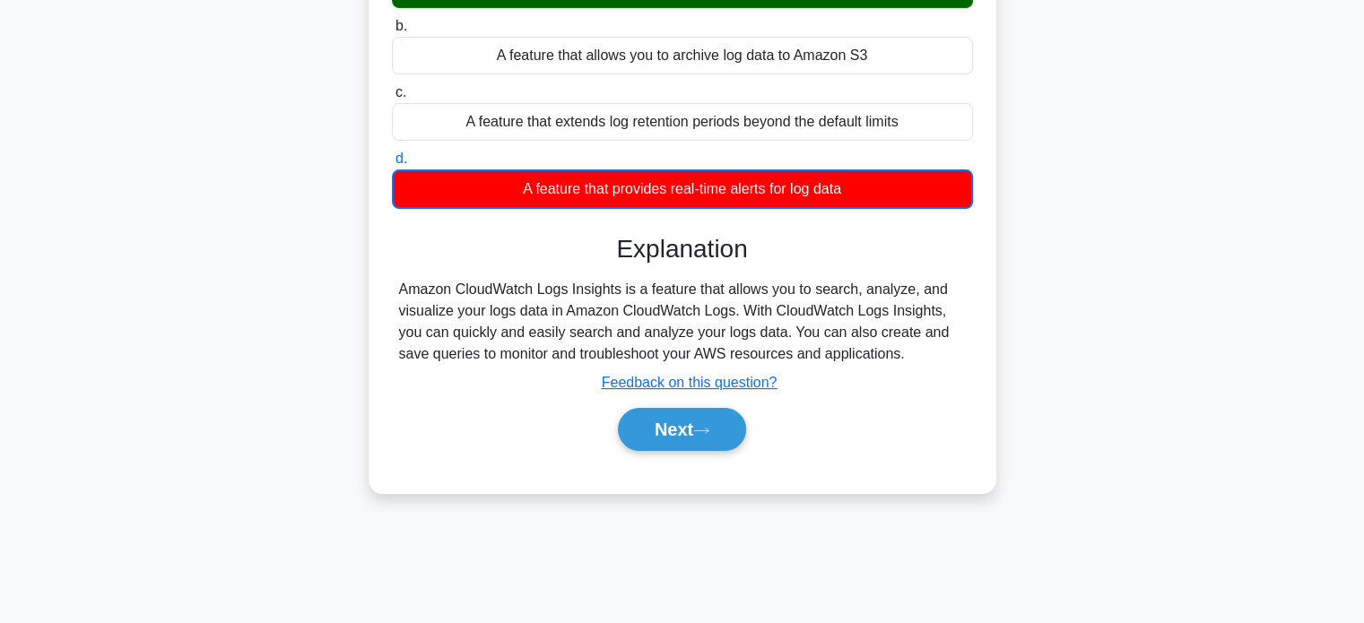
click at [626, 421] on button "Next" at bounding box center [682, 429] width 128 height 43
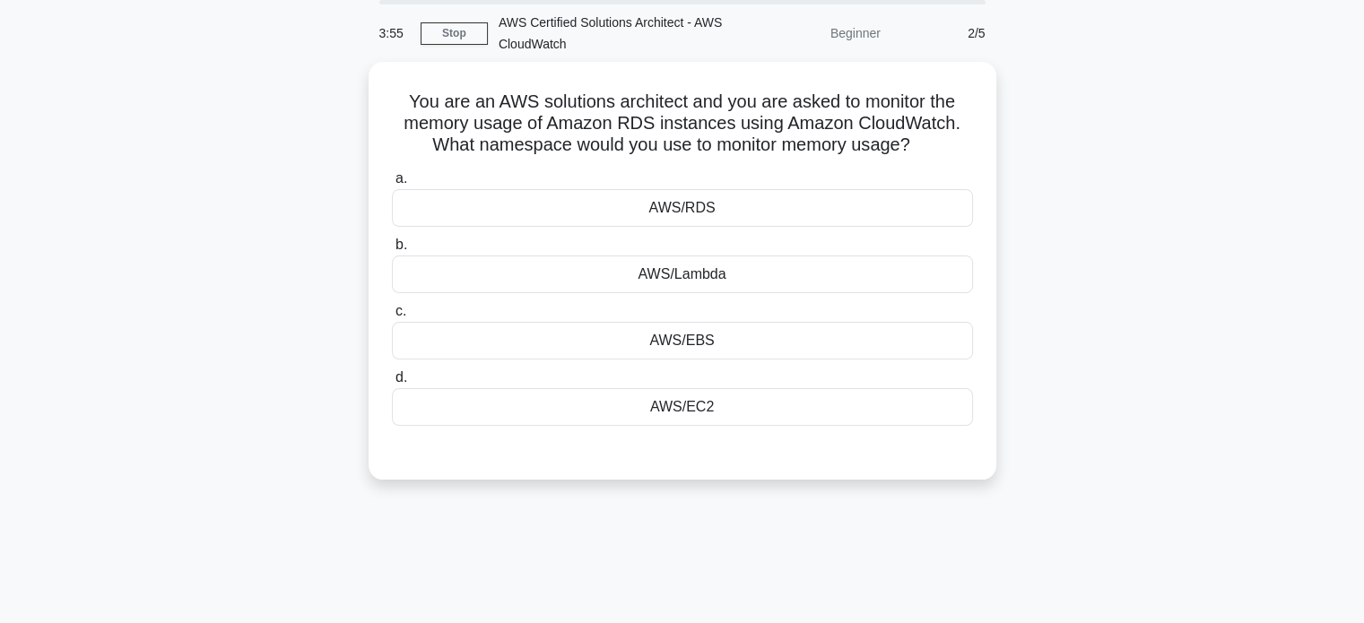
scroll to position [64, 0]
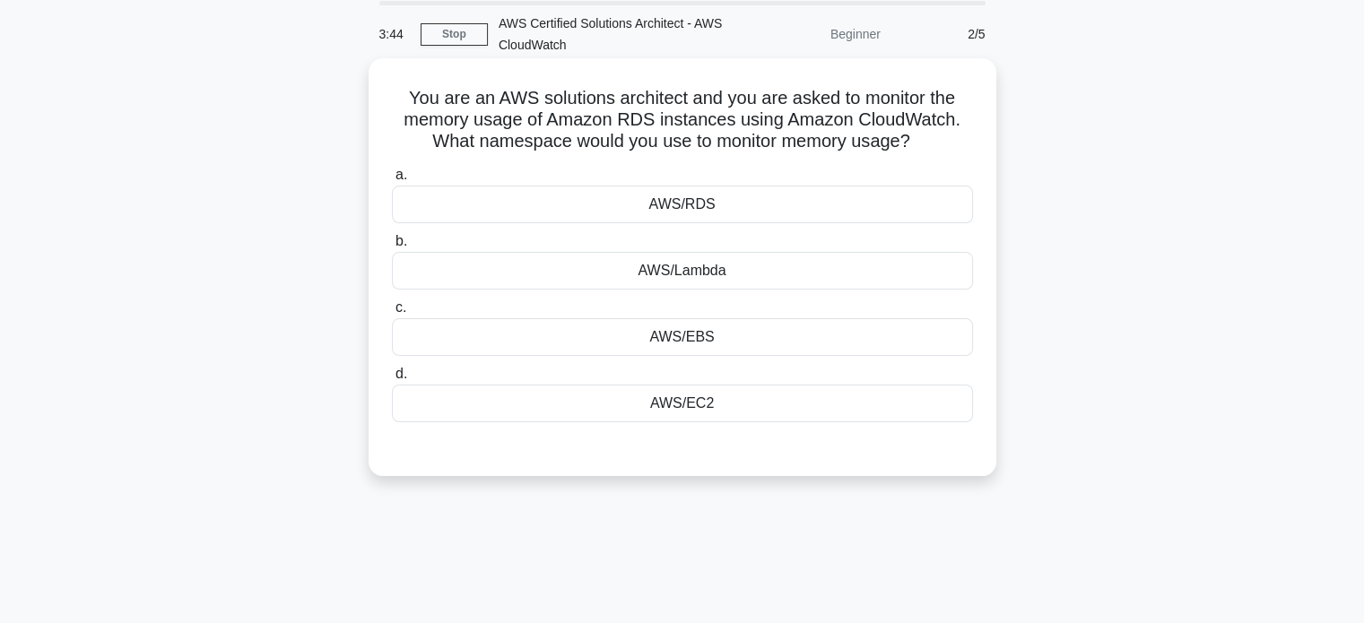
click at [537, 202] on div "AWS/RDS" at bounding box center [682, 205] width 581 height 38
click at [392, 181] on input "a. AWS/RDS" at bounding box center [392, 176] width 0 height 12
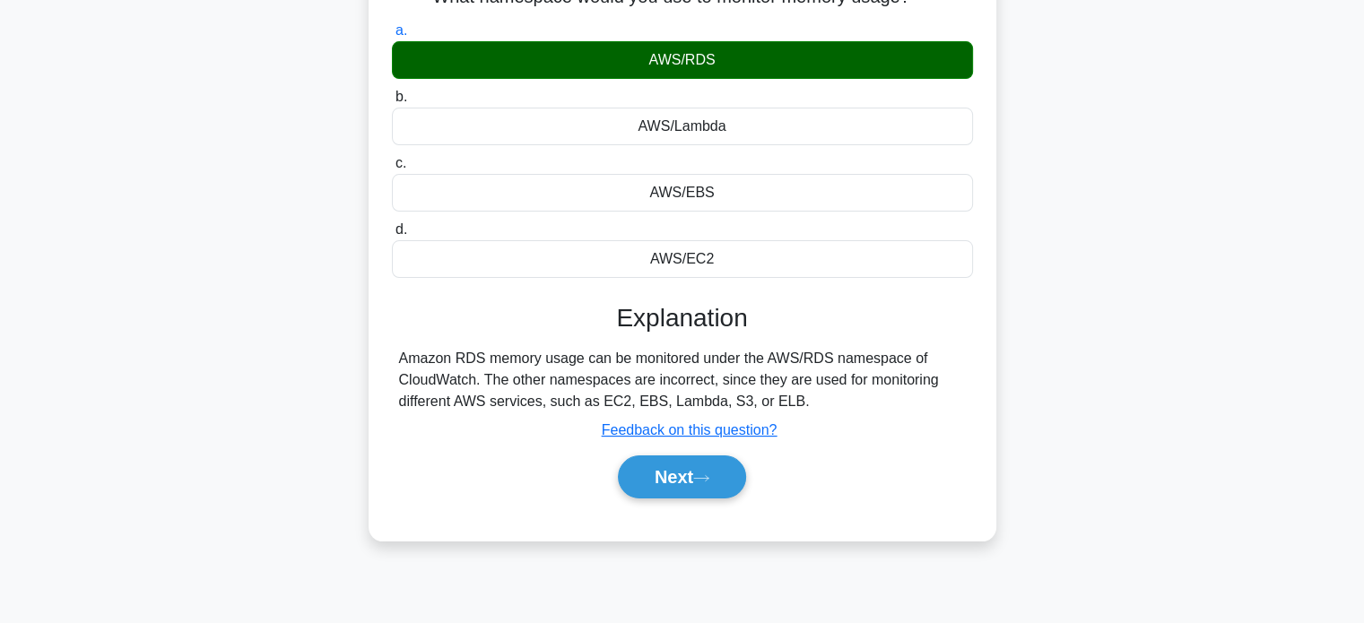
scroll to position [214, 0]
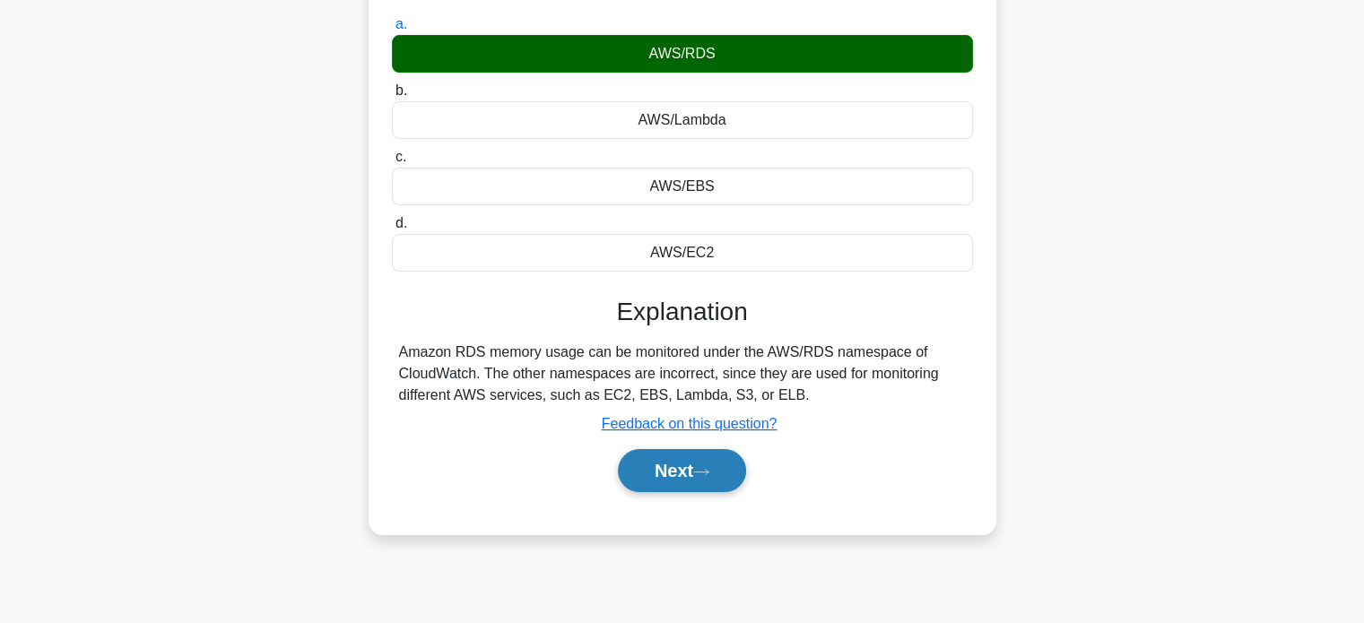
click at [640, 469] on button "Next" at bounding box center [682, 470] width 128 height 43
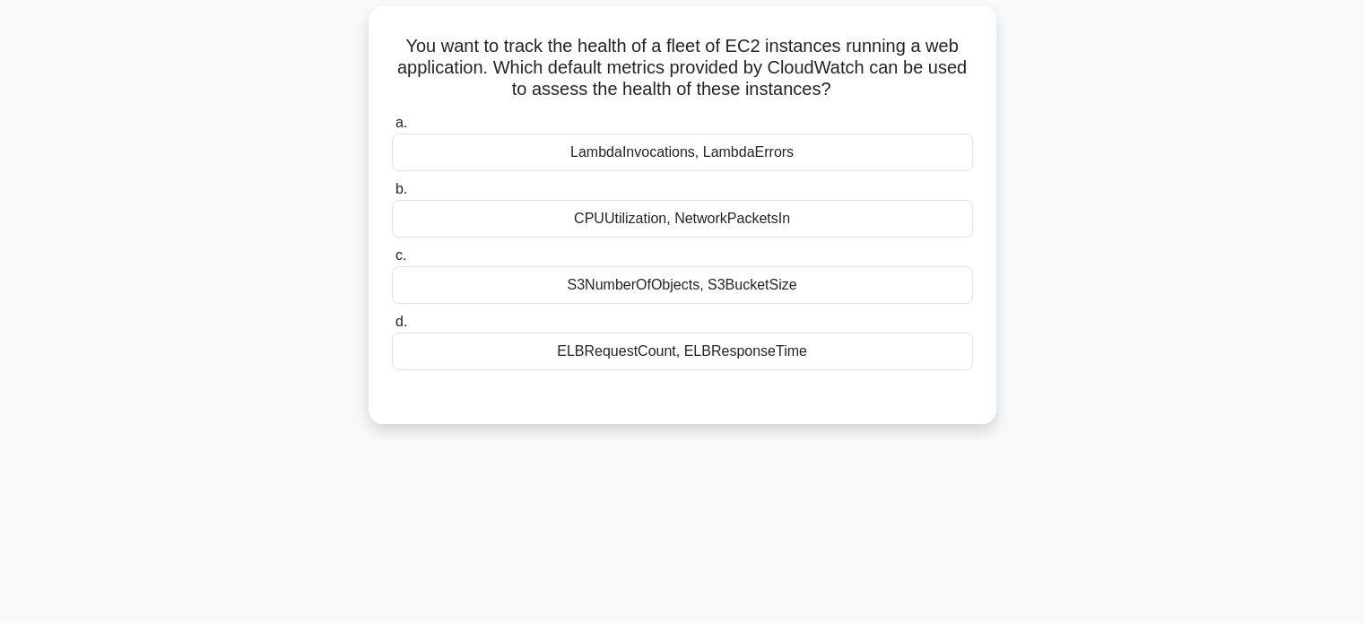
scroll to position [83, 0]
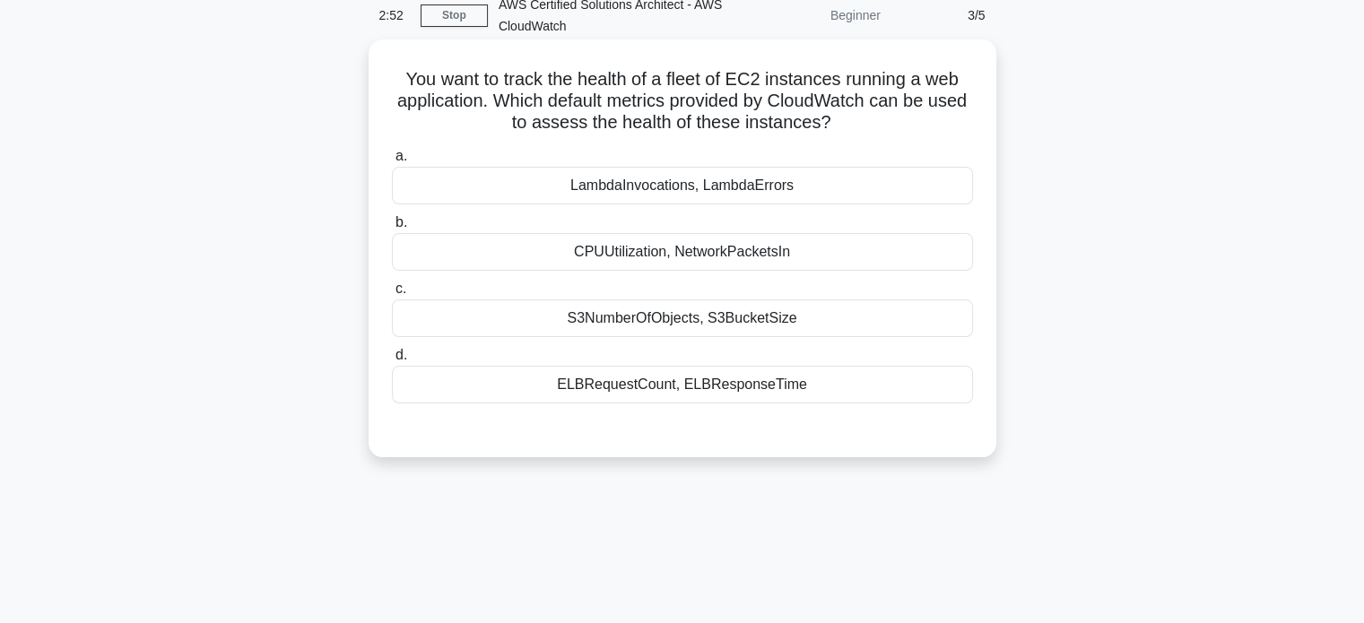
click at [638, 248] on div "CPUUtilization, NetworkPacketsIn" at bounding box center [682, 252] width 581 height 38
click at [392, 229] on input "b. CPUUtilization, NetworkPacketsIn" at bounding box center [392, 223] width 0 height 12
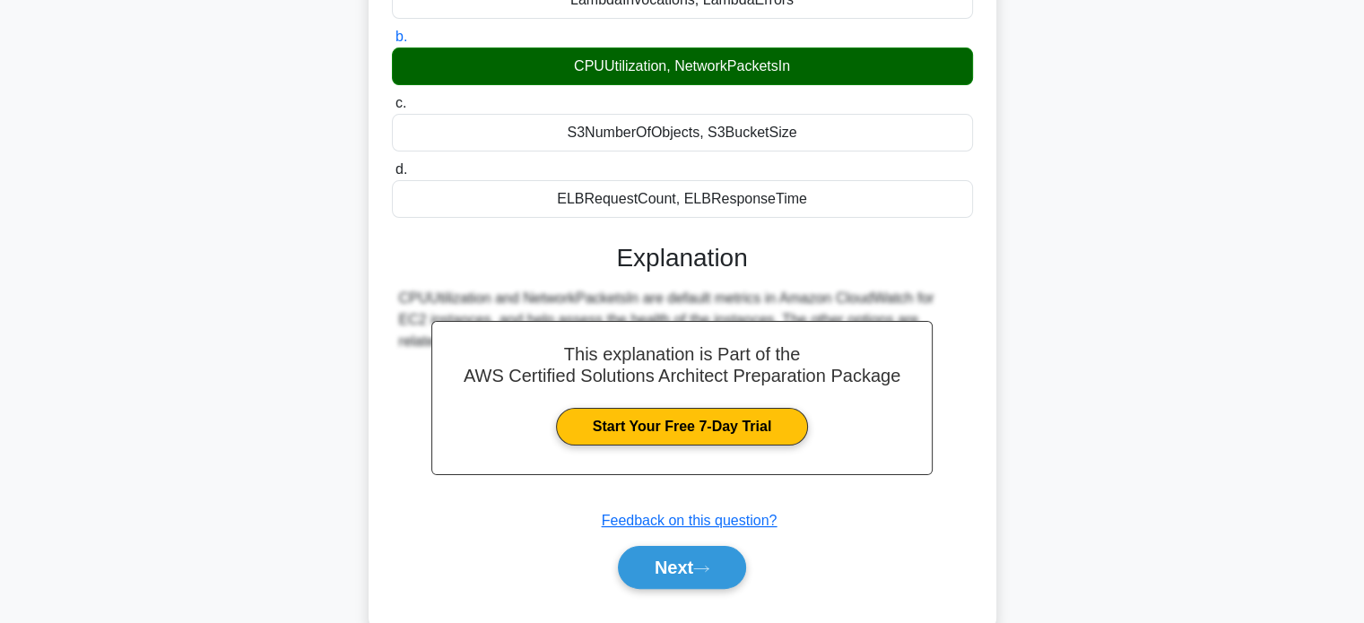
scroll to position [345, 0]
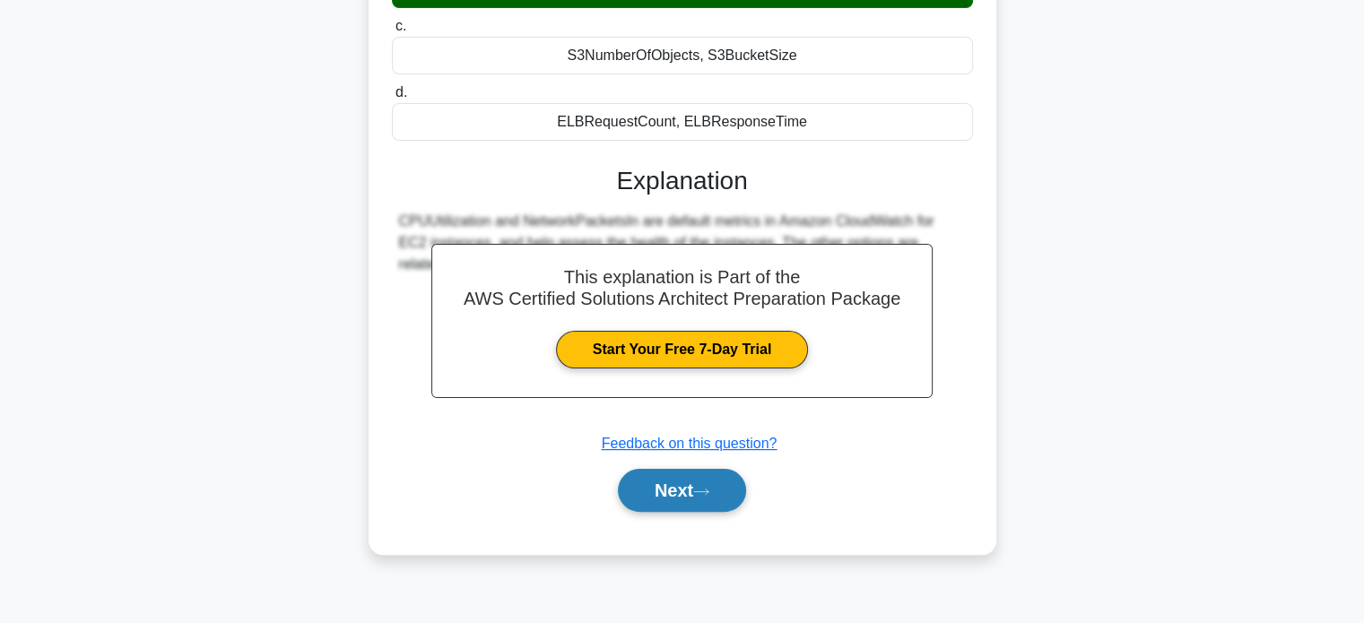
click at [664, 492] on button "Next" at bounding box center [682, 490] width 128 height 43
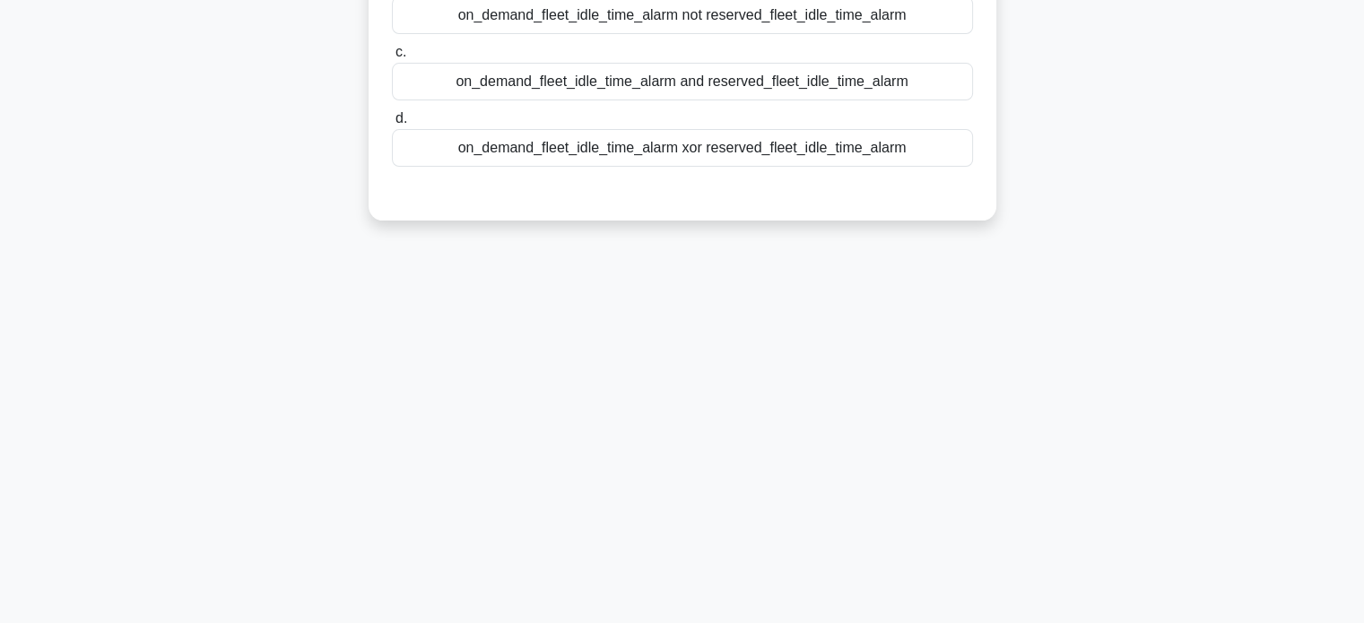
scroll to position [0, 0]
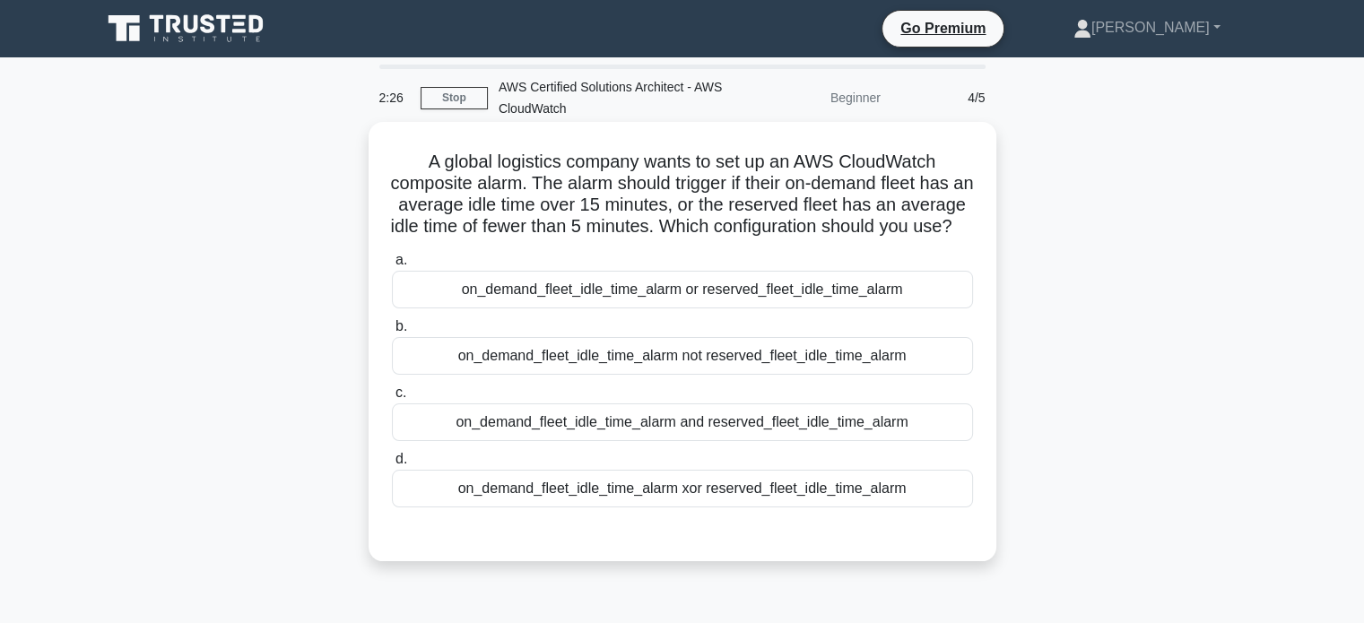
click at [553, 440] on div "on_demand_fleet_idle_time_alarm and reserved_fleet_idle_time_alarm" at bounding box center [682, 423] width 581 height 38
click at [392, 399] on input "c. on_demand_fleet_idle_time_alarm and reserved_fleet_idle_time_alarm" at bounding box center [392, 394] width 0 height 12
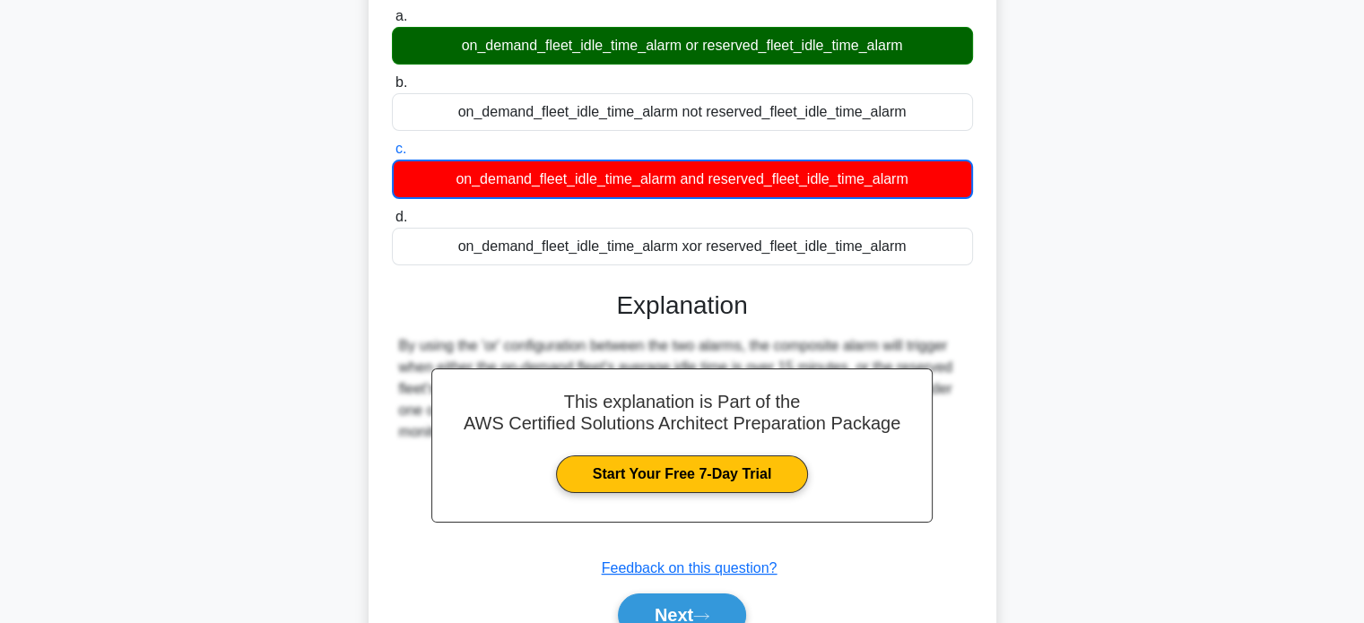
scroll to position [353, 0]
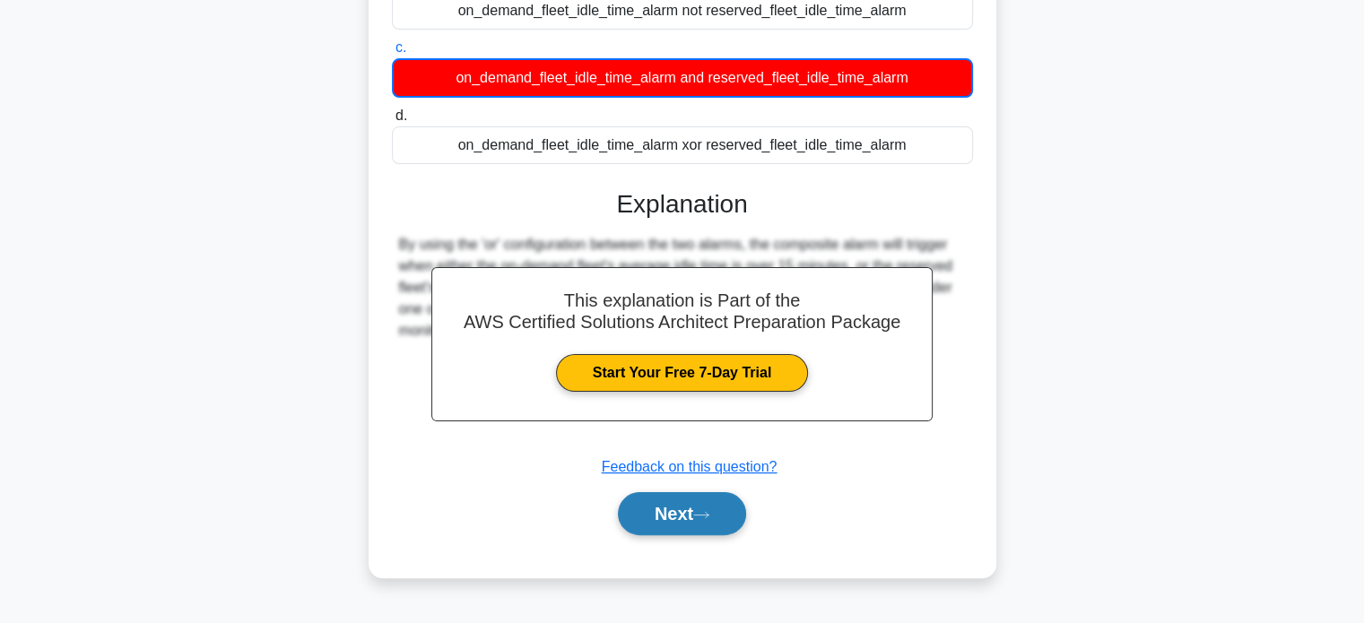
click at [629, 516] on button "Next" at bounding box center [682, 513] width 128 height 43
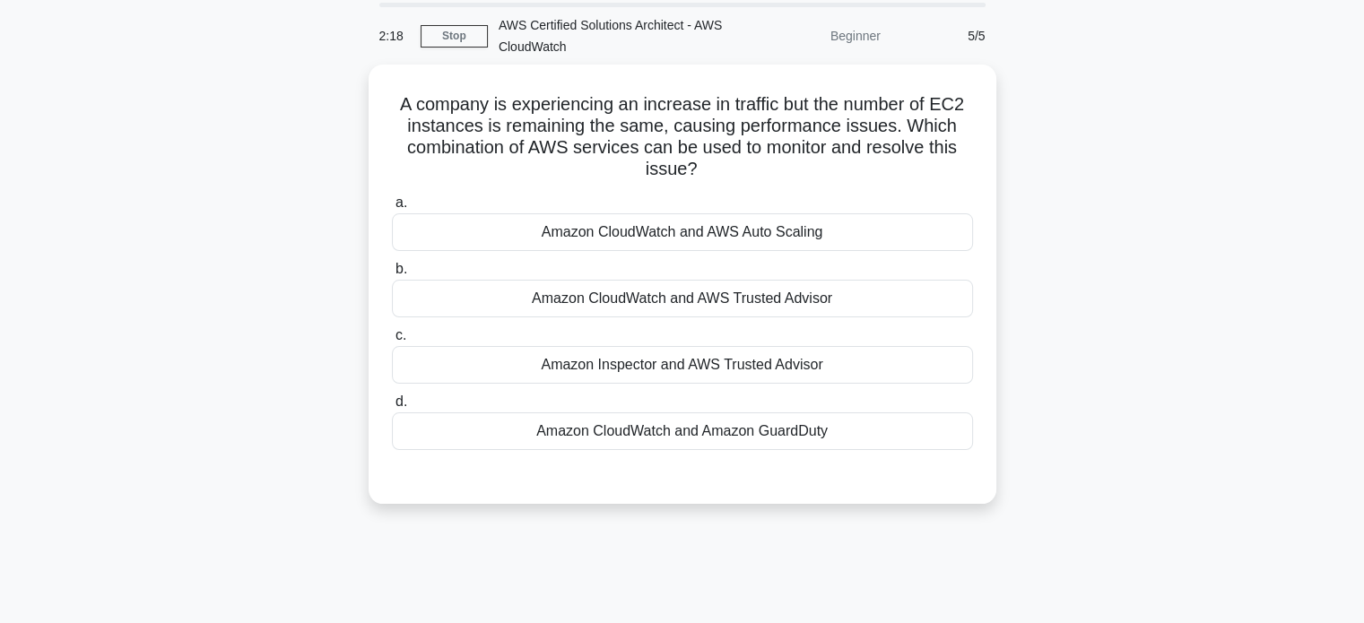
scroll to position [58, 0]
click at [519, 214] on div "Amazon CloudWatch and AWS Auto Scaling" at bounding box center [682, 232] width 581 height 38
click at [392, 208] on input "a. Amazon CloudWatch and AWS Auto Scaling" at bounding box center [392, 202] width 0 height 12
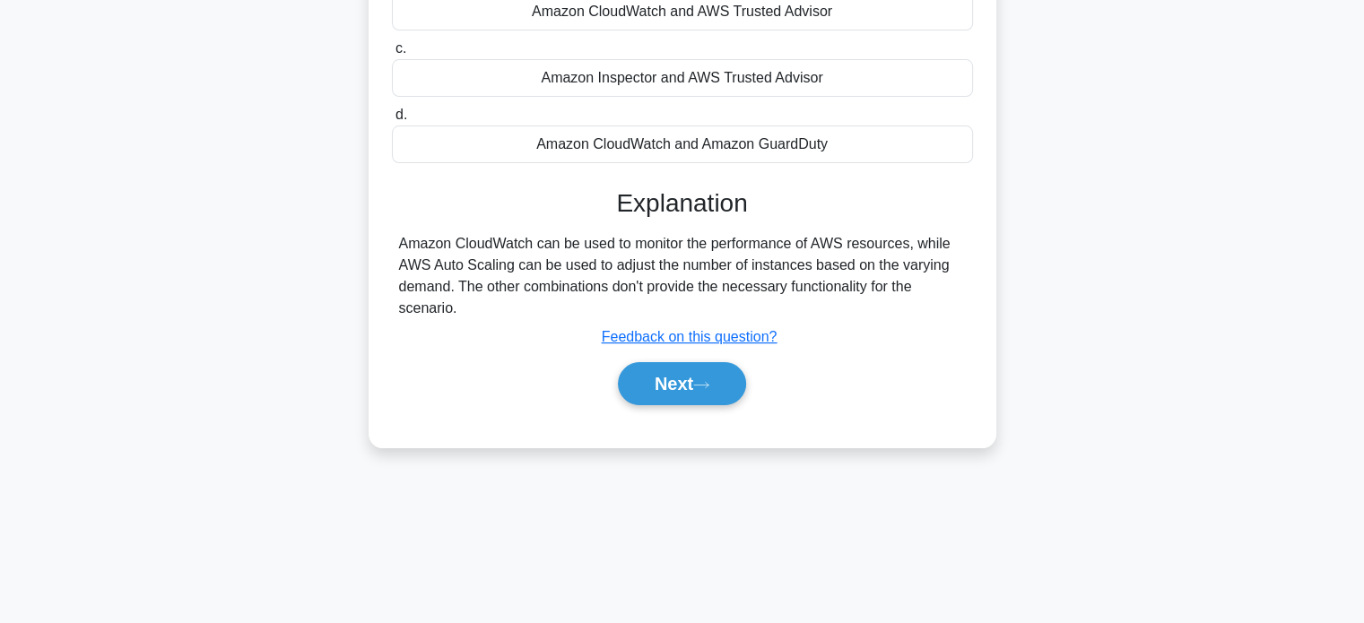
scroll to position [345, 0]
click at [677, 376] on button "Next" at bounding box center [682, 383] width 128 height 43
